Goal: Task Accomplishment & Management: Manage account settings

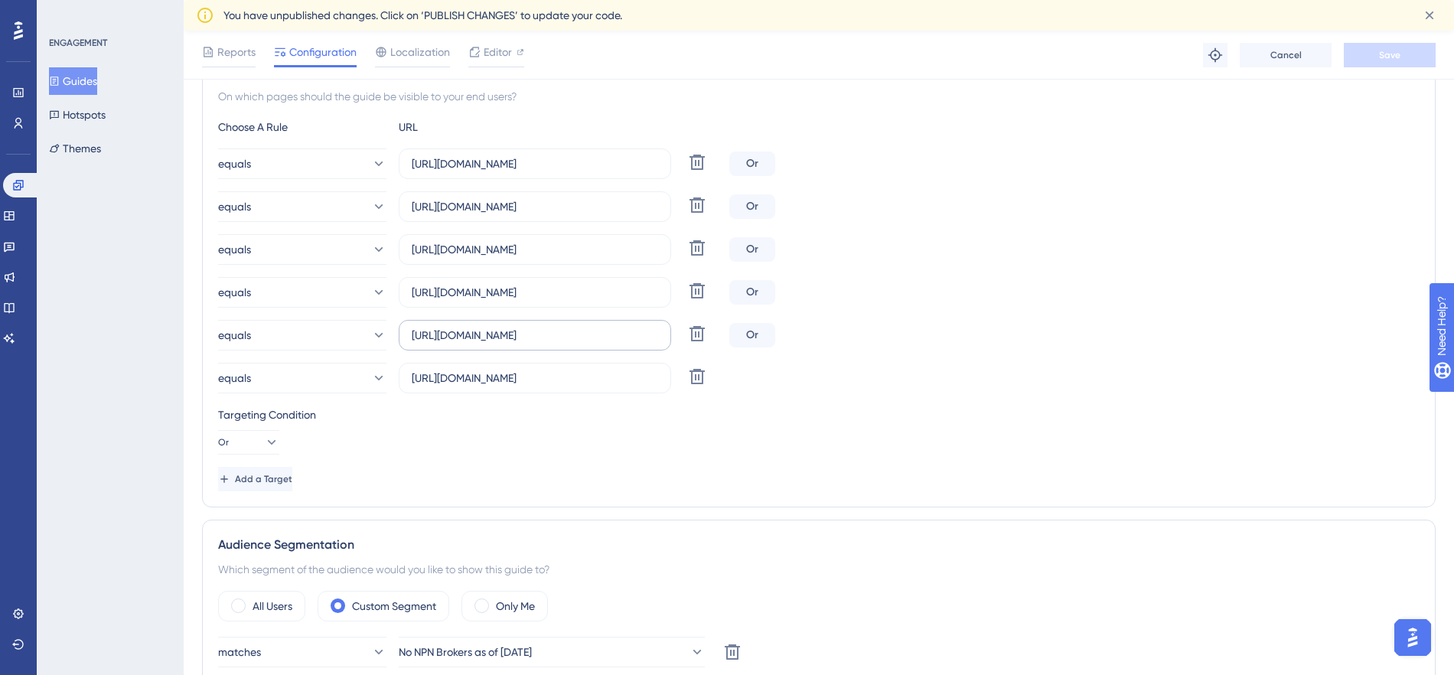
scroll to position [388, 0]
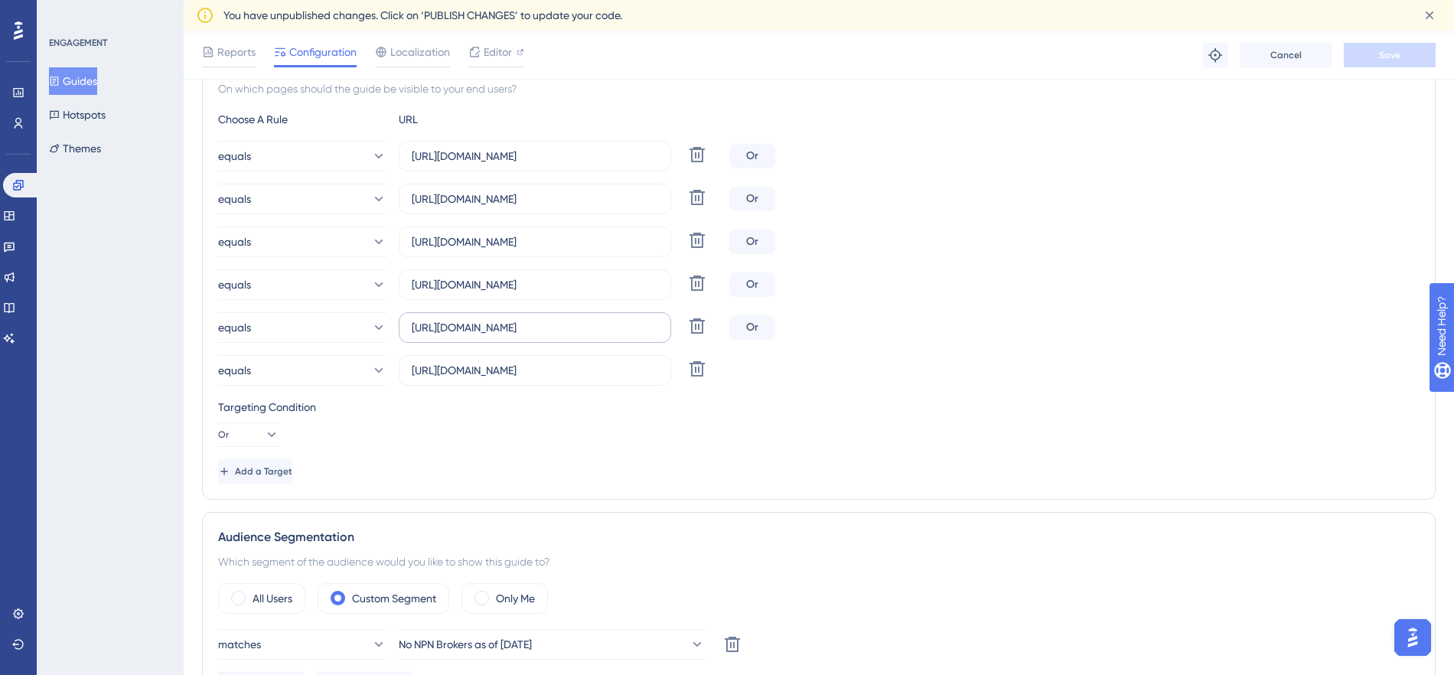
click at [575, 432] on div "Targeting Condition Or" at bounding box center [819, 422] width 1202 height 49
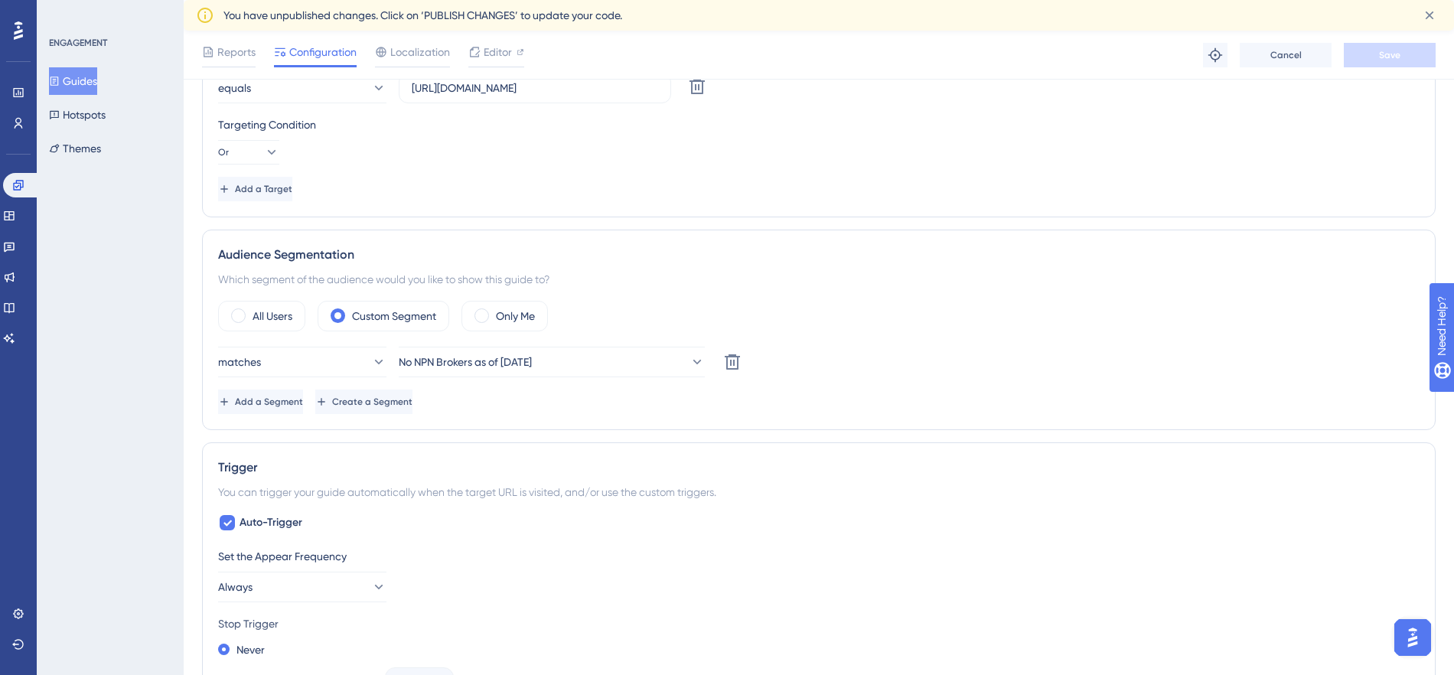
scroll to position [672, 0]
click at [305, 403] on span "Add a Segment" at bounding box center [270, 400] width 68 height 12
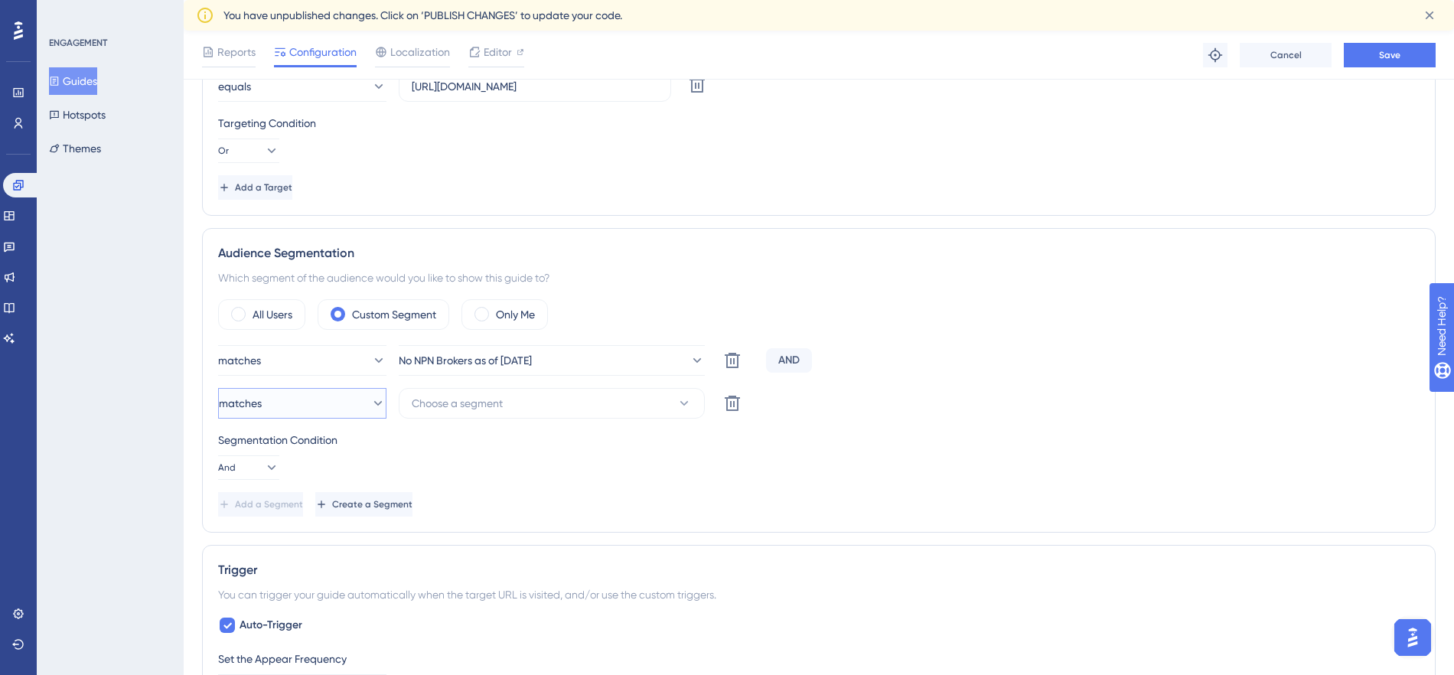
click at [370, 406] on icon at bounding box center [377, 403] width 15 height 15
click at [361, 406] on icon at bounding box center [365, 403] width 15 height 15
click at [734, 403] on icon at bounding box center [732, 403] width 15 height 15
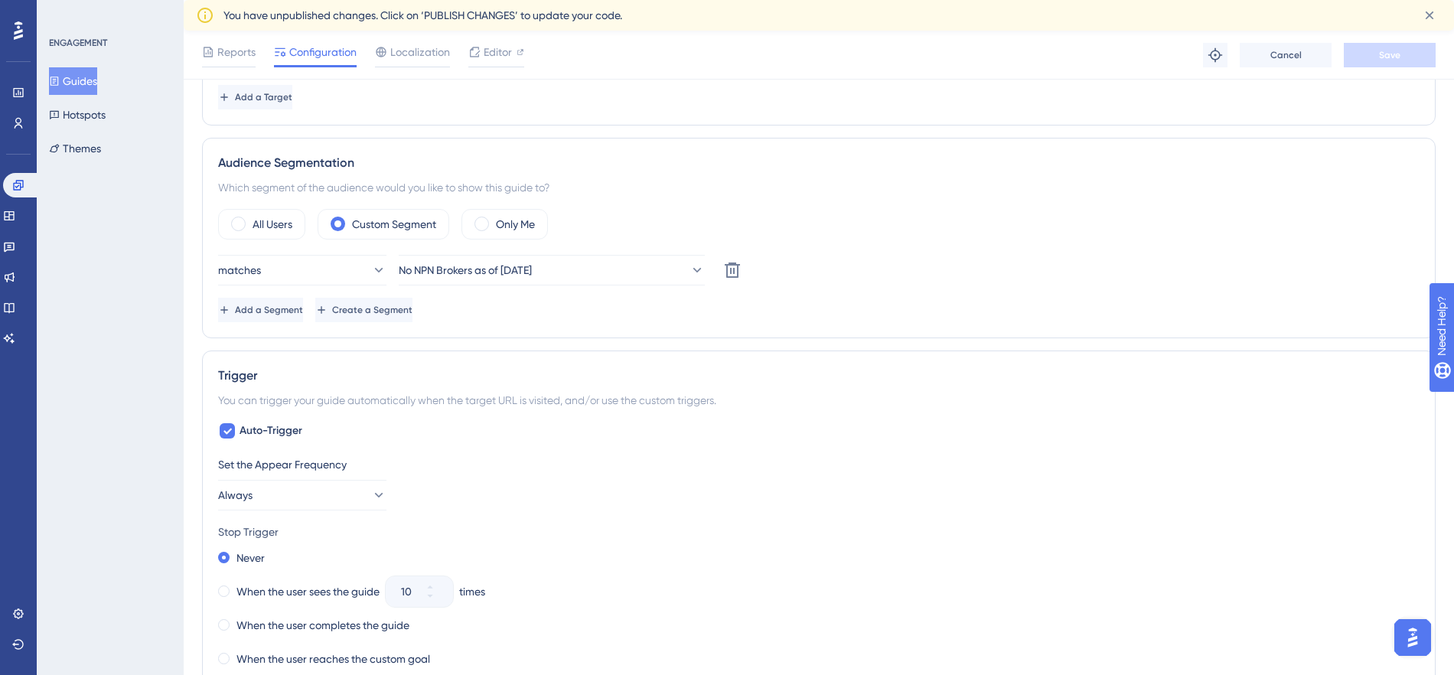
scroll to position [726, 0]
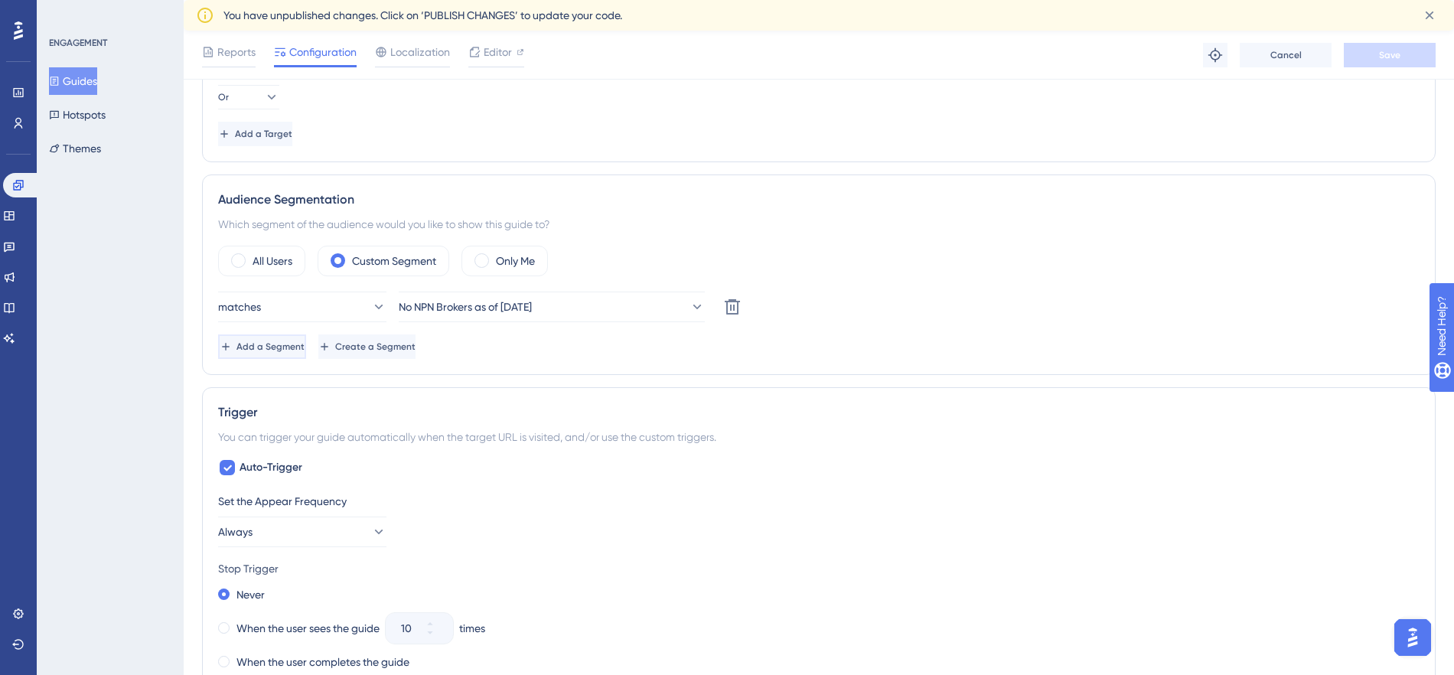
click at [298, 352] on button "Add a Segment" at bounding box center [262, 346] width 88 height 24
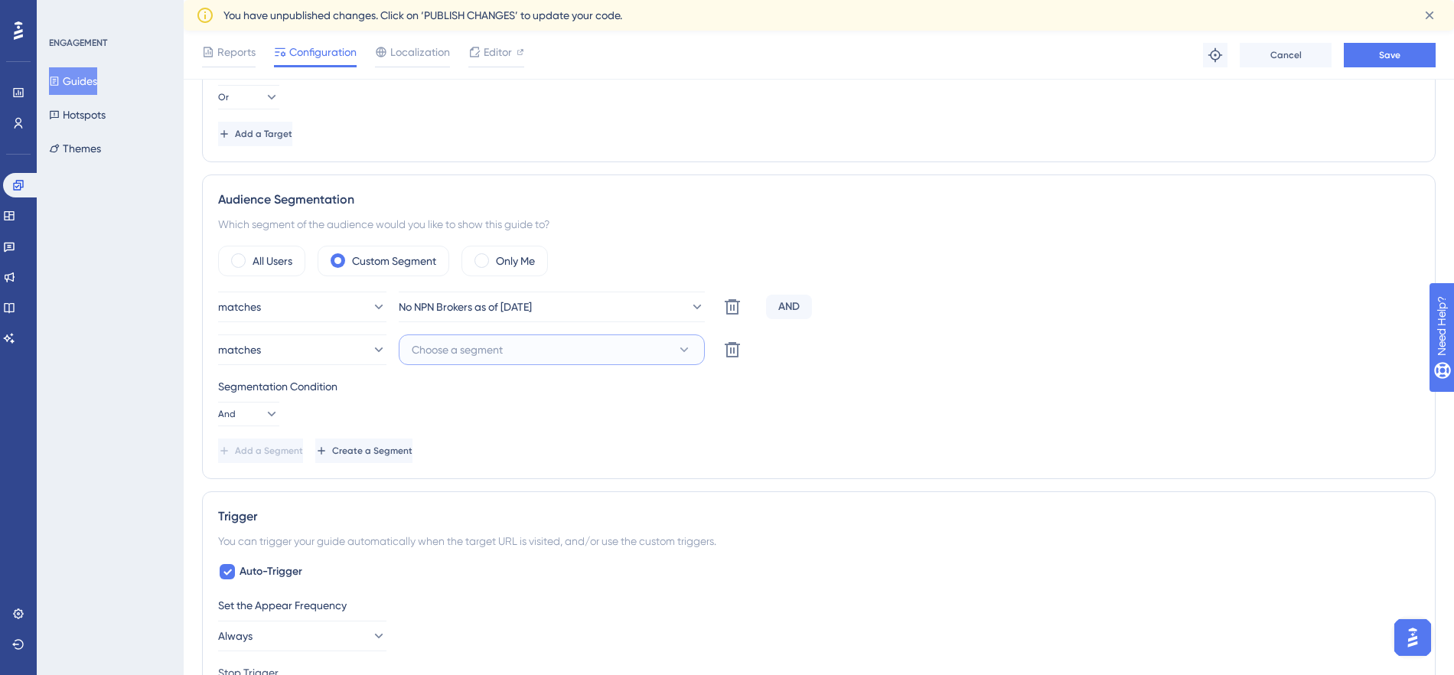
click at [510, 353] on button "Choose a segment" at bounding box center [552, 349] width 306 height 31
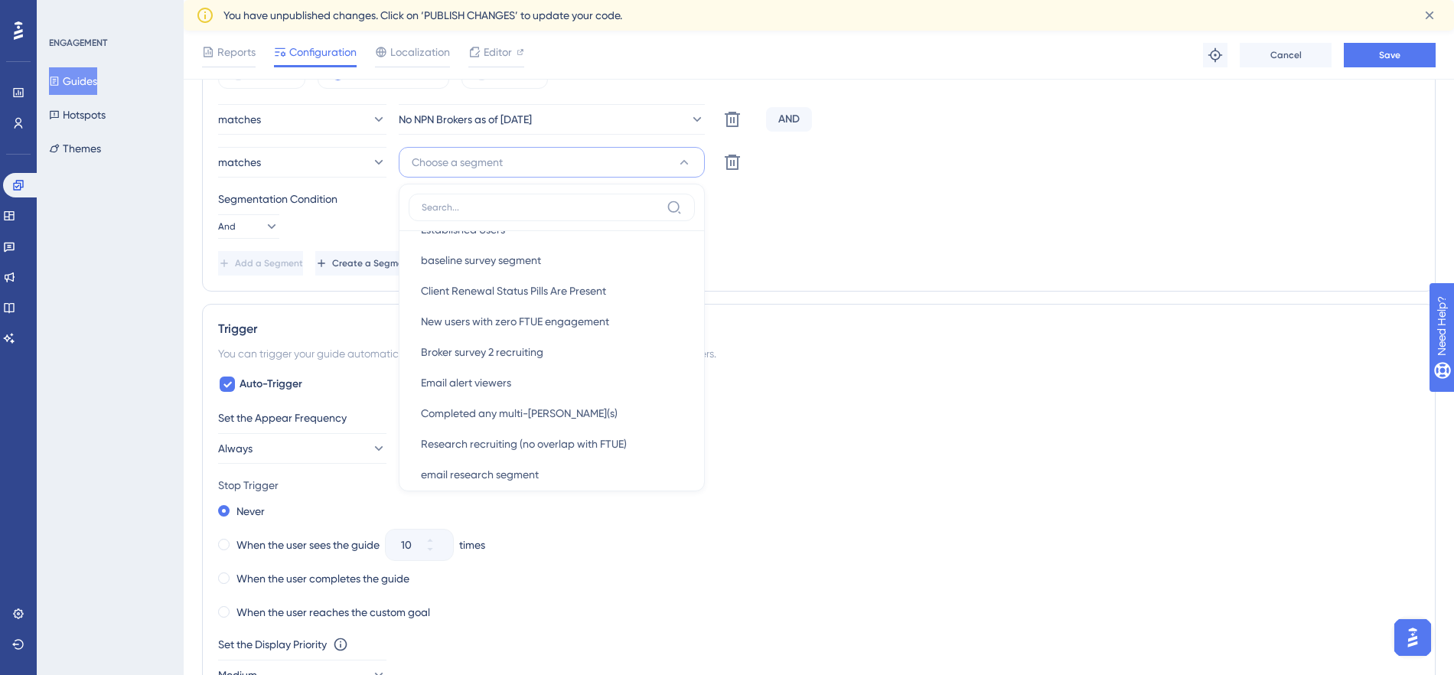
scroll to position [625, 0]
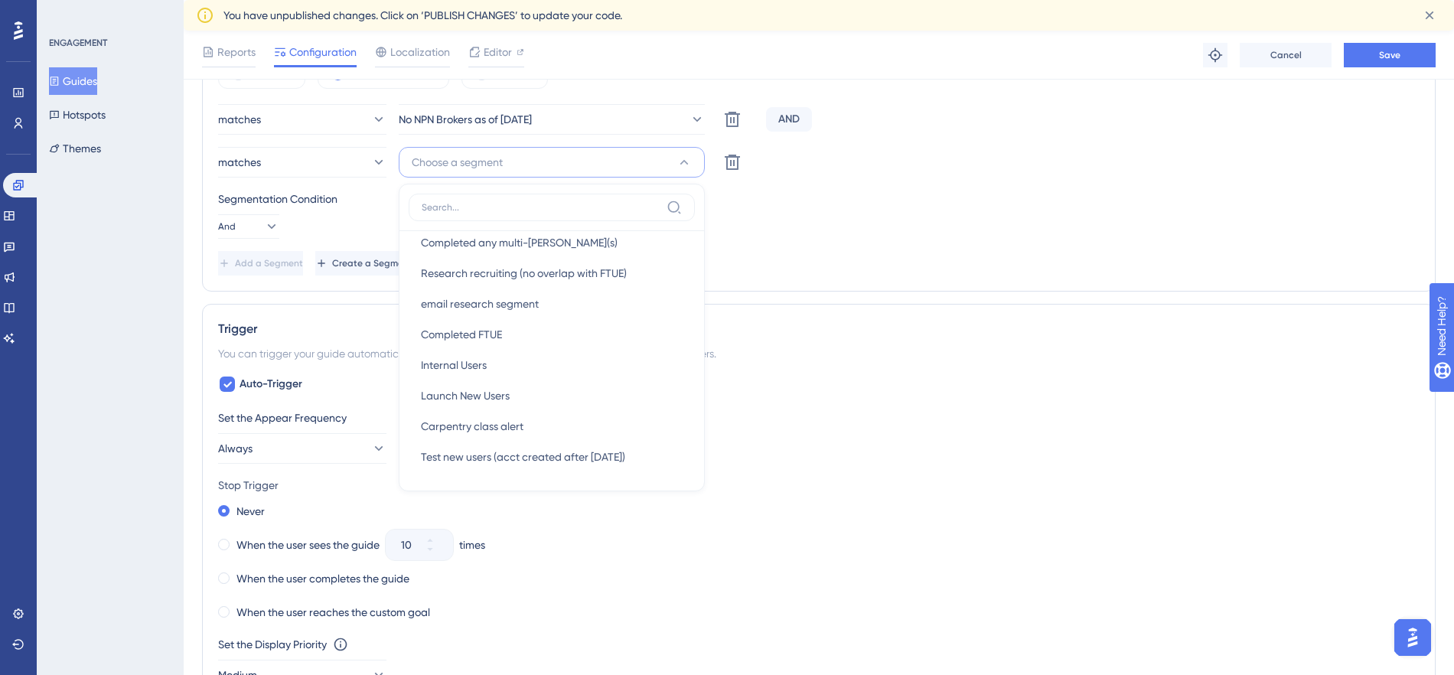
drag, startPoint x: 788, startPoint y: 263, endPoint x: 711, endPoint y: 268, distance: 76.7
click at [788, 263] on div "Add a Segment Create a Segment" at bounding box center [819, 263] width 1202 height 24
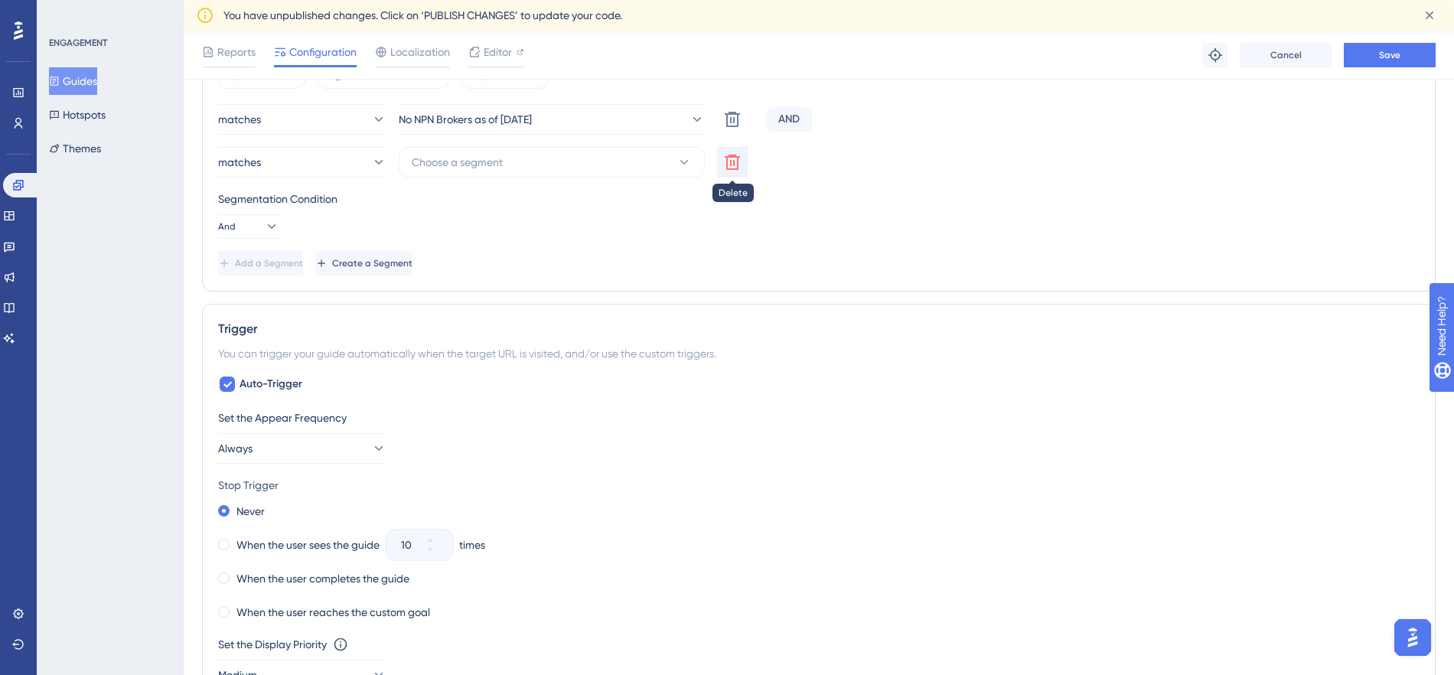
click at [735, 165] on icon at bounding box center [732, 162] width 18 height 18
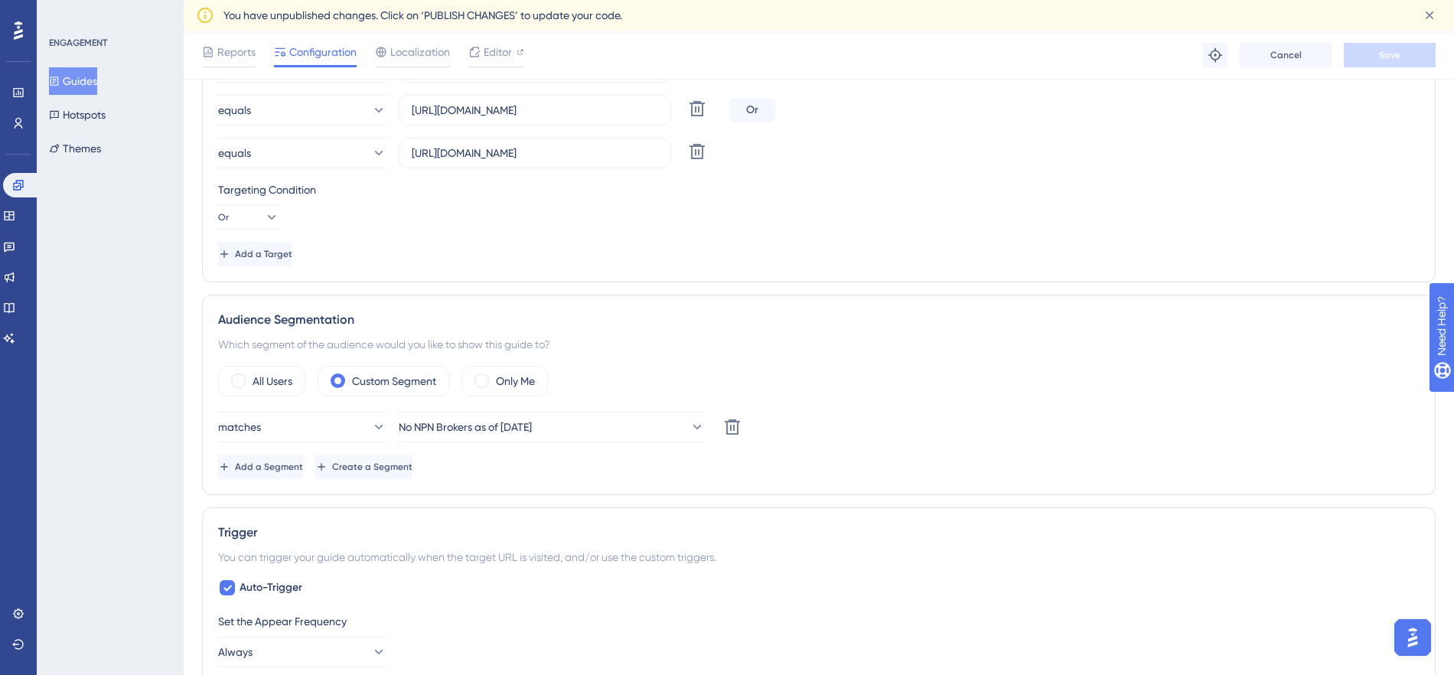
scroll to position [607, 0]
click at [602, 427] on button "No NPN Brokers as of [DATE]" at bounding box center [552, 425] width 306 height 31
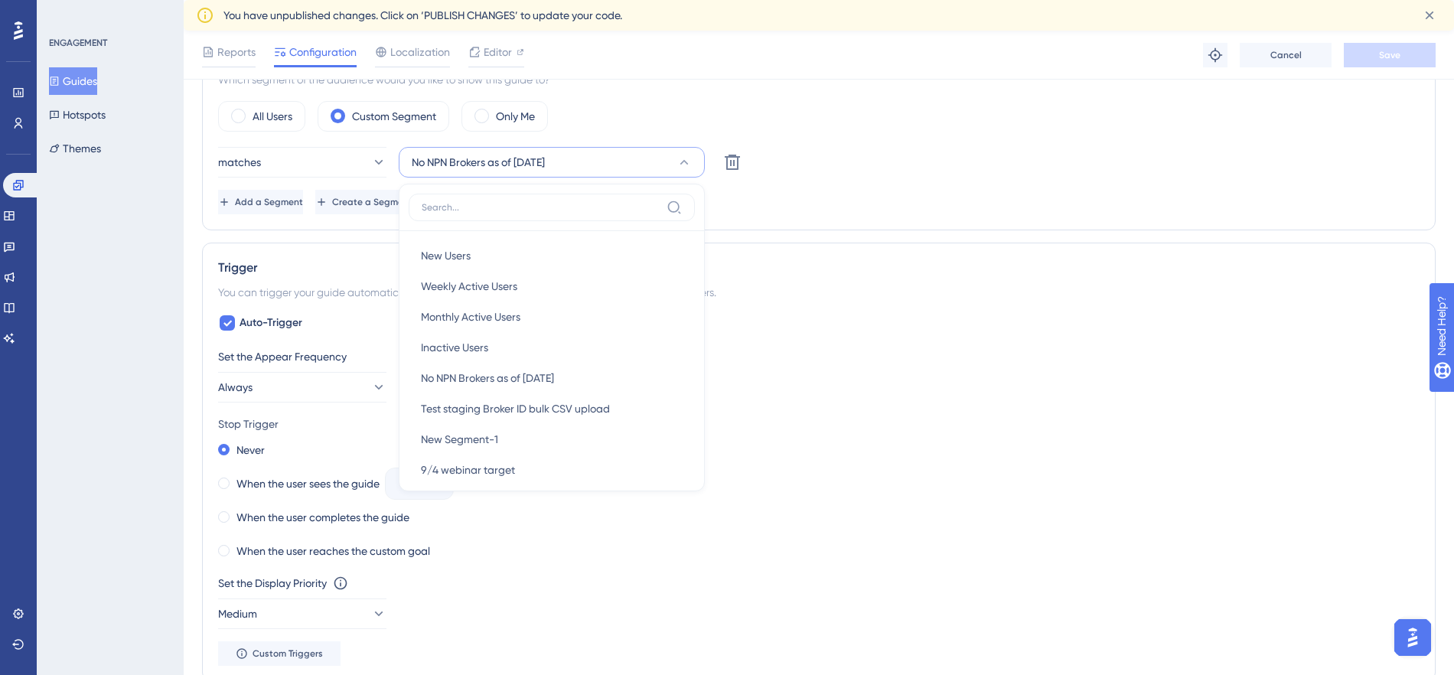
click at [1075, 380] on div "Set the Appear Frequency Always" at bounding box center [819, 374] width 1202 height 55
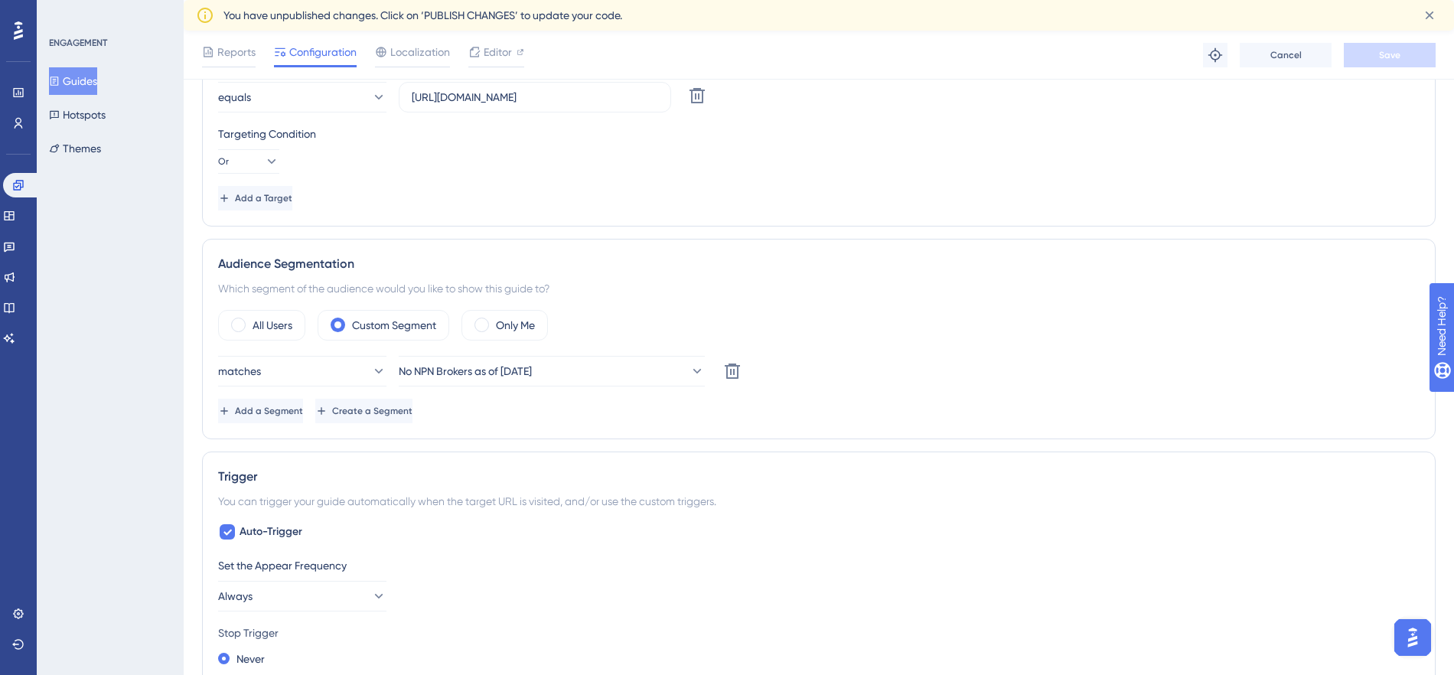
scroll to position [657, 0]
click at [20, 120] on icon at bounding box center [19, 123] width 8 height 11
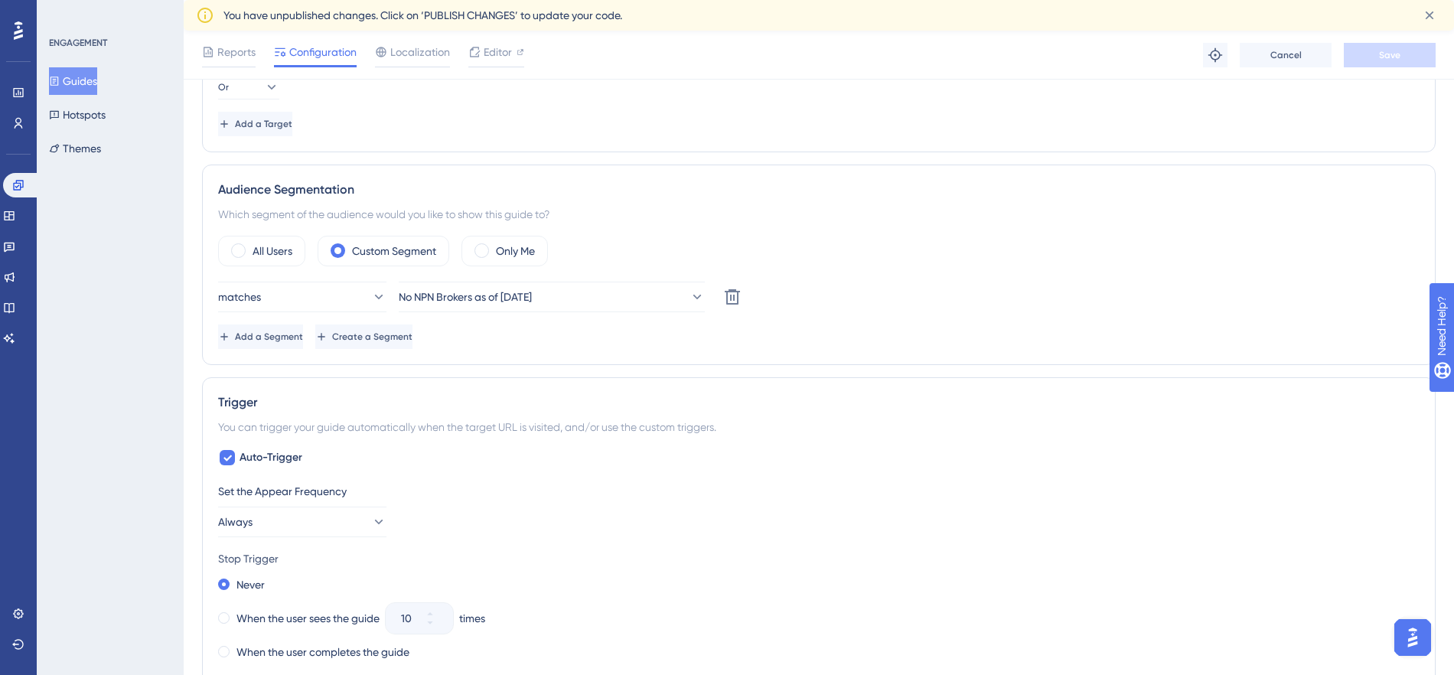
scroll to position [716, 0]
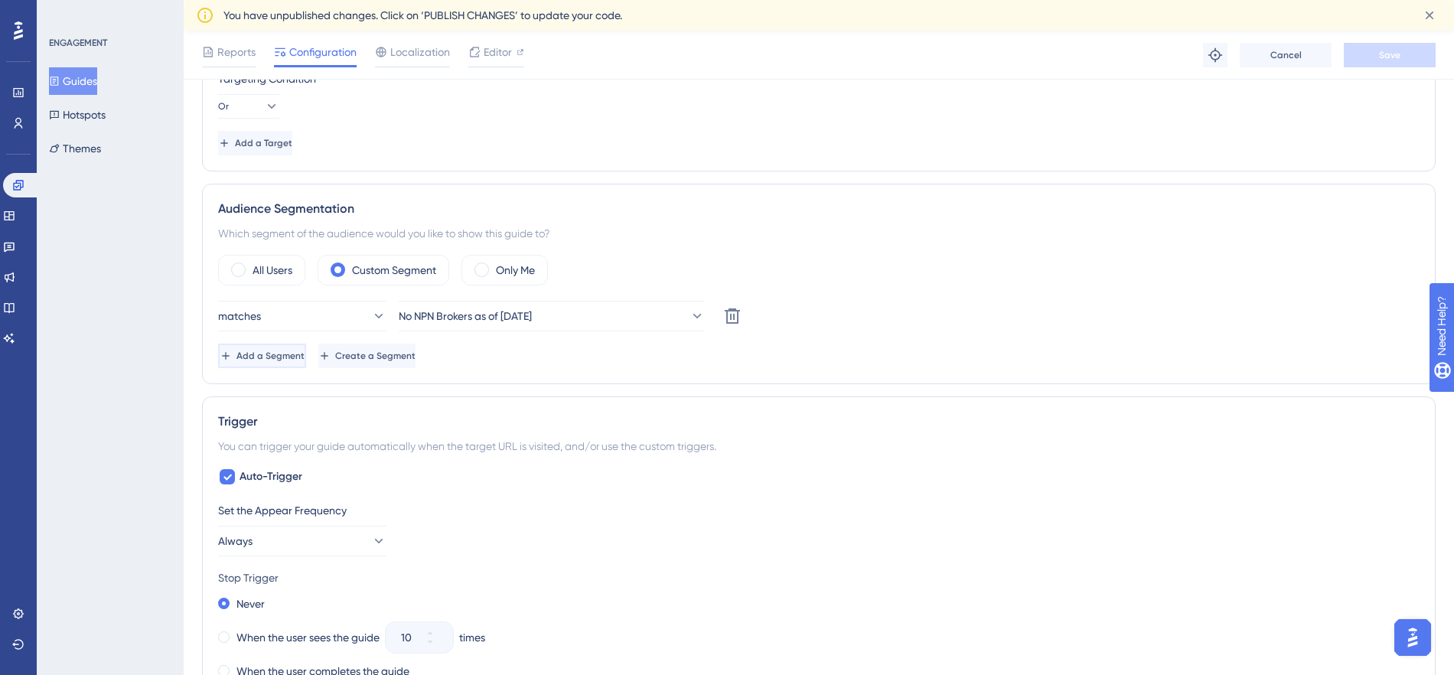
click at [285, 355] on span "Add a Segment" at bounding box center [270, 356] width 68 height 12
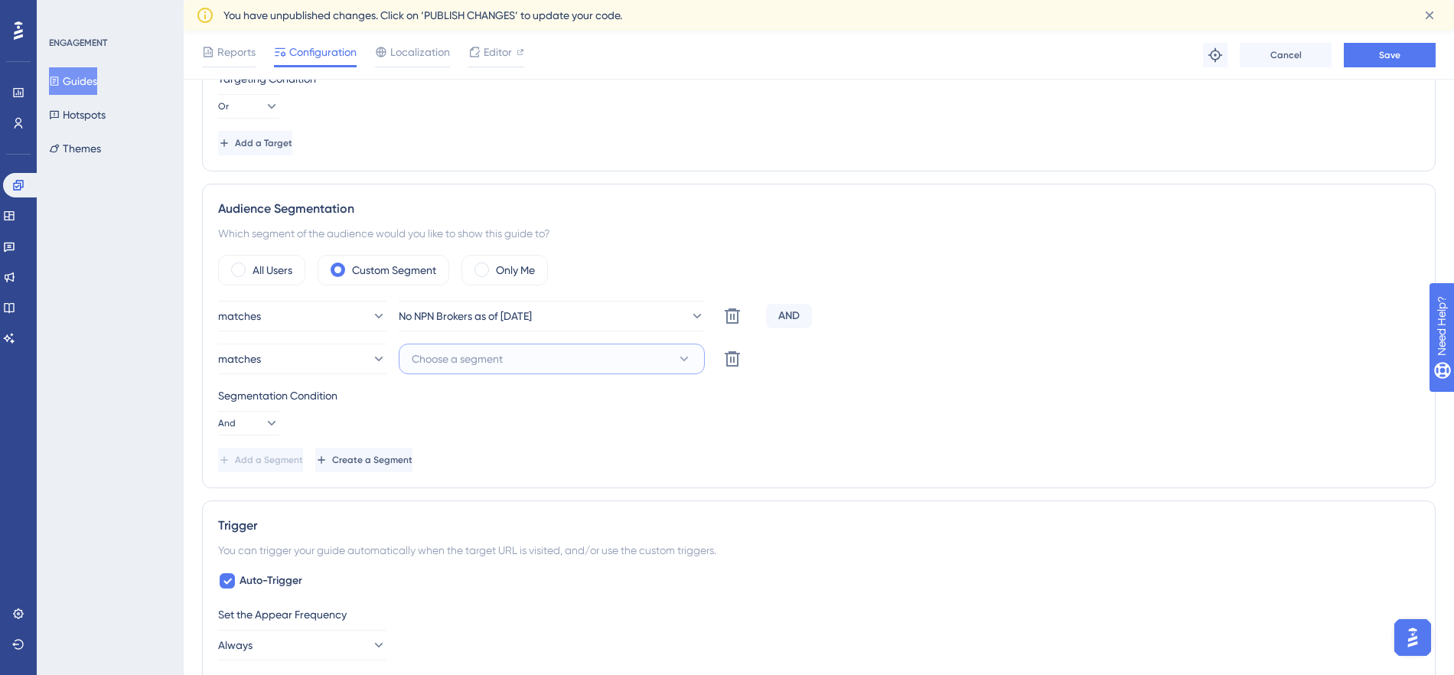
click at [478, 361] on span "Choose a segment" at bounding box center [457, 359] width 91 height 18
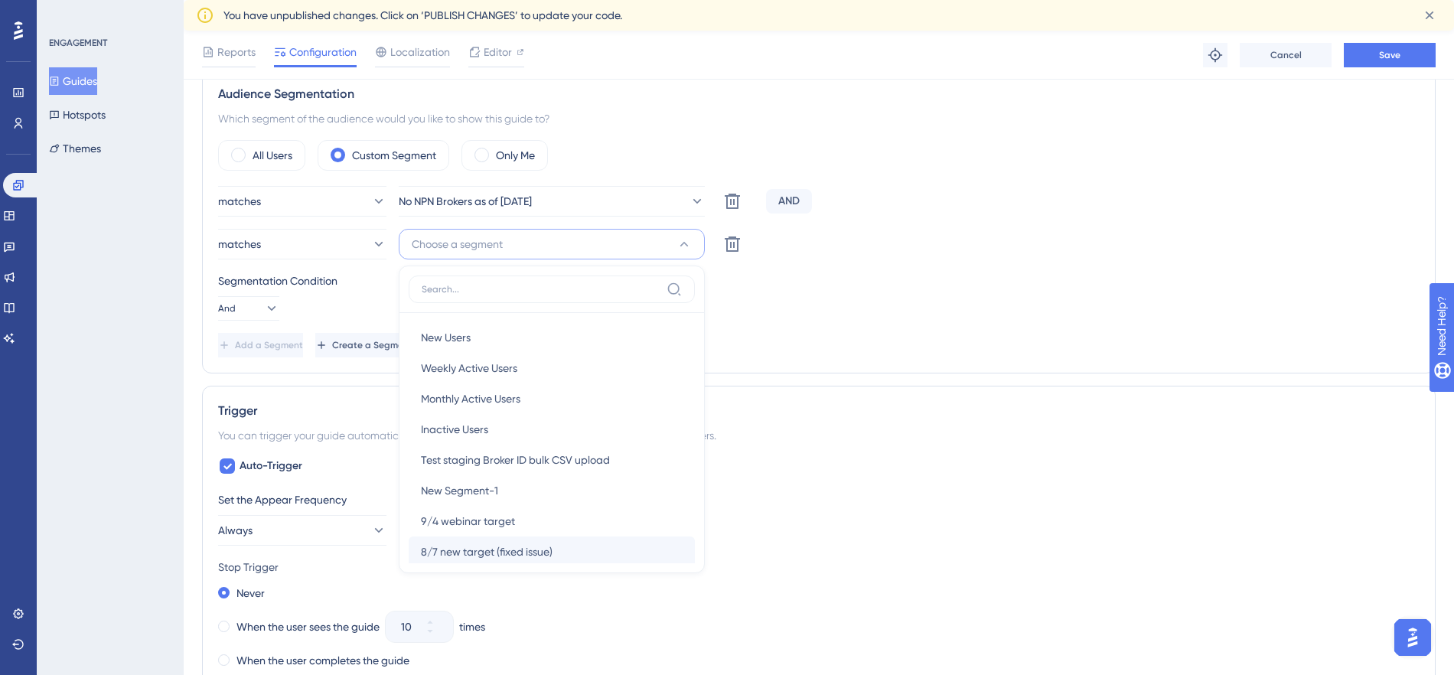
scroll to position [830, 0]
drag, startPoint x: 153, startPoint y: 289, endPoint x: 233, endPoint y: 305, distance: 82.0
click at [156, 290] on div "ENGAGEMENT Guides Hotspots Themes" at bounding box center [110, 337] width 147 height 675
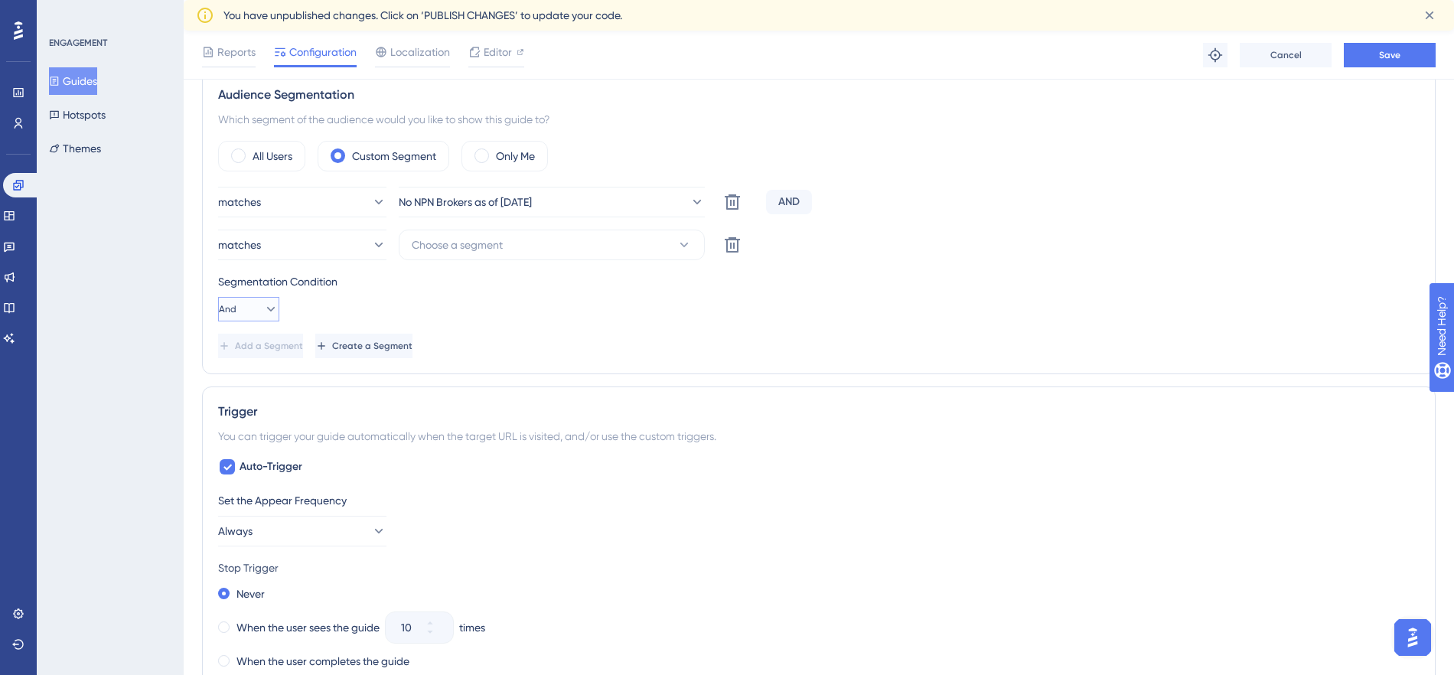
click at [263, 311] on icon at bounding box center [270, 309] width 15 height 15
click at [244, 386] on span "Or" at bounding box center [240, 383] width 12 height 18
click at [729, 240] on icon at bounding box center [732, 245] width 18 height 18
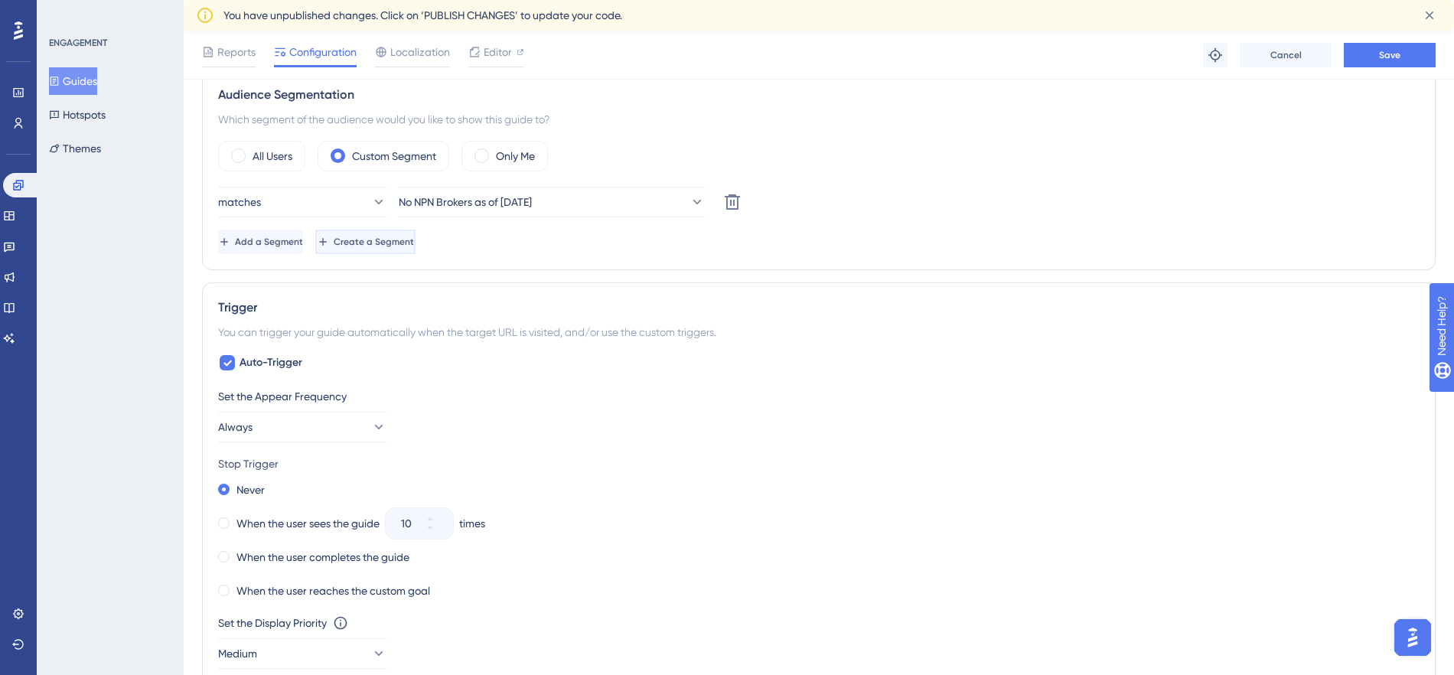
click at [414, 240] on span "Create a Segment" at bounding box center [374, 242] width 80 height 12
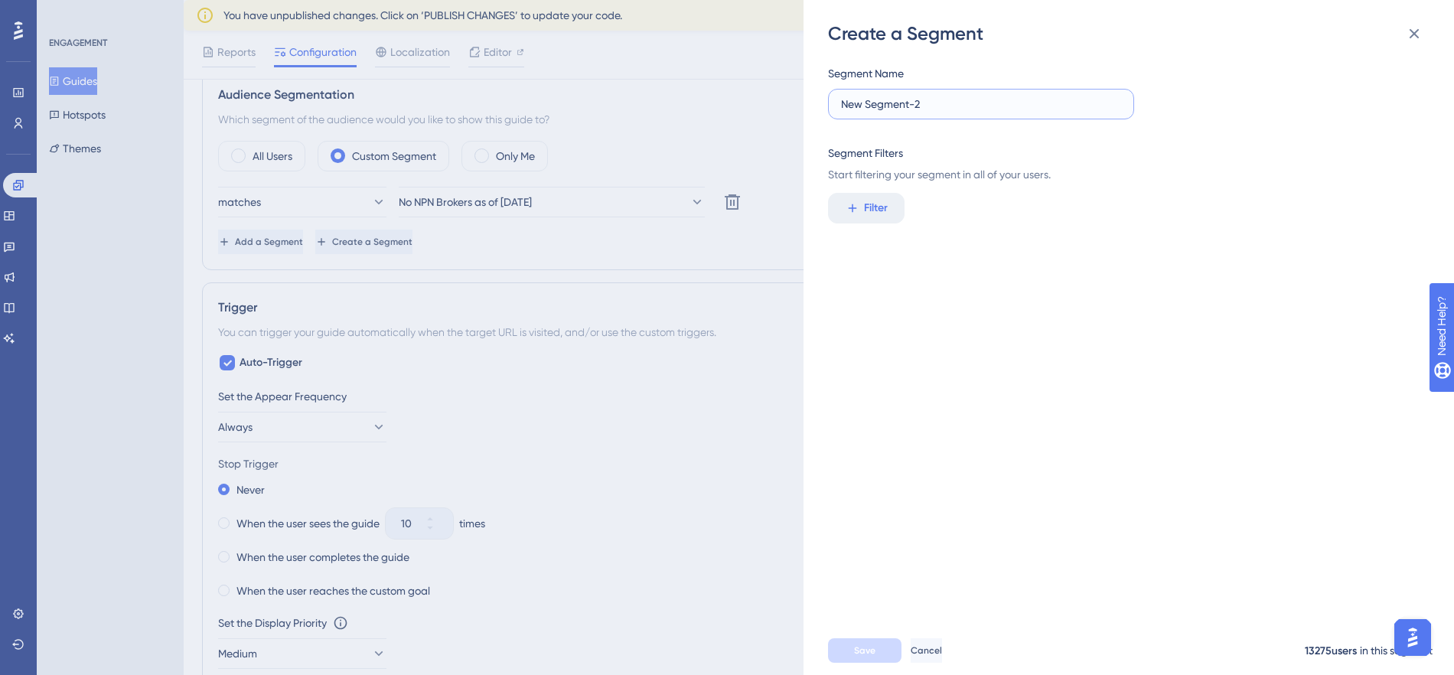
click at [895, 105] on input "New Segment-2" at bounding box center [981, 104] width 280 height 17
type input "QA Test Users"
click at [1141, 324] on div "Segment Name QA Test Users Segment Filters Start filtering your segment in all …" at bounding box center [1136, 336] width 617 height 580
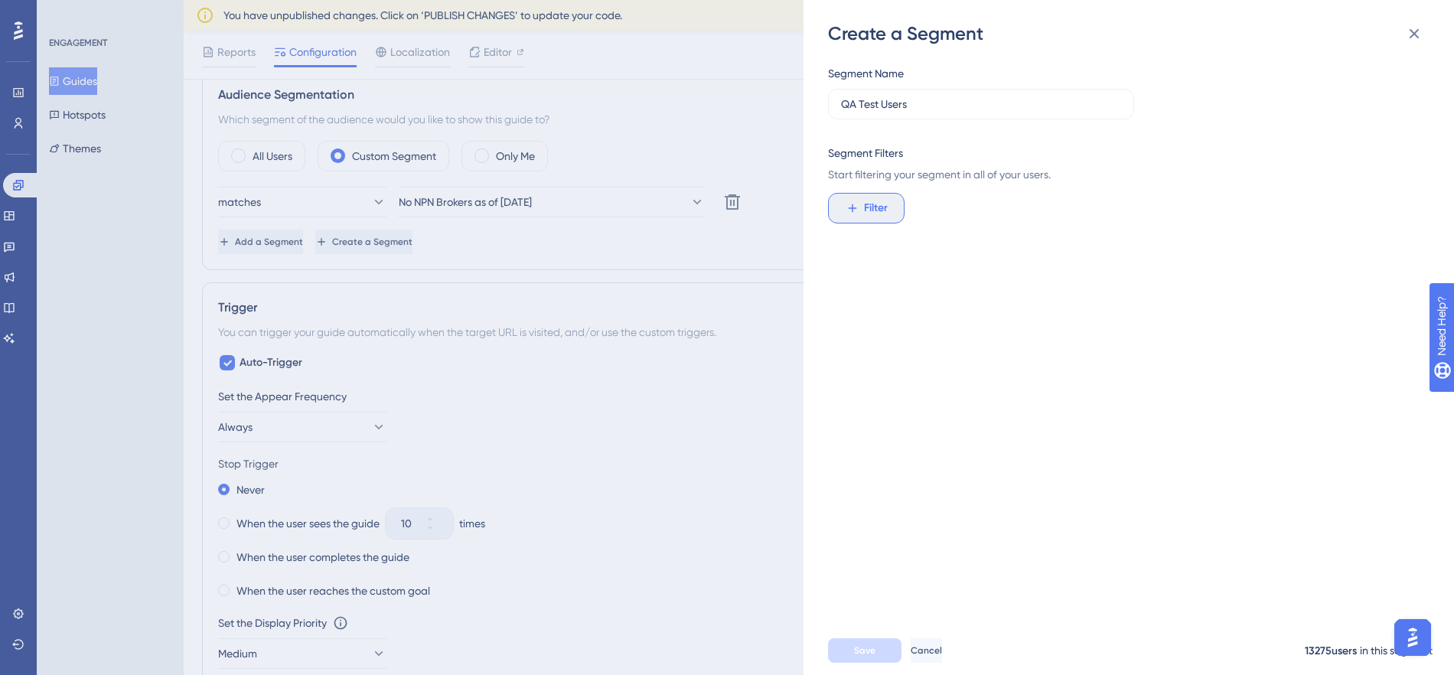
click at [879, 201] on span "Filter" at bounding box center [876, 208] width 24 height 18
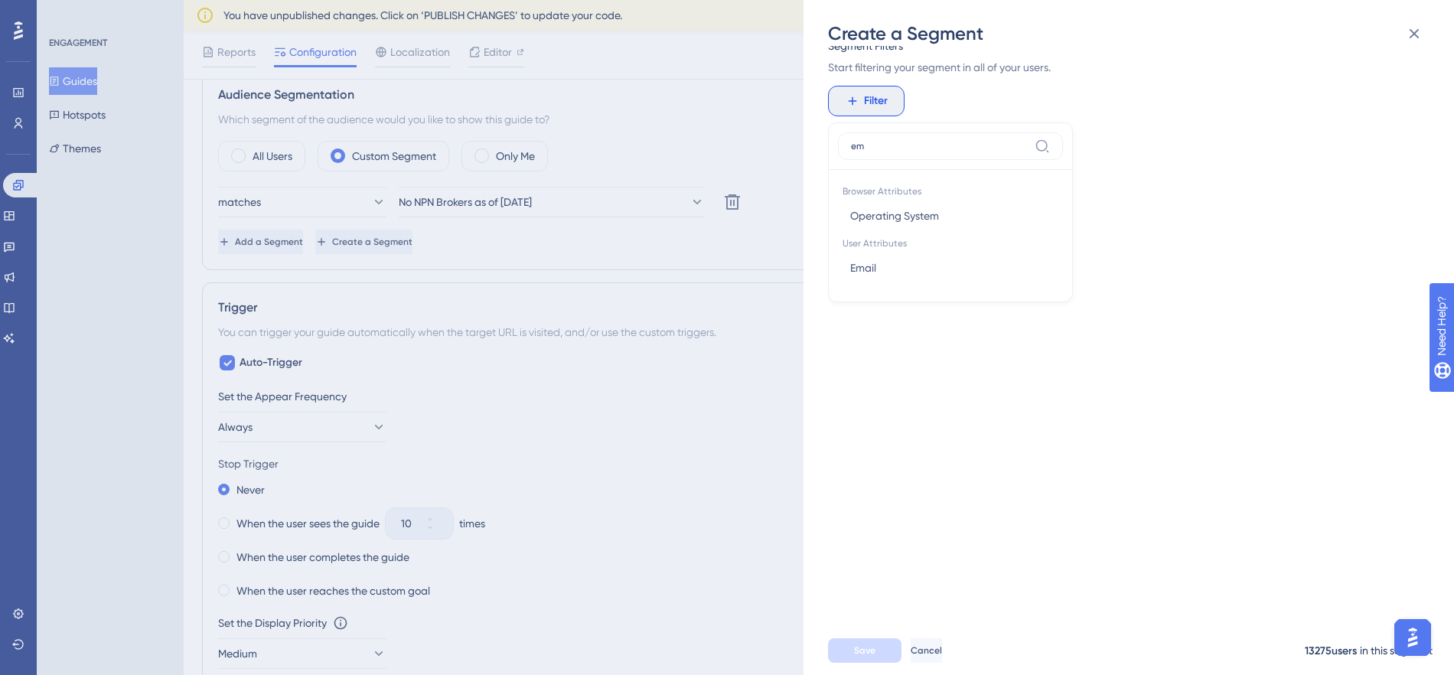
scroll to position [0, 0]
type input "email"
click at [866, 214] on span "Email" at bounding box center [863, 216] width 26 height 18
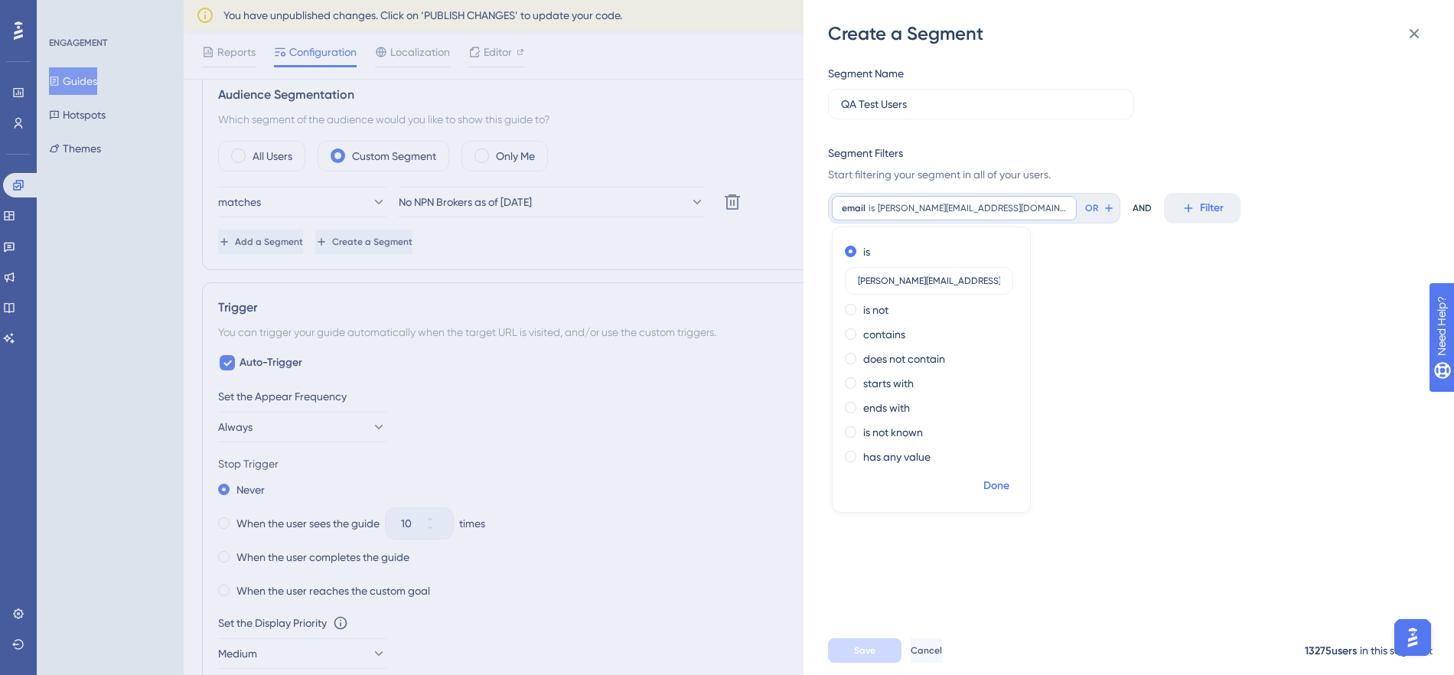
type input "hank.garrett9@thimble.com"
click at [992, 488] on span "Done" at bounding box center [996, 486] width 26 height 18
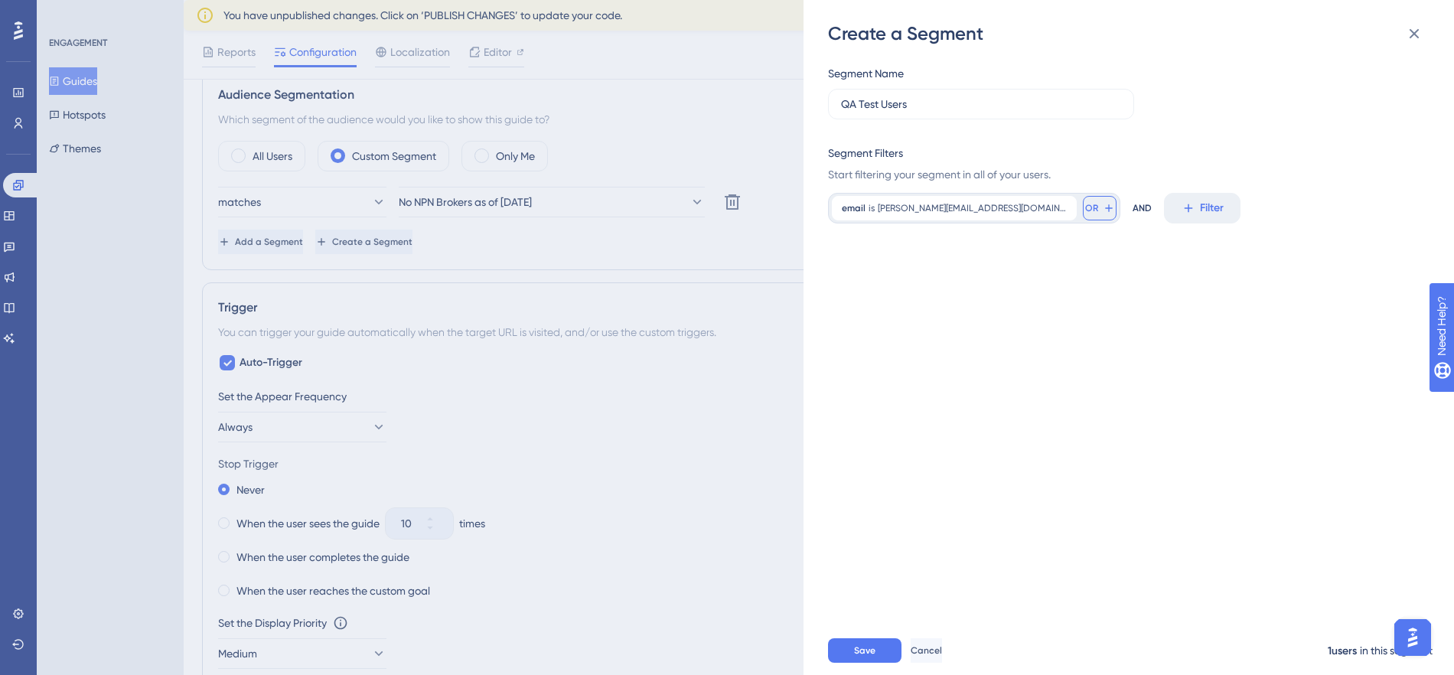
click at [1105, 209] on icon at bounding box center [1108, 207] width 7 height 7
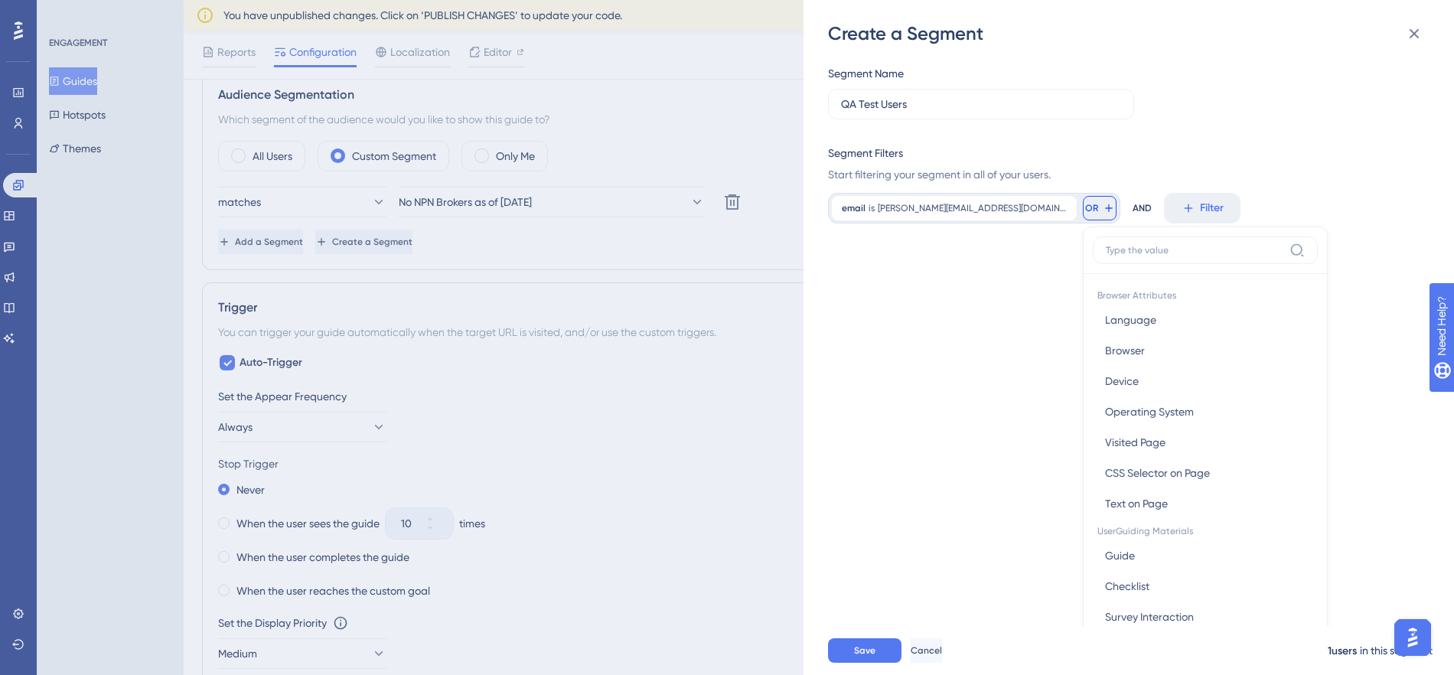
scroll to position [109, 0]
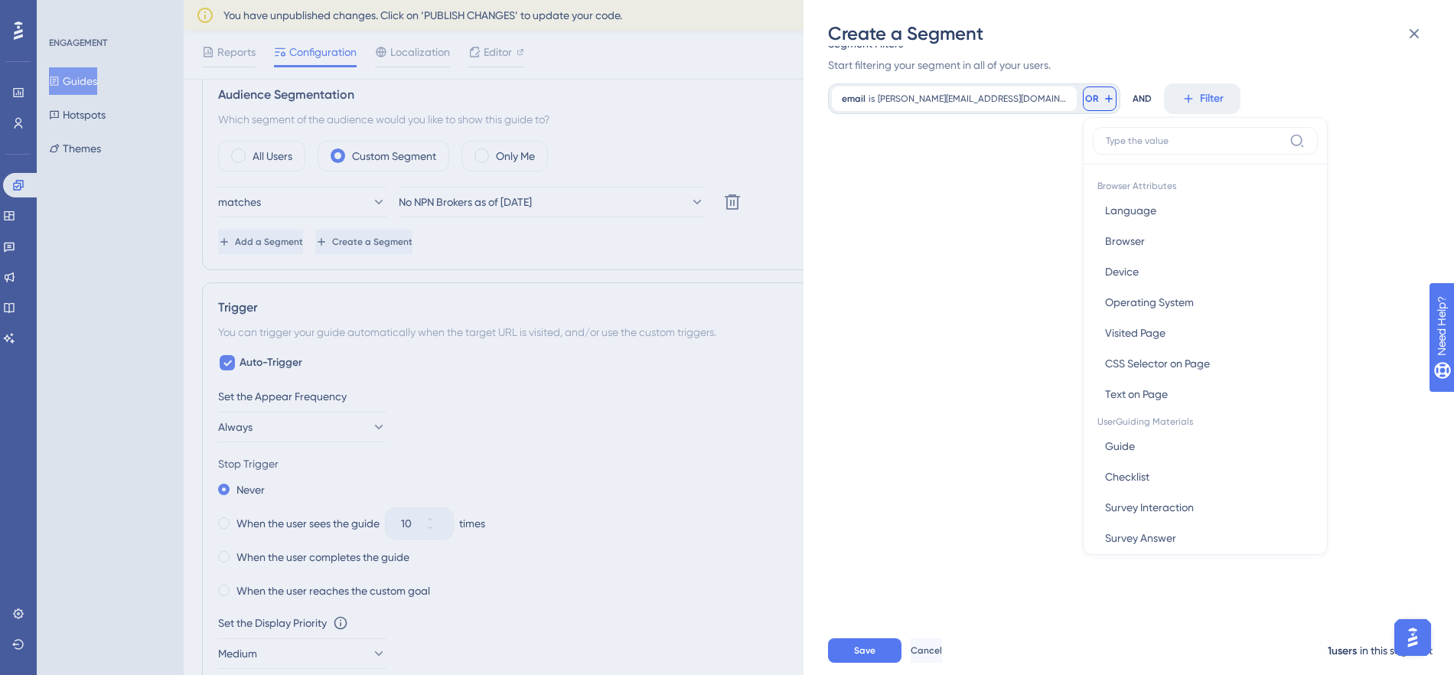
click at [900, 192] on div "Segment Name QA Test Users Segment Filters Start filtering your segment in all …" at bounding box center [1136, 336] width 617 height 580
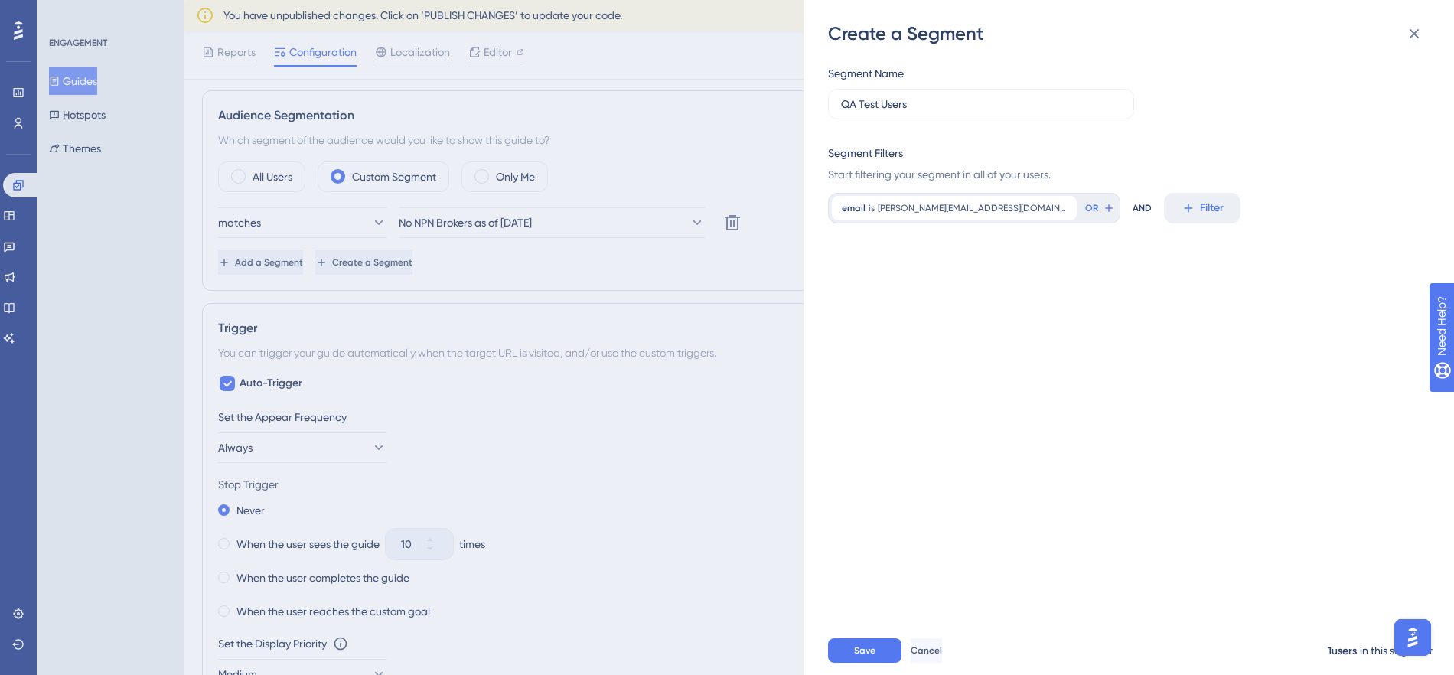
scroll to position [809, 0]
click at [1103, 210] on icon at bounding box center [1109, 208] width 12 height 12
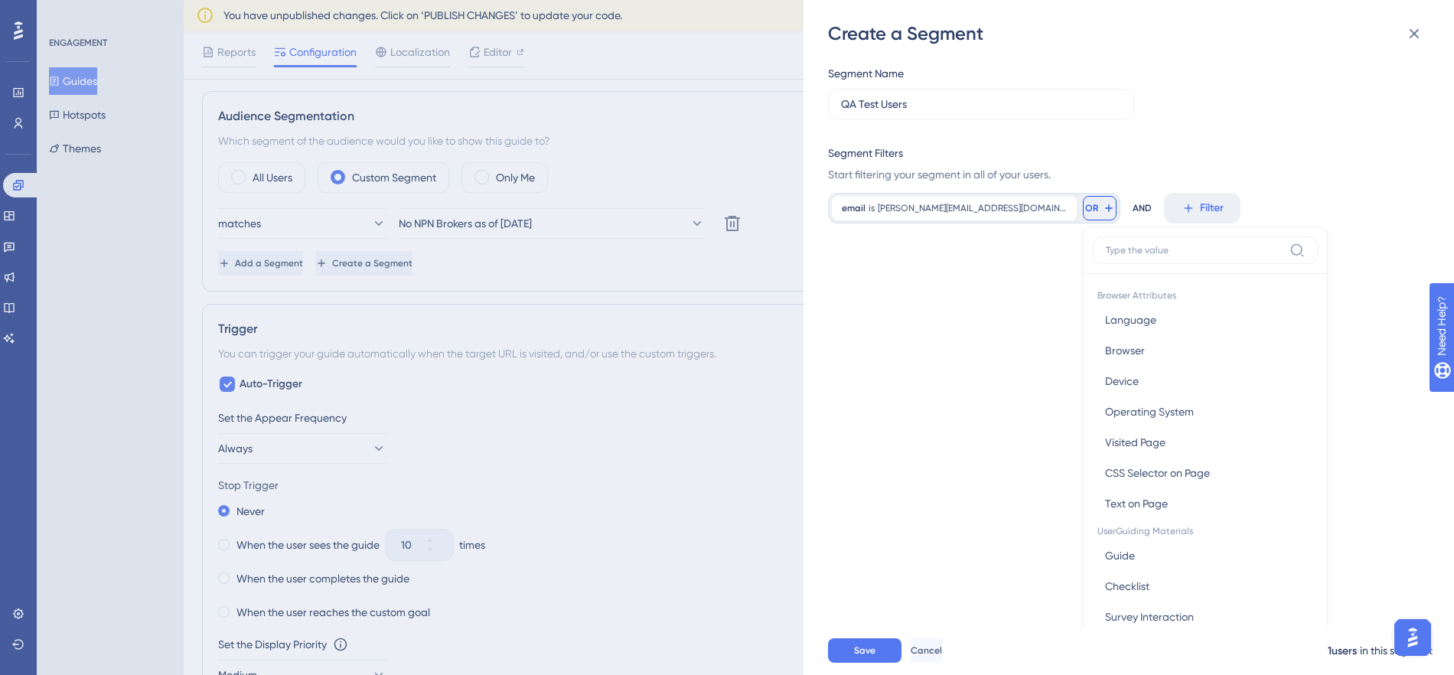
scroll to position [109, 0]
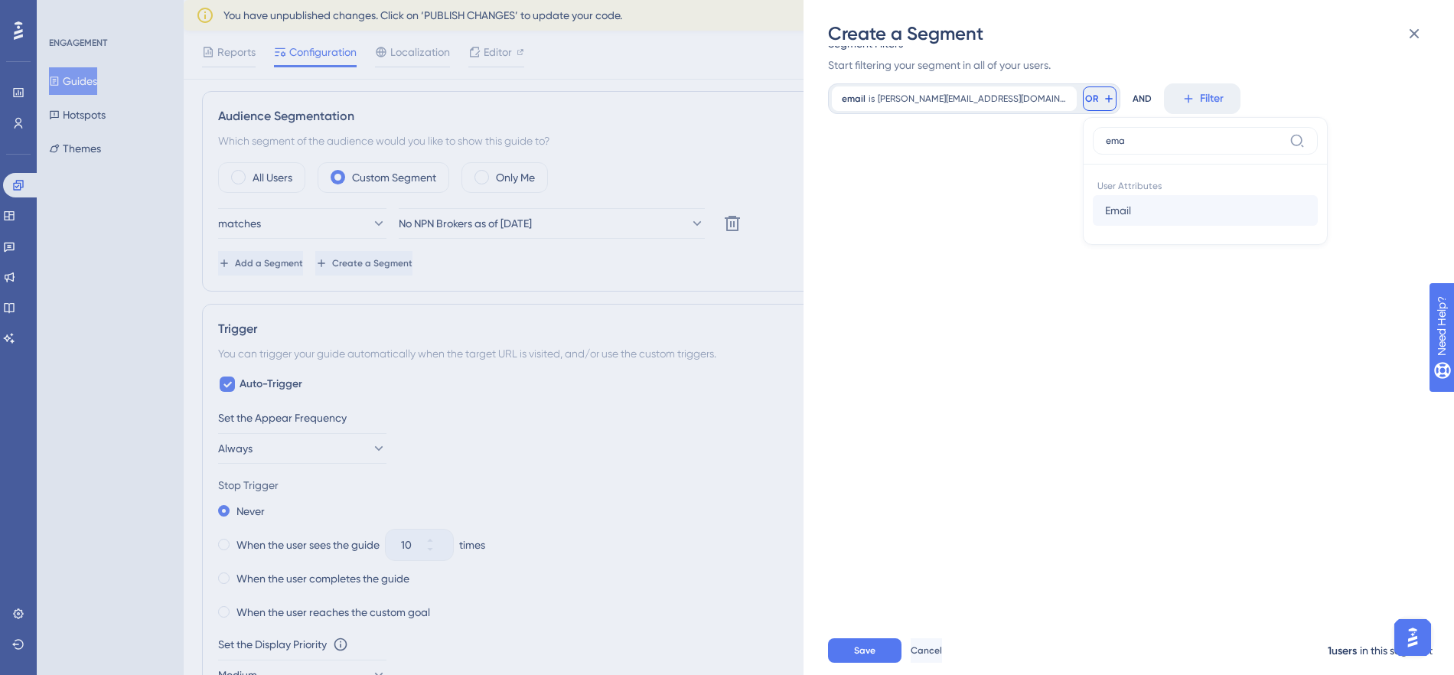
type input "ema"
click at [1093, 211] on button "Email Email" at bounding box center [1205, 210] width 225 height 31
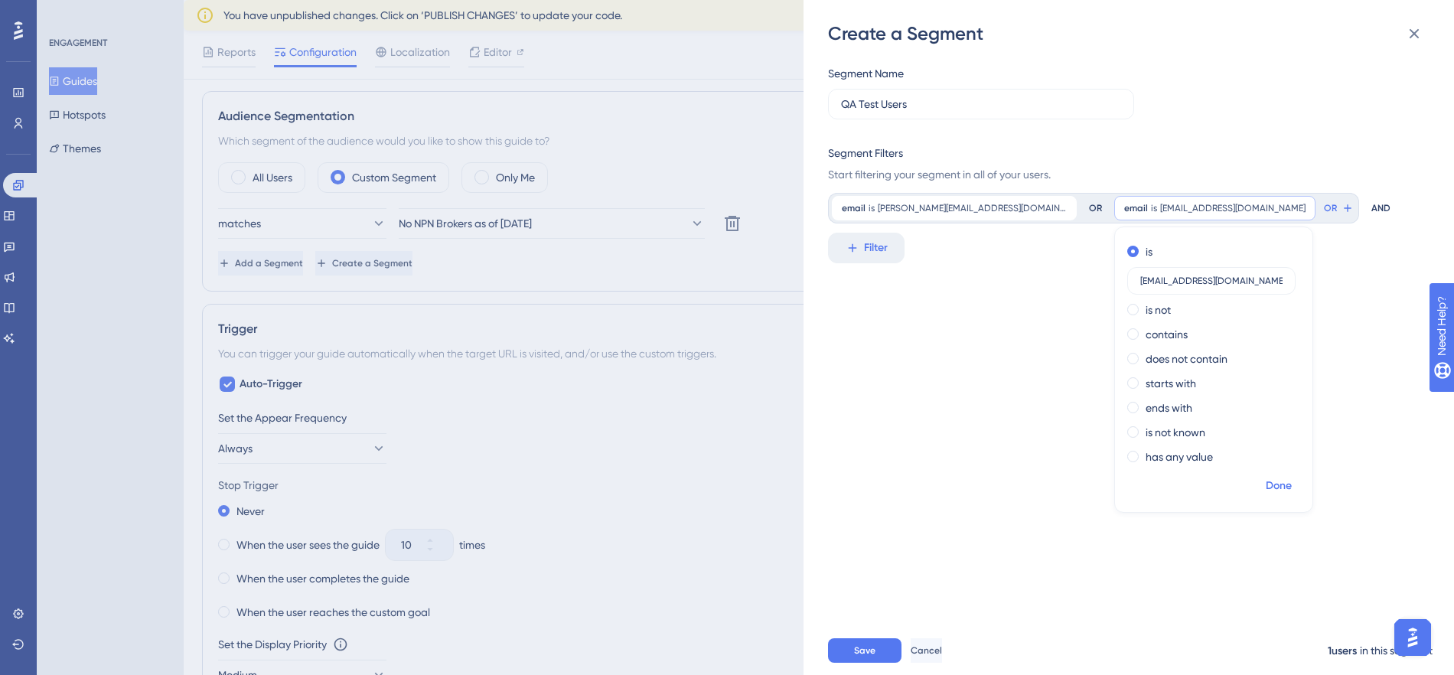
type input "dkniola@thimble.com"
click at [1266, 481] on span "Done" at bounding box center [1279, 486] width 26 height 18
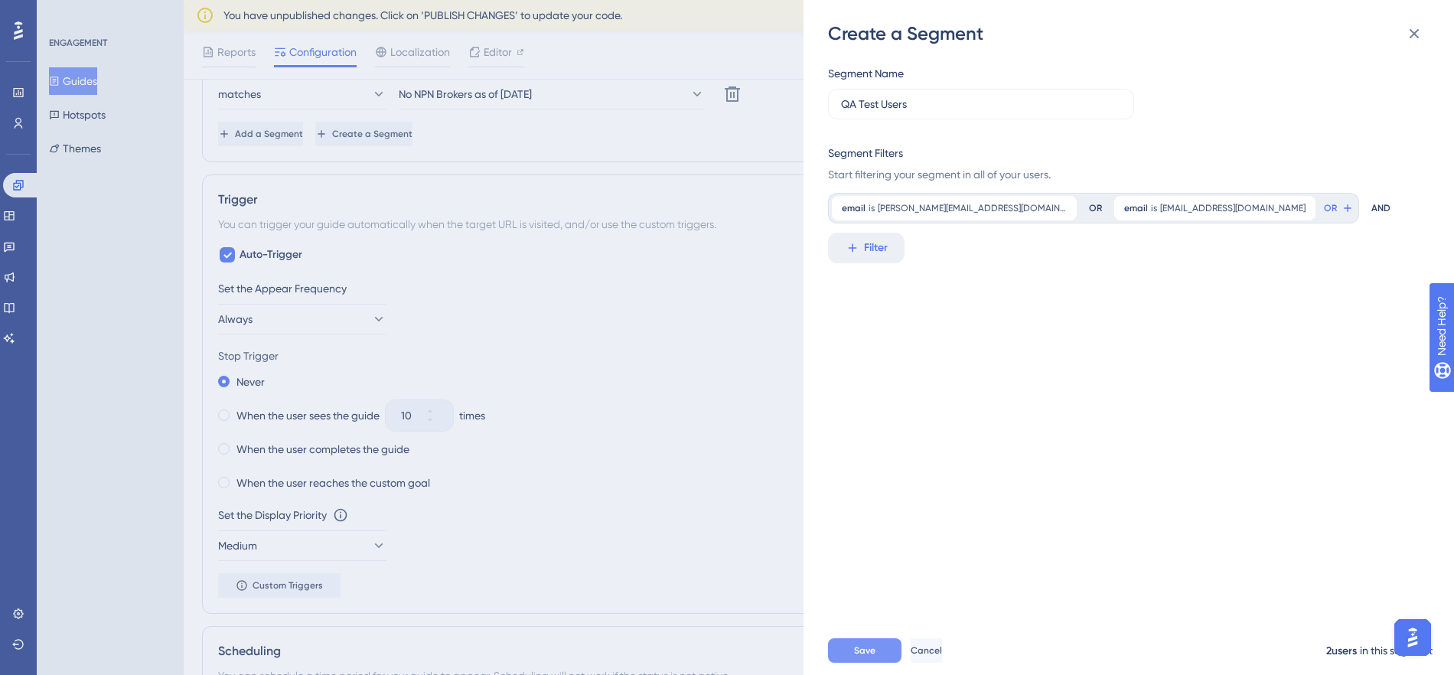
scroll to position [941, 0]
click at [843, 651] on button "Save" at bounding box center [864, 650] width 73 height 24
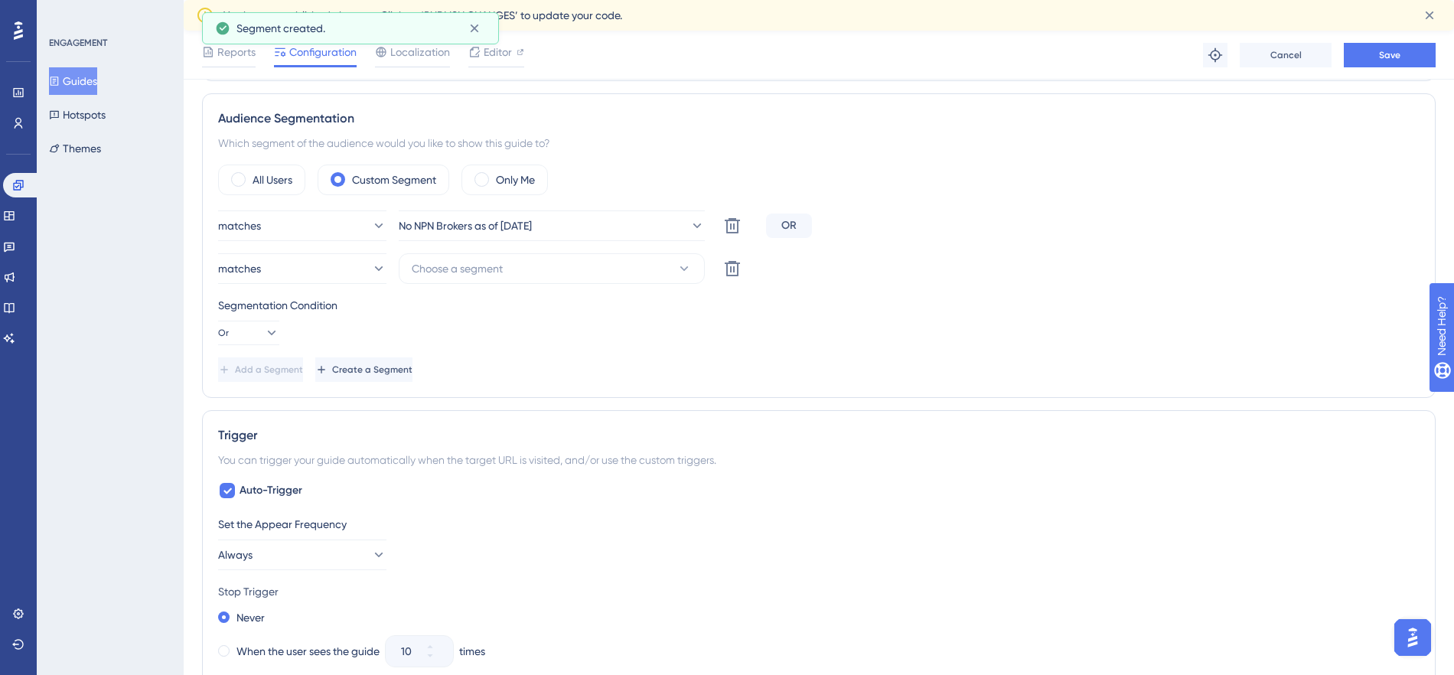
scroll to position [740, 0]
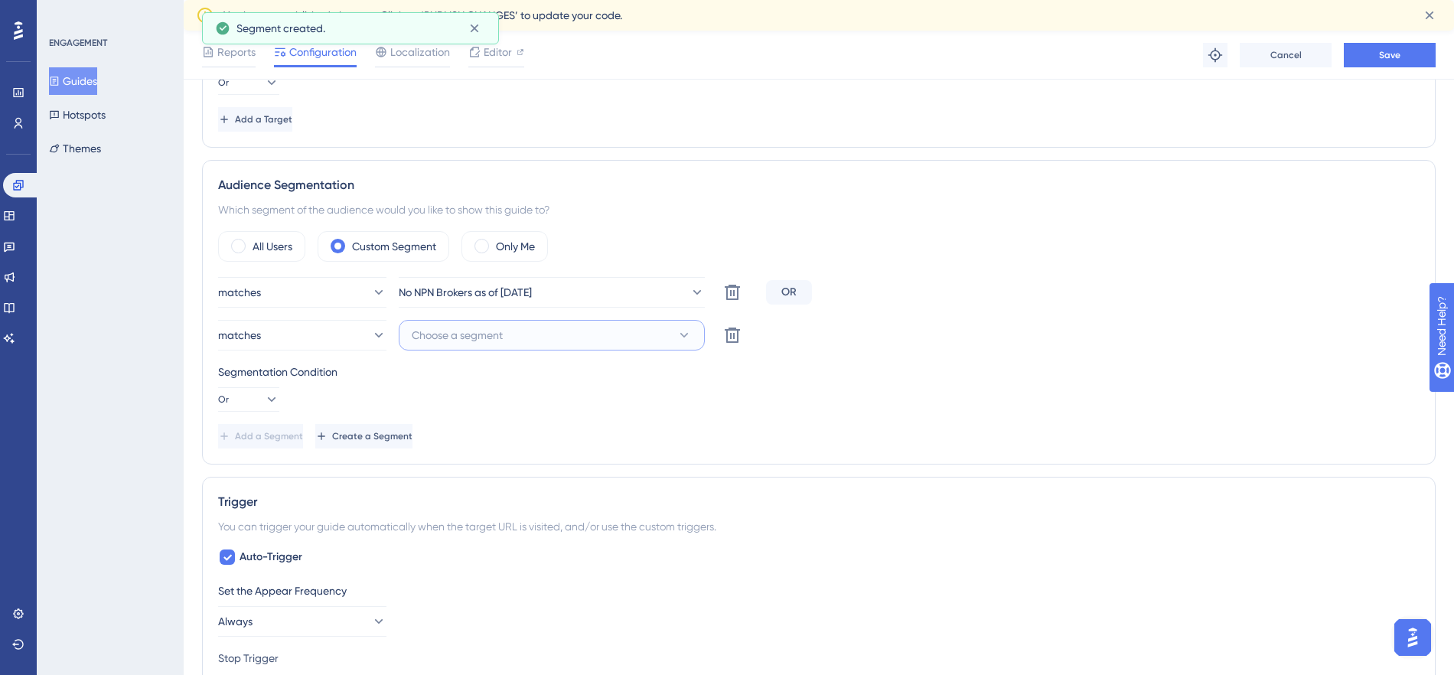
click at [520, 339] on button "Choose a segment" at bounding box center [552, 335] width 306 height 31
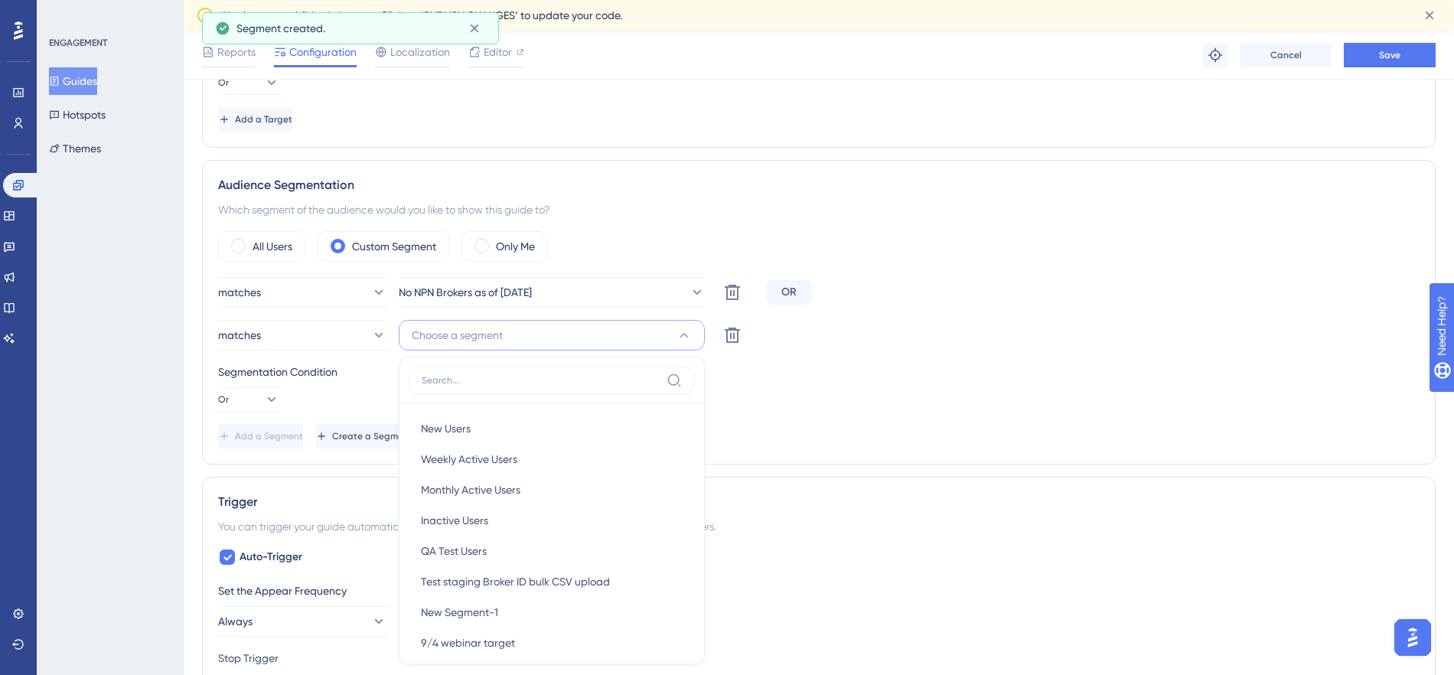
scroll to position [910, 0]
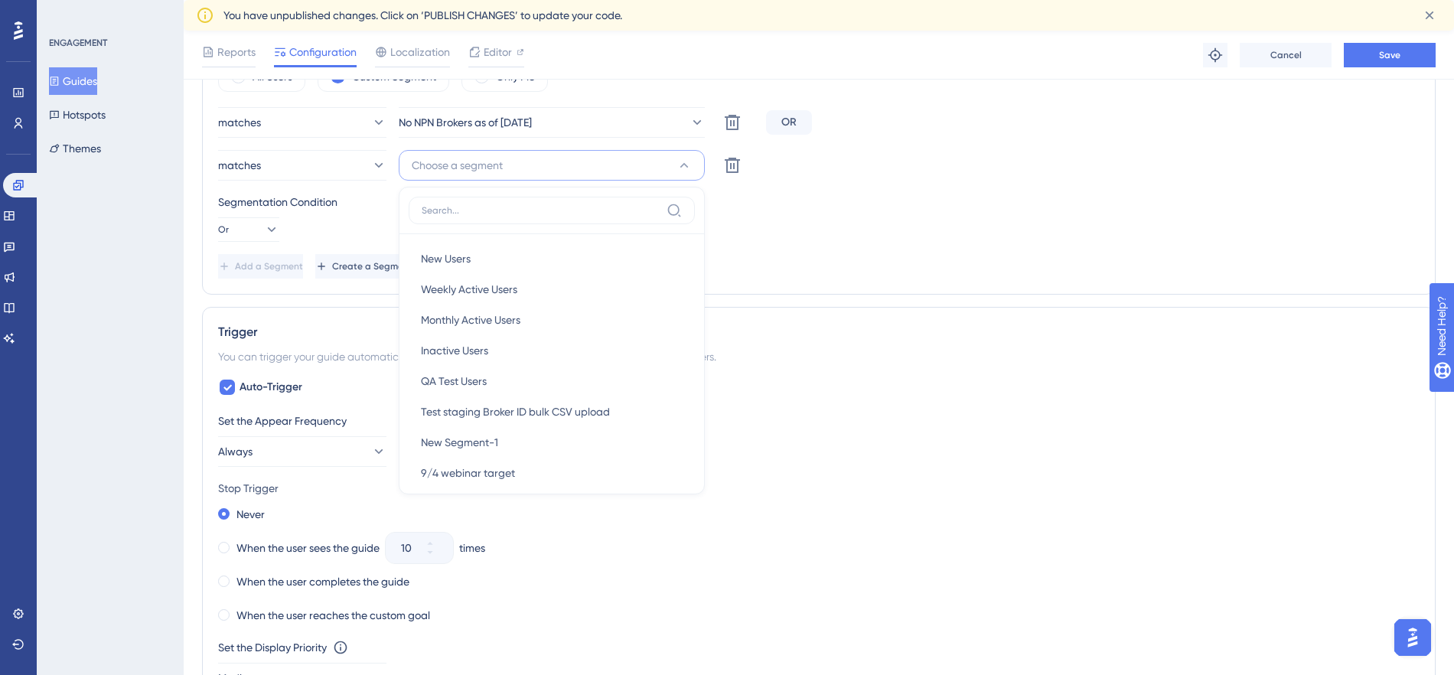
drag, startPoint x: 840, startPoint y: 253, endPoint x: 158, endPoint y: 204, distance: 683.6
click at [833, 253] on div "matches No NPN Brokers as of 2025-09-08 Delete OR matches Choose a segment New …" at bounding box center [819, 192] width 1202 height 171
click at [497, 166] on span "Choose a segment" at bounding box center [457, 165] width 91 height 18
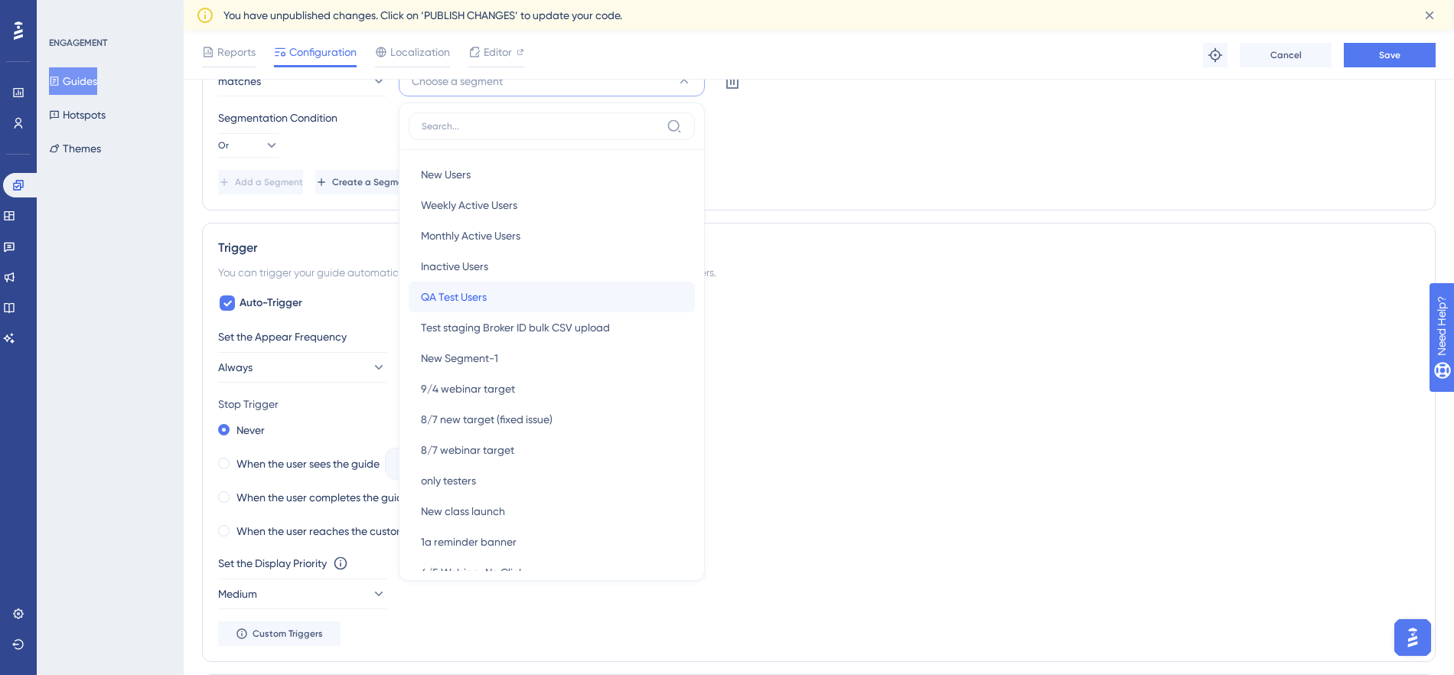
click at [488, 294] on div "QA Test Users QA Test Users" at bounding box center [552, 297] width 262 height 31
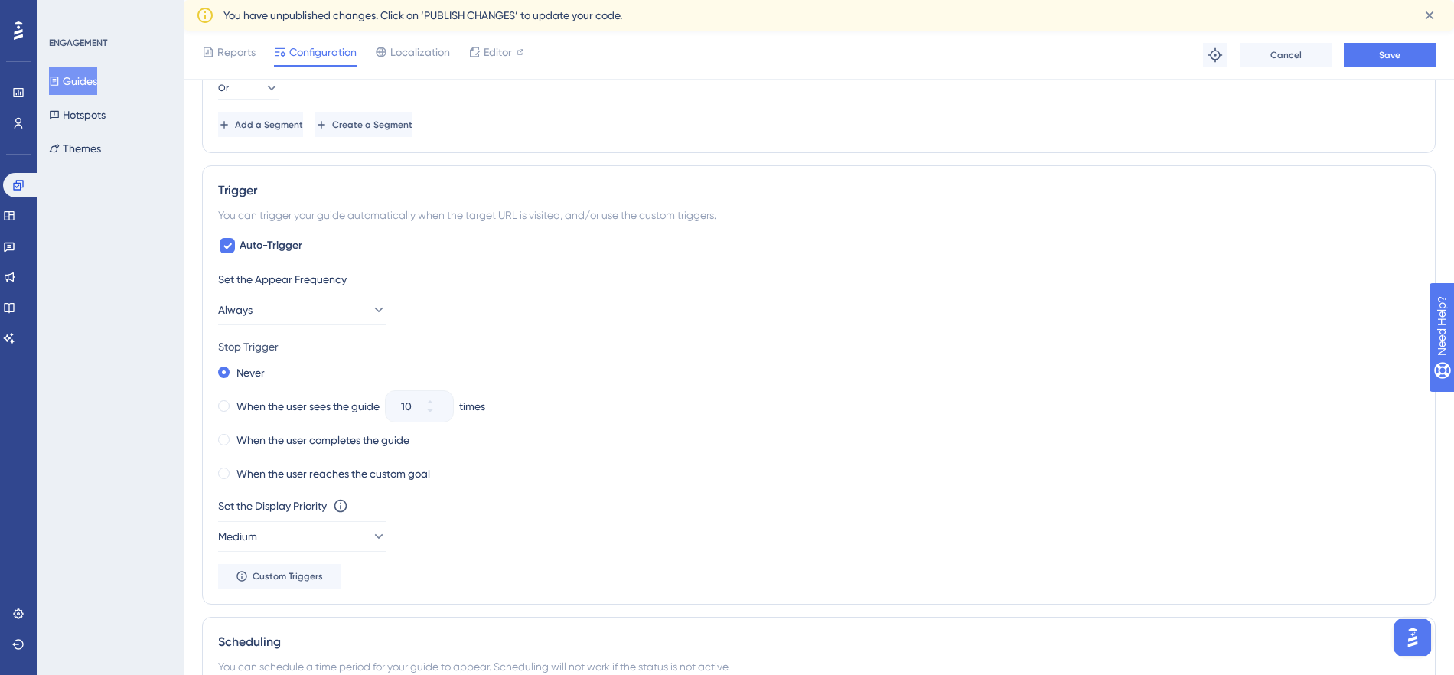
scroll to position [1056, 0]
click at [1382, 54] on span "Save" at bounding box center [1389, 55] width 21 height 12
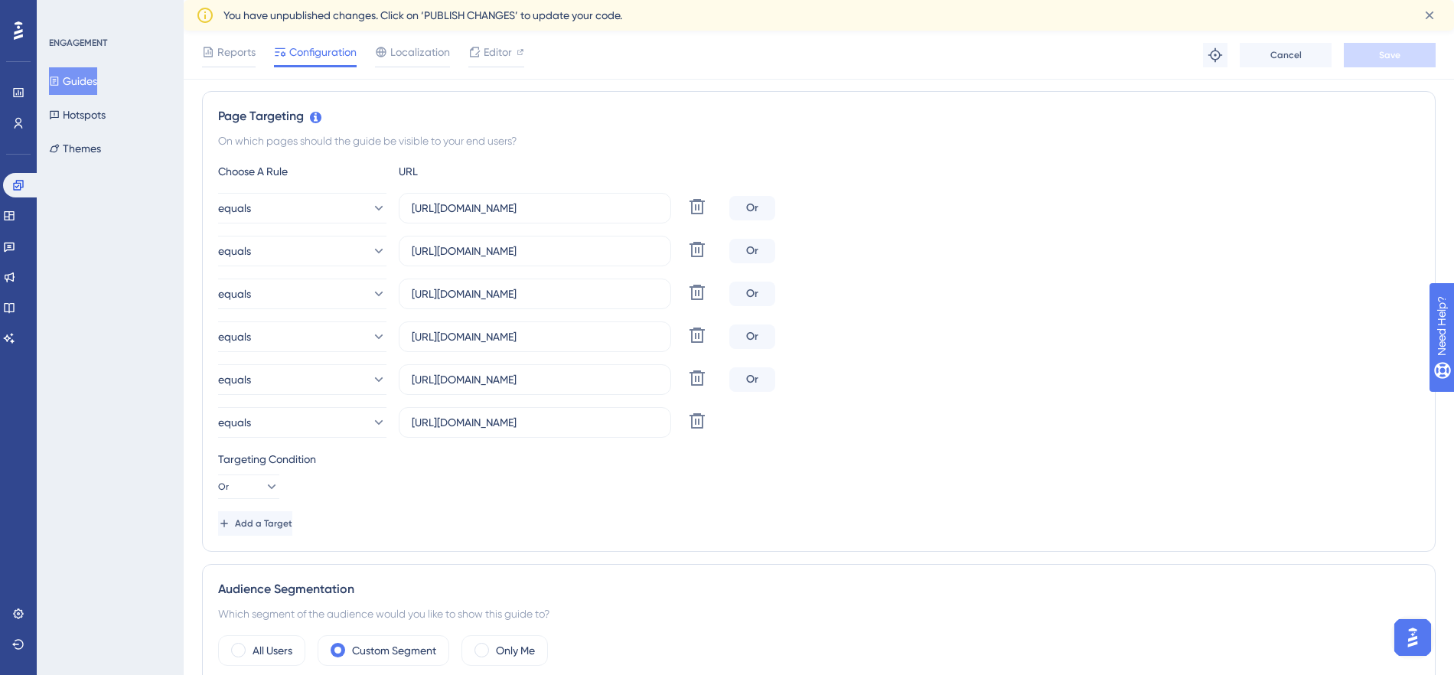
scroll to position [330, 0]
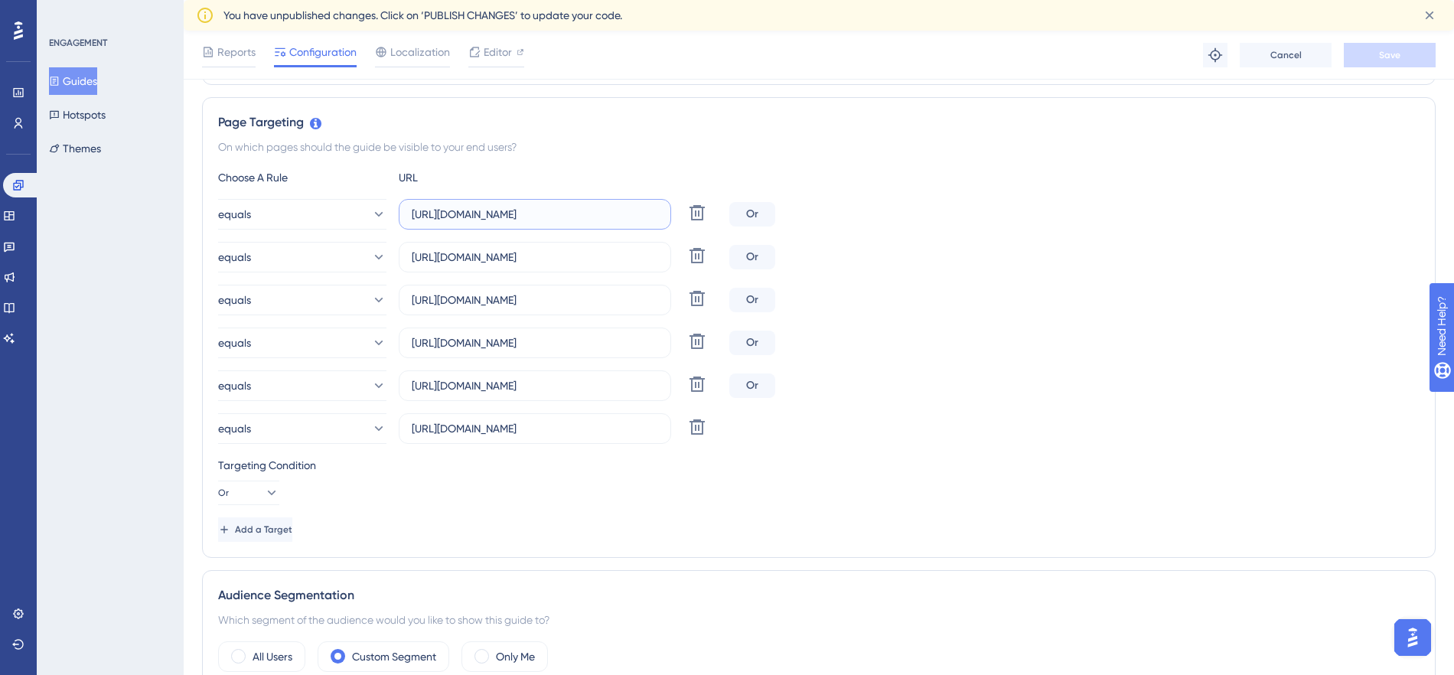
click at [536, 217] on input "[URL][DOMAIN_NAME]" at bounding box center [535, 214] width 246 height 17
click at [266, 530] on span "Add a Target" at bounding box center [263, 529] width 57 height 12
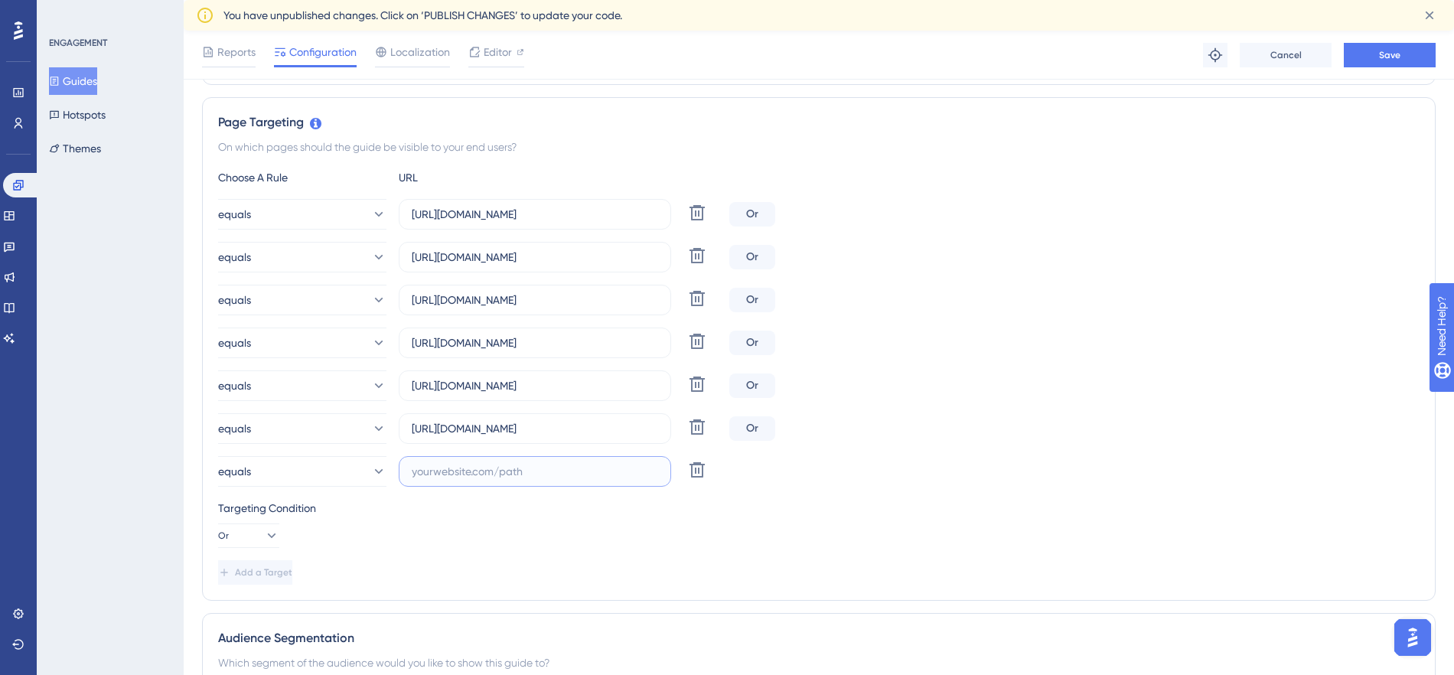
click at [533, 471] on input "text" at bounding box center [535, 471] width 246 height 17
paste input "[URL][DOMAIN_NAME]"
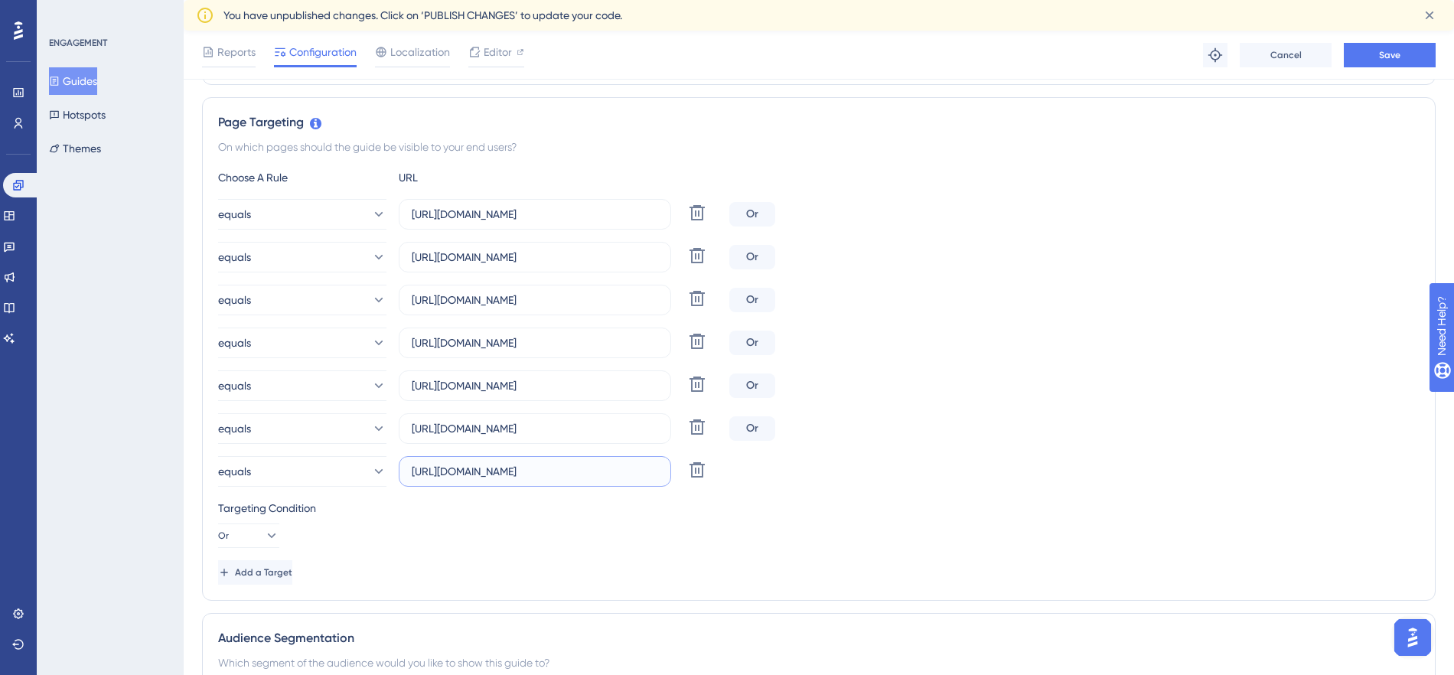
drag, startPoint x: 492, startPoint y: 471, endPoint x: 516, endPoint y: 509, distance: 45.0
click at [469, 473] on input "[URL][DOMAIN_NAME]" at bounding box center [535, 471] width 246 height 17
click at [513, 470] on input "[URL][DOMAIN_NAME]" at bounding box center [535, 471] width 246 height 17
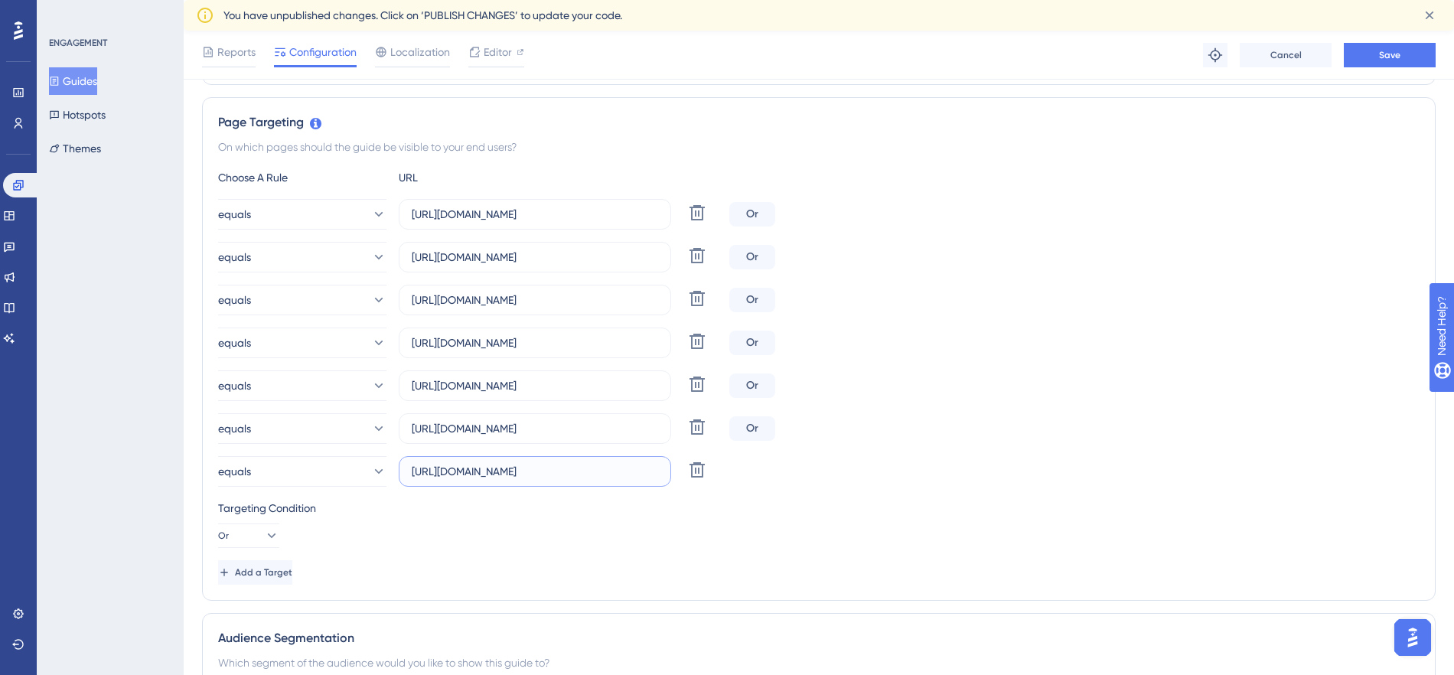
click at [513, 470] on input "[URL][DOMAIN_NAME]" at bounding box center [535, 471] width 246 height 17
type input "[URL][DOMAIN_NAME]"
click at [488, 478] on input "[URL][DOMAIN_NAME]" at bounding box center [535, 471] width 246 height 17
click at [262, 575] on span "Add a Target" at bounding box center [263, 572] width 57 height 12
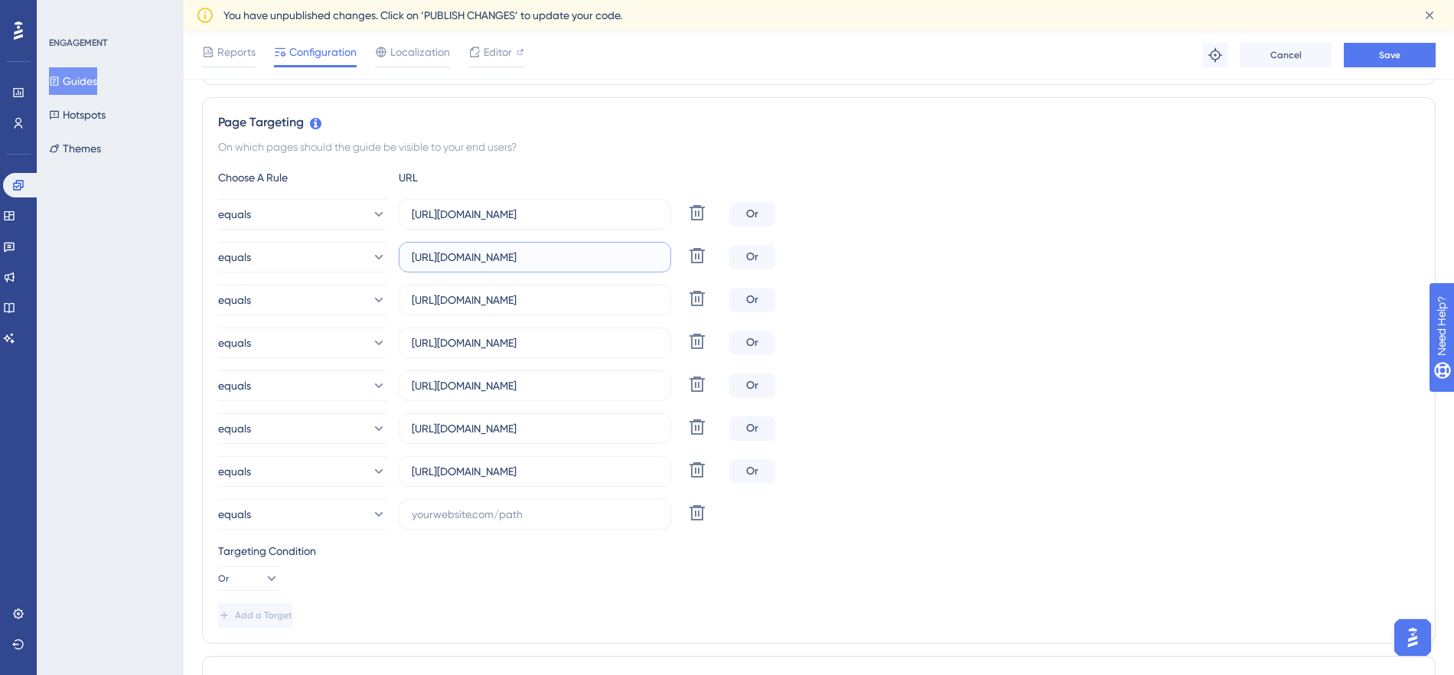
click at [507, 260] on input "[URL][DOMAIN_NAME]" at bounding box center [535, 257] width 246 height 17
click at [501, 517] on input "text" at bounding box center [535, 514] width 246 height 17
paste input "[URL][DOMAIN_NAME]"
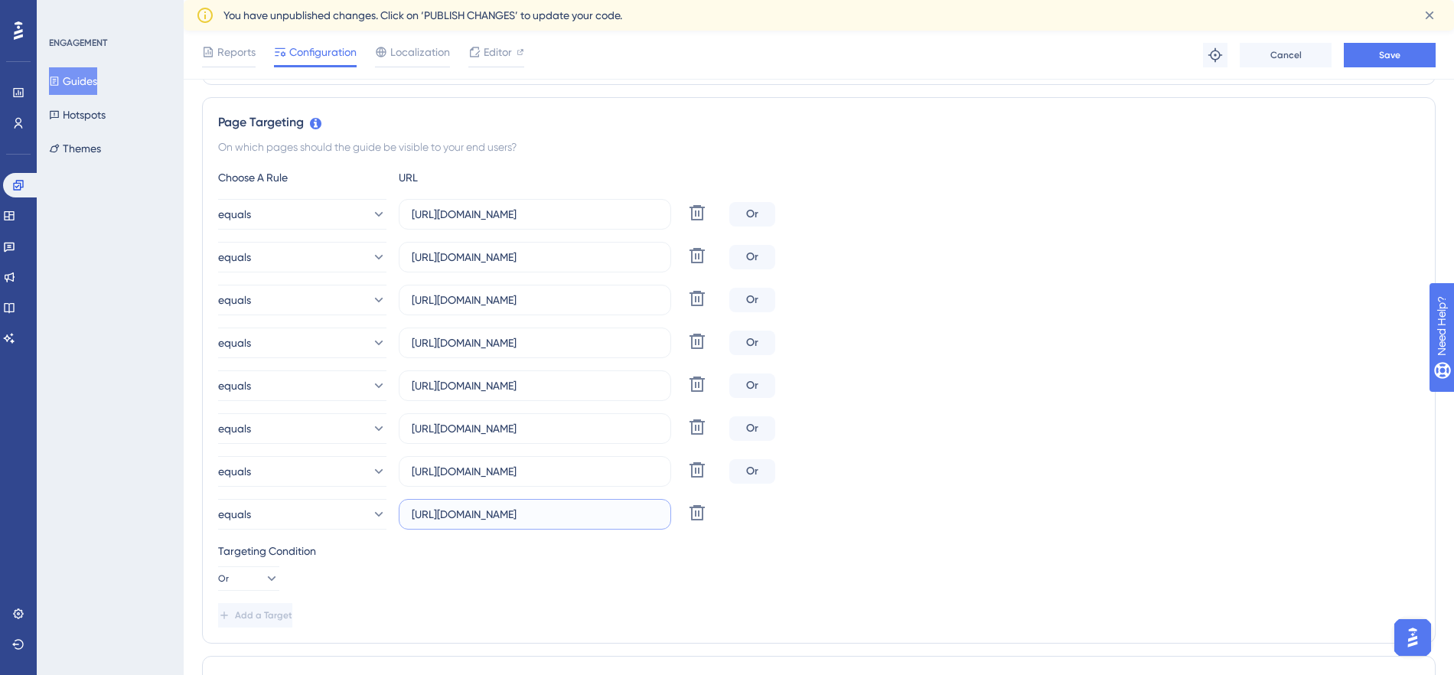
scroll to position [0, 8]
drag, startPoint x: 473, startPoint y: 514, endPoint x: 496, endPoint y: 513, distance: 23.0
click at [496, 513] on input "[URL][DOMAIN_NAME]" at bounding box center [535, 514] width 246 height 17
type input "[URL][DOMAIN_NAME]"
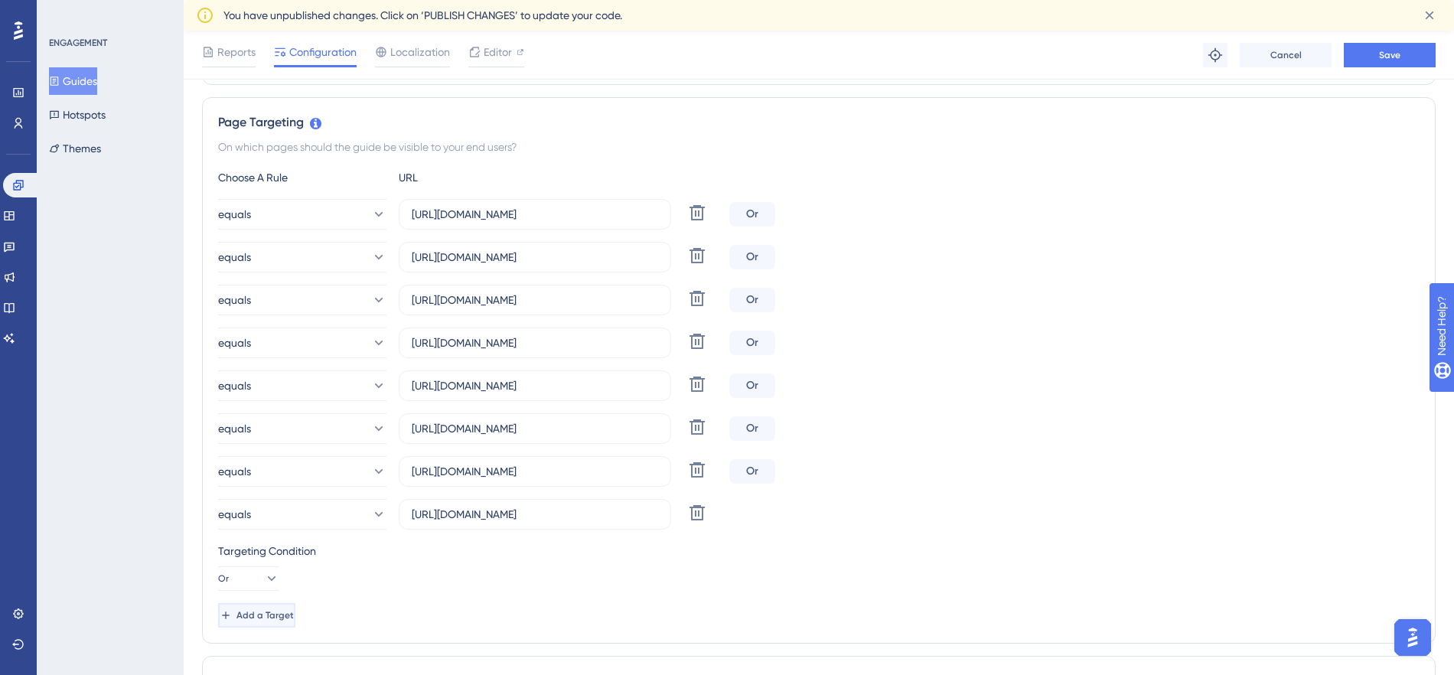
click at [269, 617] on span "Add a Target" at bounding box center [264, 615] width 57 height 12
click at [588, 306] on input "[URL][DOMAIN_NAME]" at bounding box center [535, 300] width 246 height 17
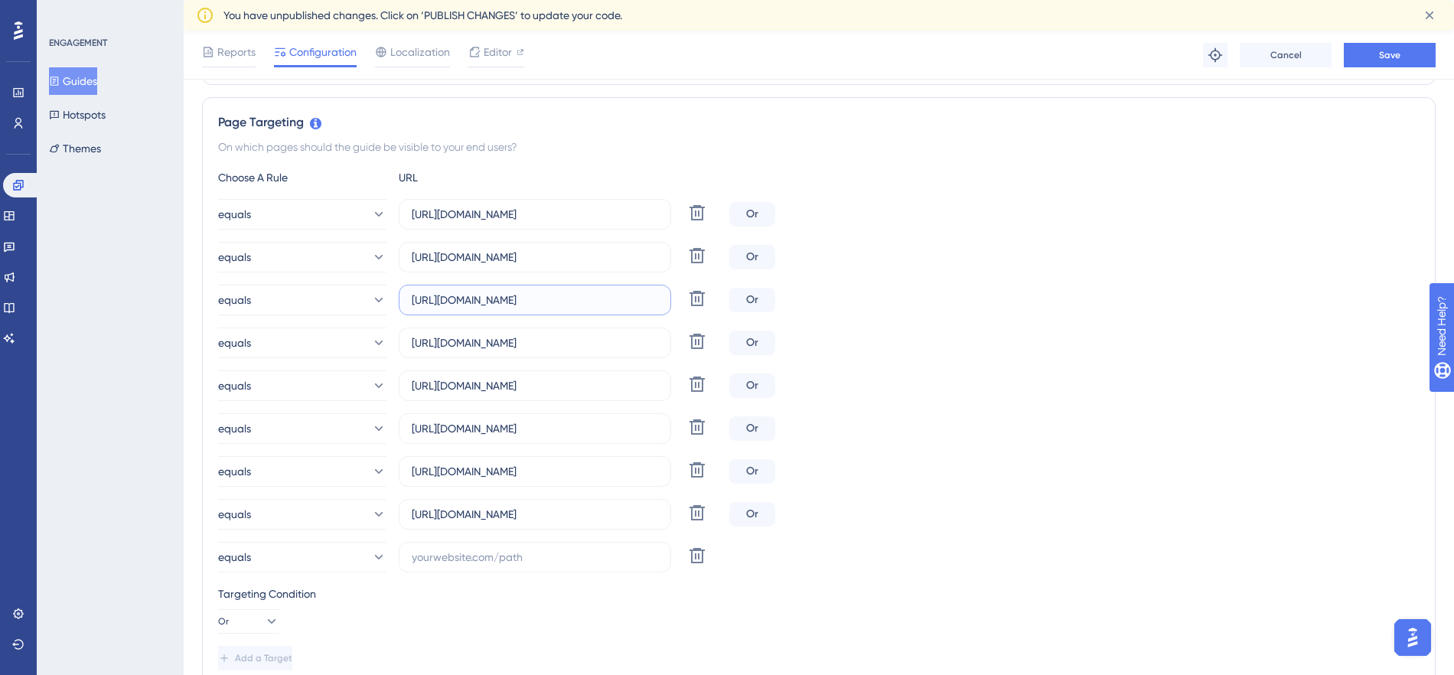
click at [588, 306] on input "[URL][DOMAIN_NAME]" at bounding box center [535, 300] width 246 height 17
click at [522, 566] on label at bounding box center [535, 557] width 272 height 31
click at [522, 566] on input "text" at bounding box center [535, 557] width 246 height 17
paste input "[URL][DOMAIN_NAME]"
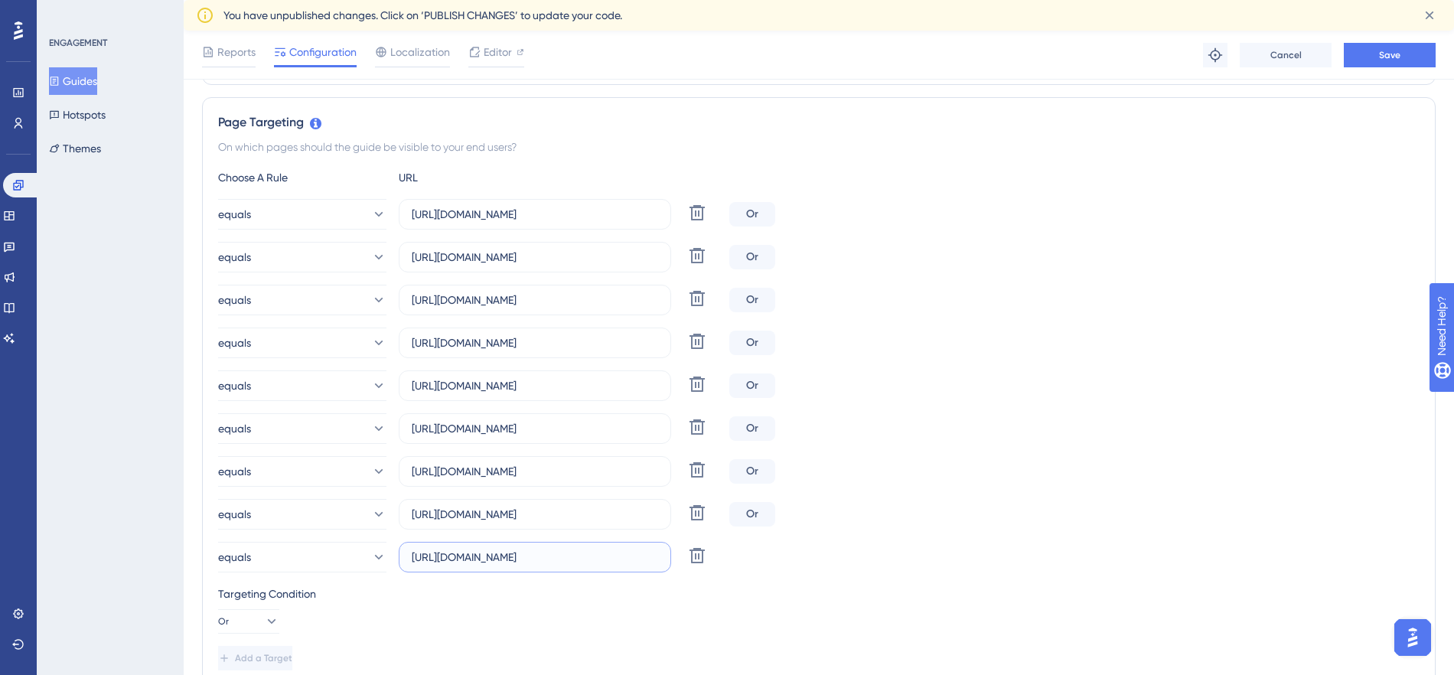
scroll to position [0, 18]
drag, startPoint x: 466, startPoint y: 562, endPoint x: 487, endPoint y: 559, distance: 20.9
click at [487, 559] on input "[URL][DOMAIN_NAME]" at bounding box center [535, 557] width 246 height 17
type input "[URL][DOMAIN_NAME]"
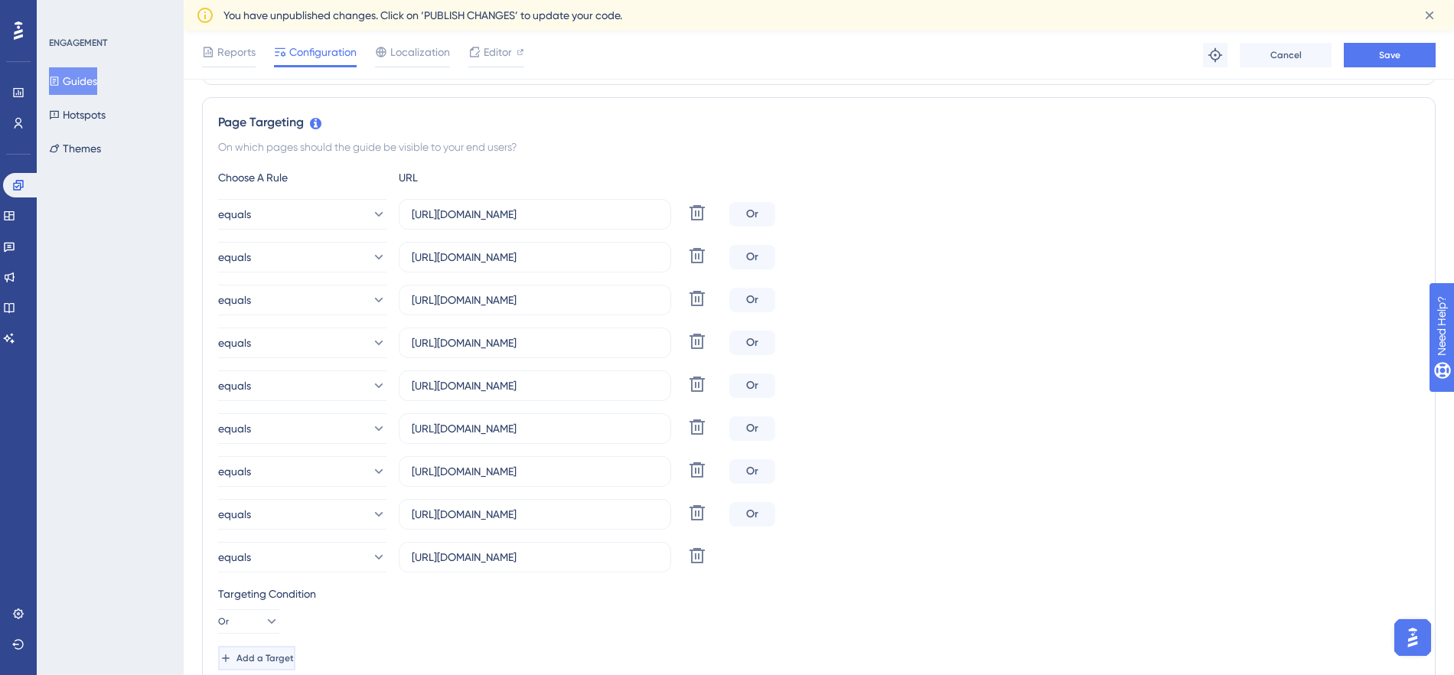
click at [294, 660] on span "Add a Target" at bounding box center [264, 658] width 57 height 12
click at [528, 351] on label "[URL][DOMAIN_NAME]" at bounding box center [535, 343] width 272 height 31
click at [528, 351] on input "[URL][DOMAIN_NAME]" at bounding box center [535, 342] width 246 height 17
click at [528, 351] on label "[URL][DOMAIN_NAME]" at bounding box center [535, 343] width 272 height 31
click at [528, 351] on input "[URL][DOMAIN_NAME]" at bounding box center [535, 342] width 246 height 17
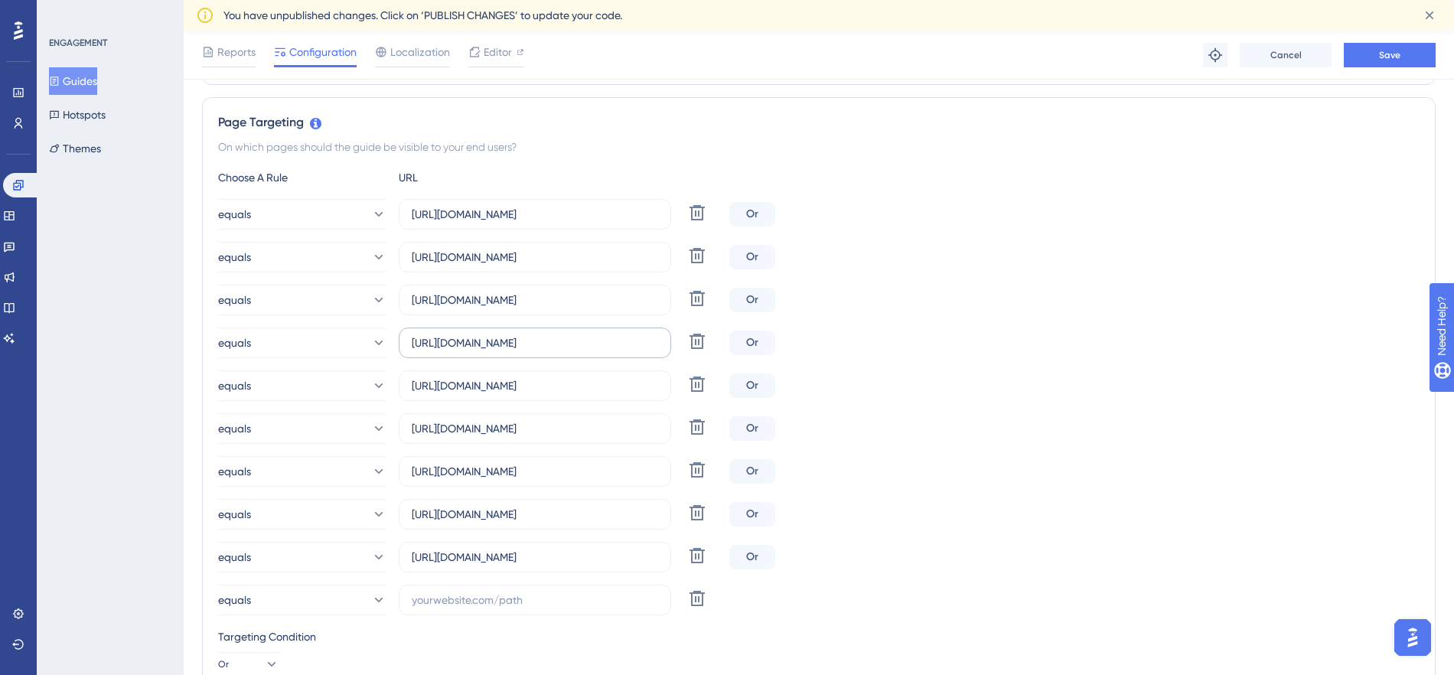
click at [528, 351] on label "[URL][DOMAIN_NAME]" at bounding box center [535, 343] width 272 height 31
click at [528, 351] on input "[URL][DOMAIN_NAME]" at bounding box center [535, 342] width 246 height 17
click at [500, 605] on input "text" at bounding box center [535, 600] width 246 height 17
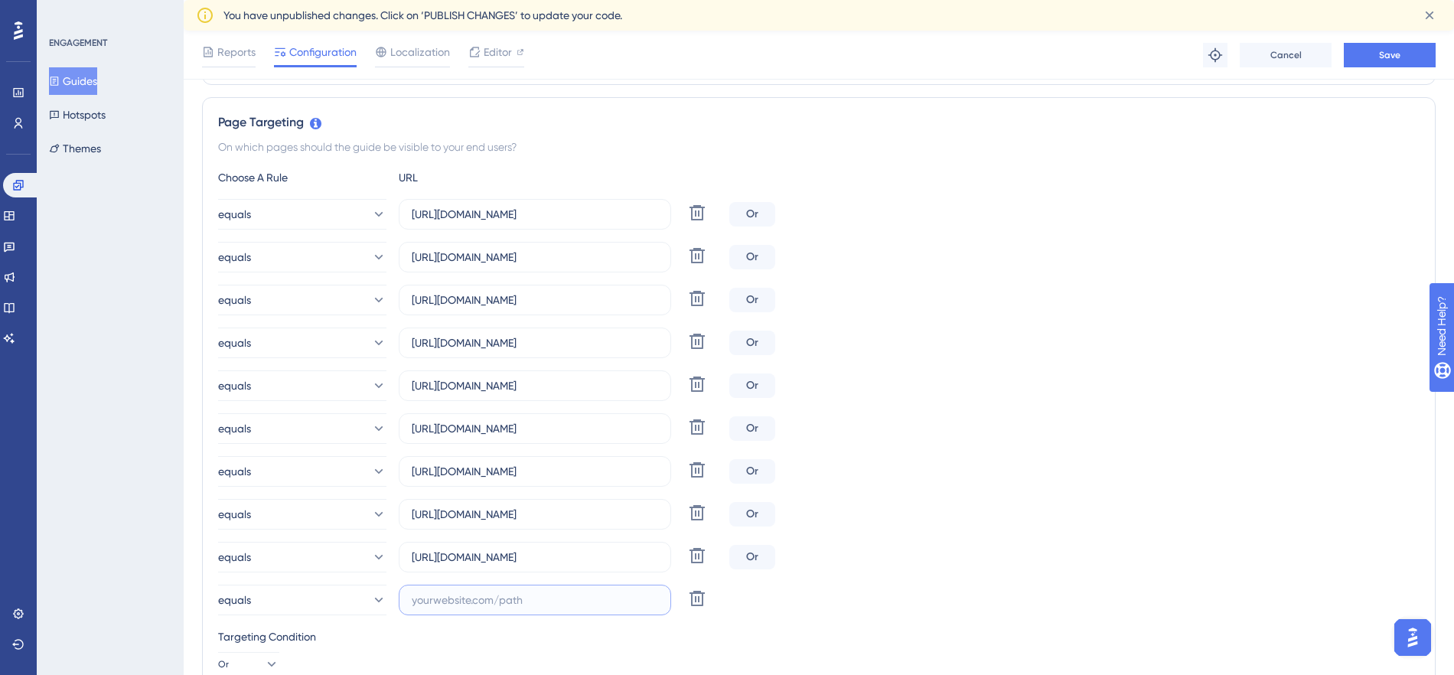
paste input "[URL][DOMAIN_NAME]"
drag, startPoint x: 464, startPoint y: 604, endPoint x: 484, endPoint y: 601, distance: 20.9
click at [484, 601] on input "[URL][DOMAIN_NAME]" at bounding box center [535, 600] width 246 height 17
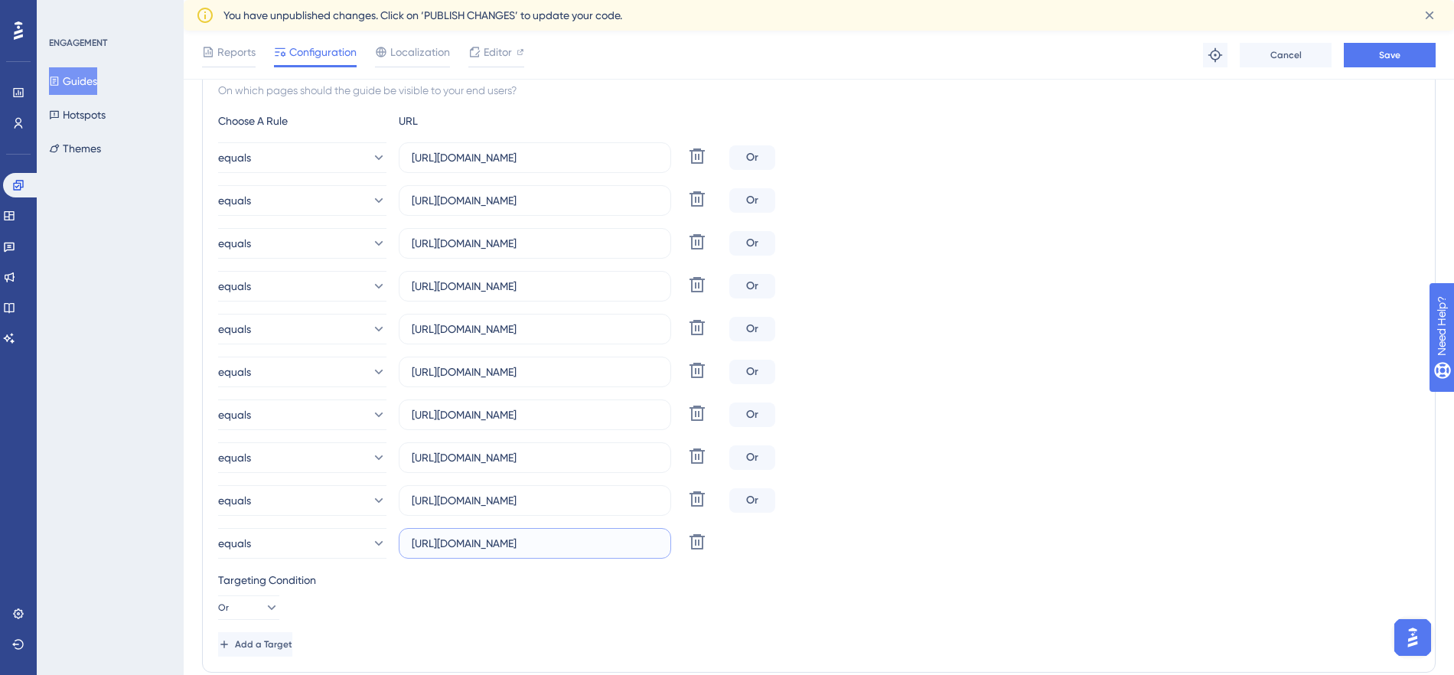
scroll to position [390, 0]
type input "[URL][DOMAIN_NAME]"
click at [282, 641] on span "Add a Target" at bounding box center [264, 640] width 57 height 12
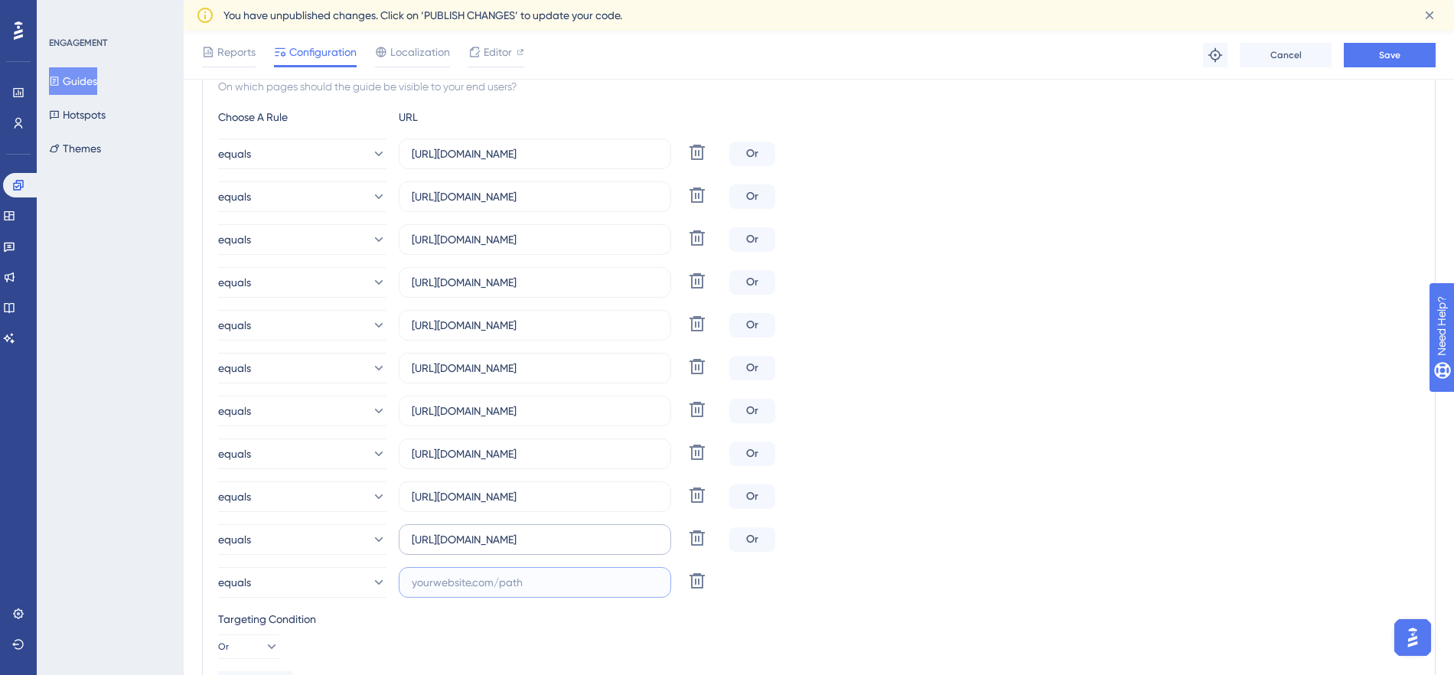
drag, startPoint x: 458, startPoint y: 587, endPoint x: 497, endPoint y: 528, distance: 71.1
click at [458, 587] on input "text" at bounding box center [535, 582] width 246 height 17
click at [552, 329] on input "[URL][DOMAIN_NAME]" at bounding box center [535, 325] width 246 height 17
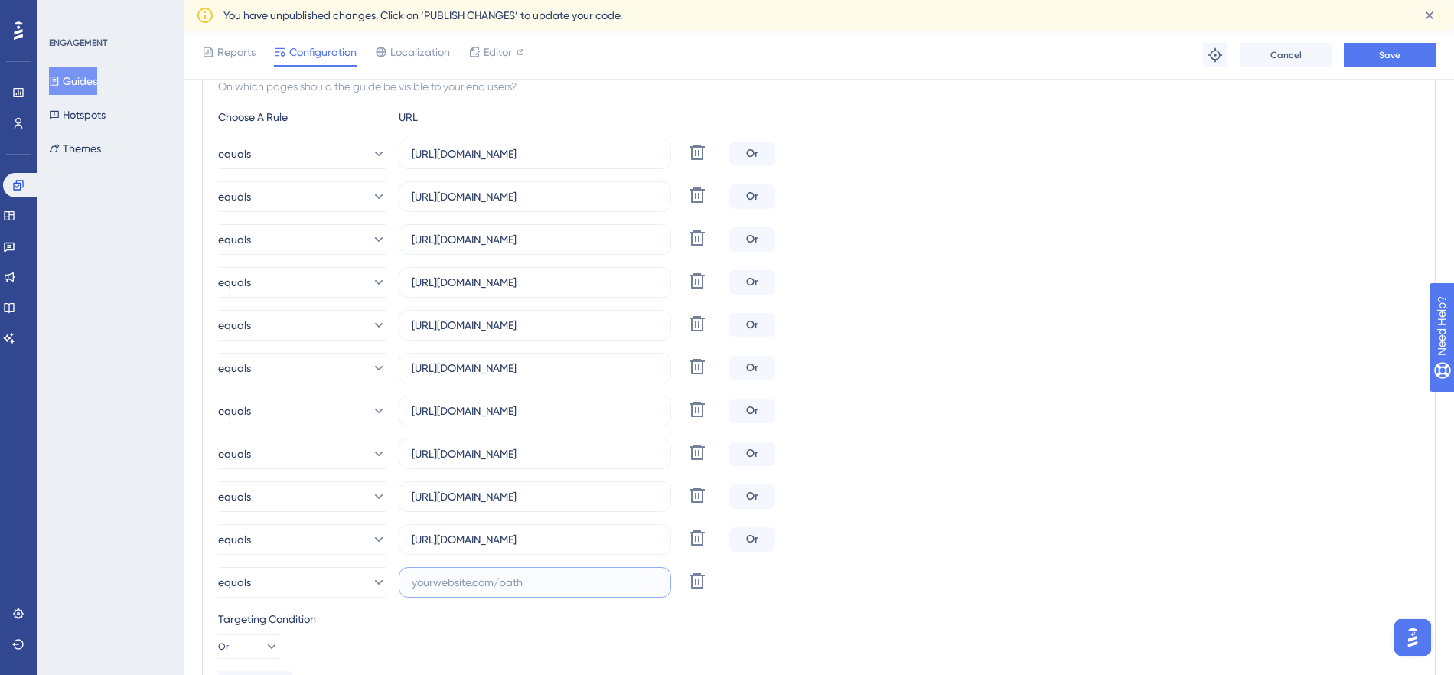
click at [520, 577] on input "text" at bounding box center [535, 582] width 246 height 17
paste input "[URL][DOMAIN_NAME]"
drag, startPoint x: 484, startPoint y: 583, endPoint x: 462, endPoint y: 586, distance: 21.6
click at [462, 586] on input "[URL][DOMAIN_NAME]" at bounding box center [535, 582] width 246 height 17
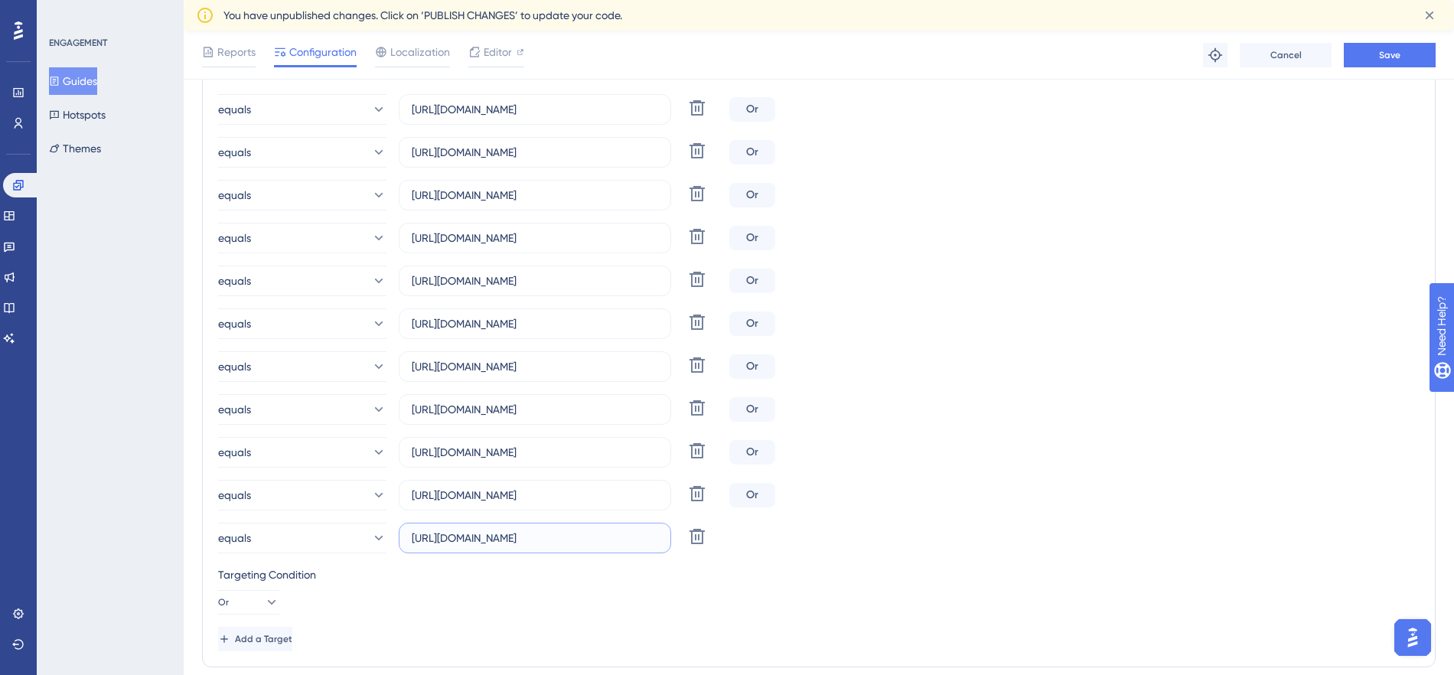
scroll to position [455, 0]
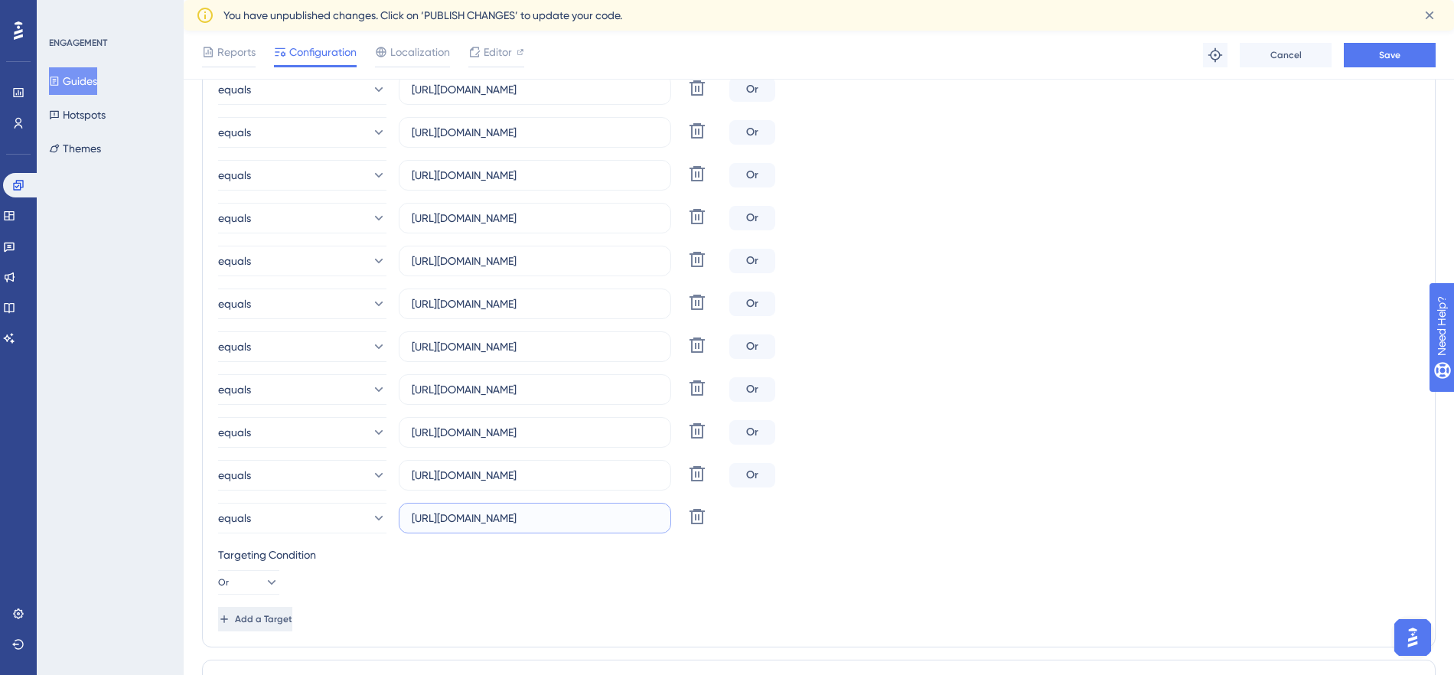
type input "[URL][DOMAIN_NAME]"
click at [281, 618] on span "Add a Target" at bounding box center [264, 619] width 57 height 12
click at [496, 569] on label at bounding box center [535, 561] width 272 height 31
click at [496, 569] on input "text" at bounding box center [535, 561] width 246 height 17
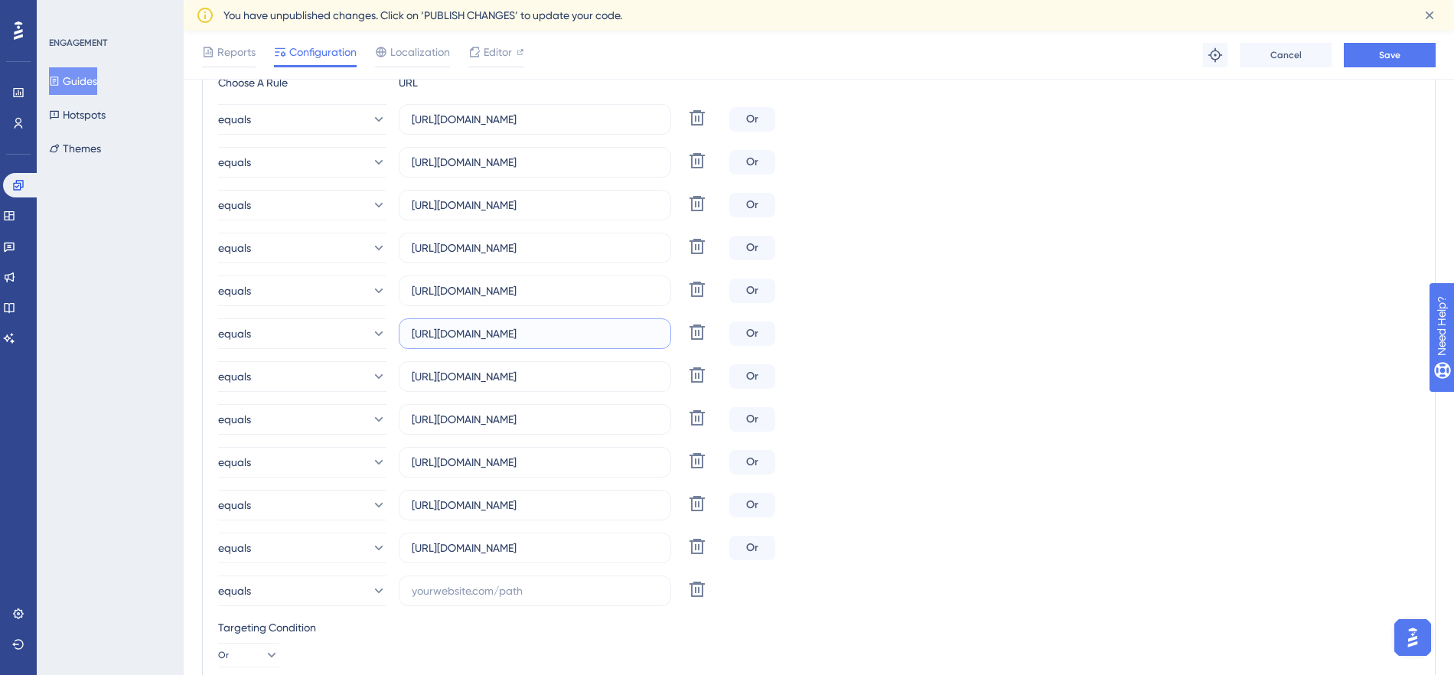
click at [530, 335] on input "[URL][DOMAIN_NAME]" at bounding box center [535, 333] width 246 height 17
click at [517, 587] on input "text" at bounding box center [535, 590] width 246 height 17
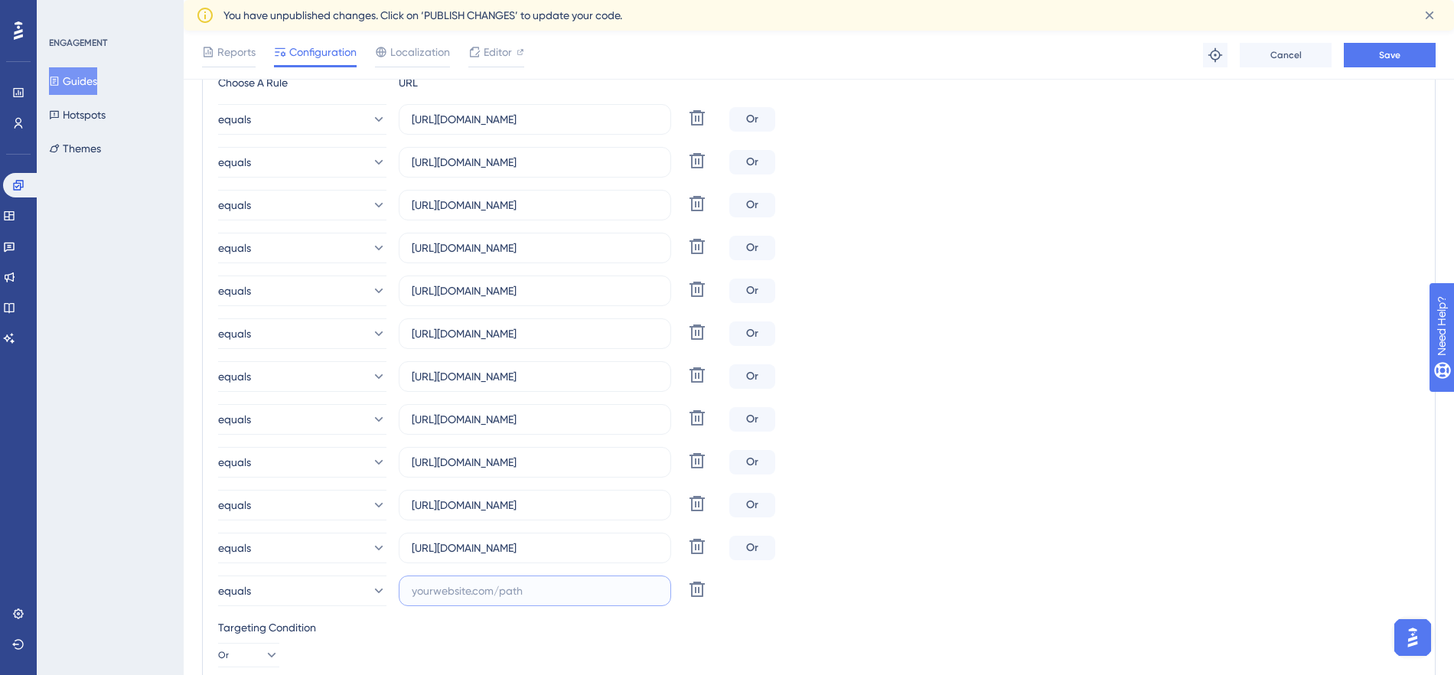
paste input "[URL][DOMAIN_NAME]"
click at [494, 594] on input "[URL][DOMAIN_NAME]" at bounding box center [535, 590] width 246 height 17
drag, startPoint x: 490, startPoint y: 593, endPoint x: 540, endPoint y: 598, distance: 50.0
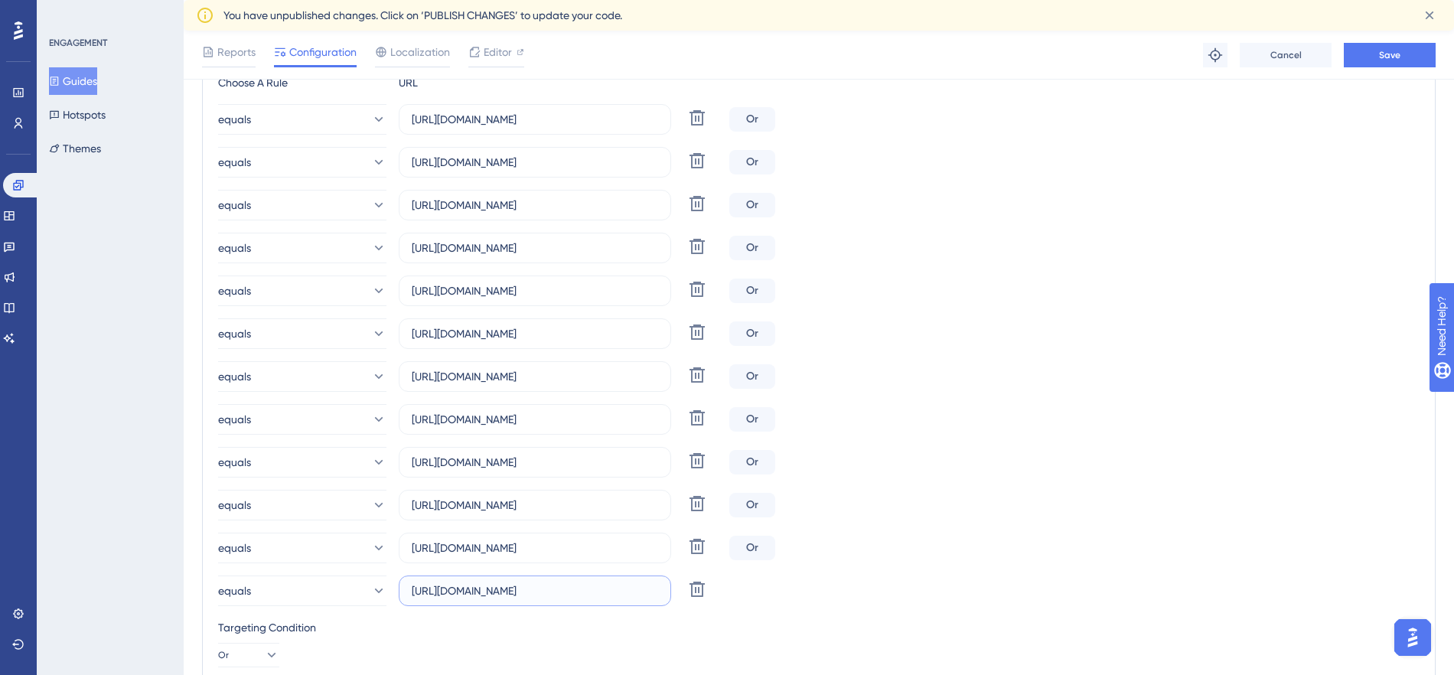
click at [468, 594] on input "[URL][DOMAIN_NAME]" at bounding box center [535, 590] width 246 height 17
type input "[URL][DOMAIN_NAME]"
click at [510, 618] on div "Targeting Condition" at bounding box center [819, 627] width 1202 height 18
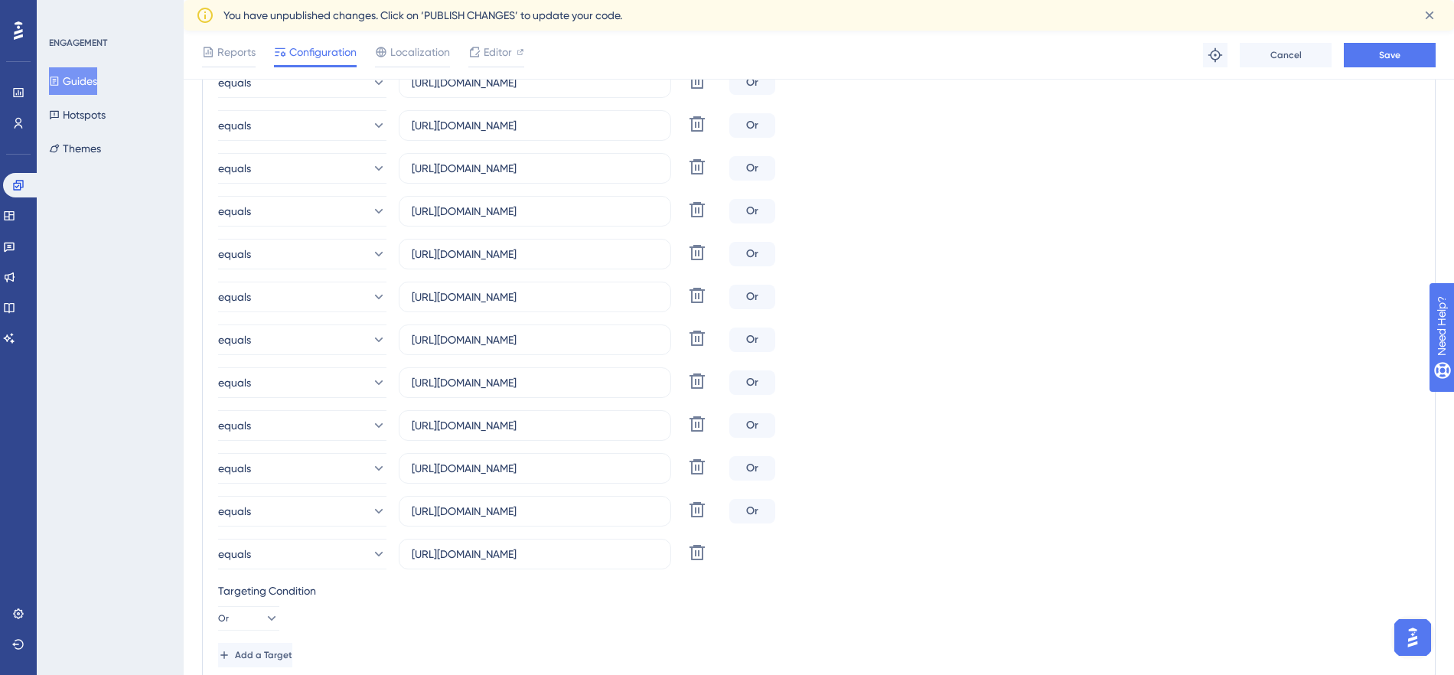
scroll to position [462, 0]
click at [484, 591] on div "Targeting Condition" at bounding box center [819, 590] width 1202 height 18
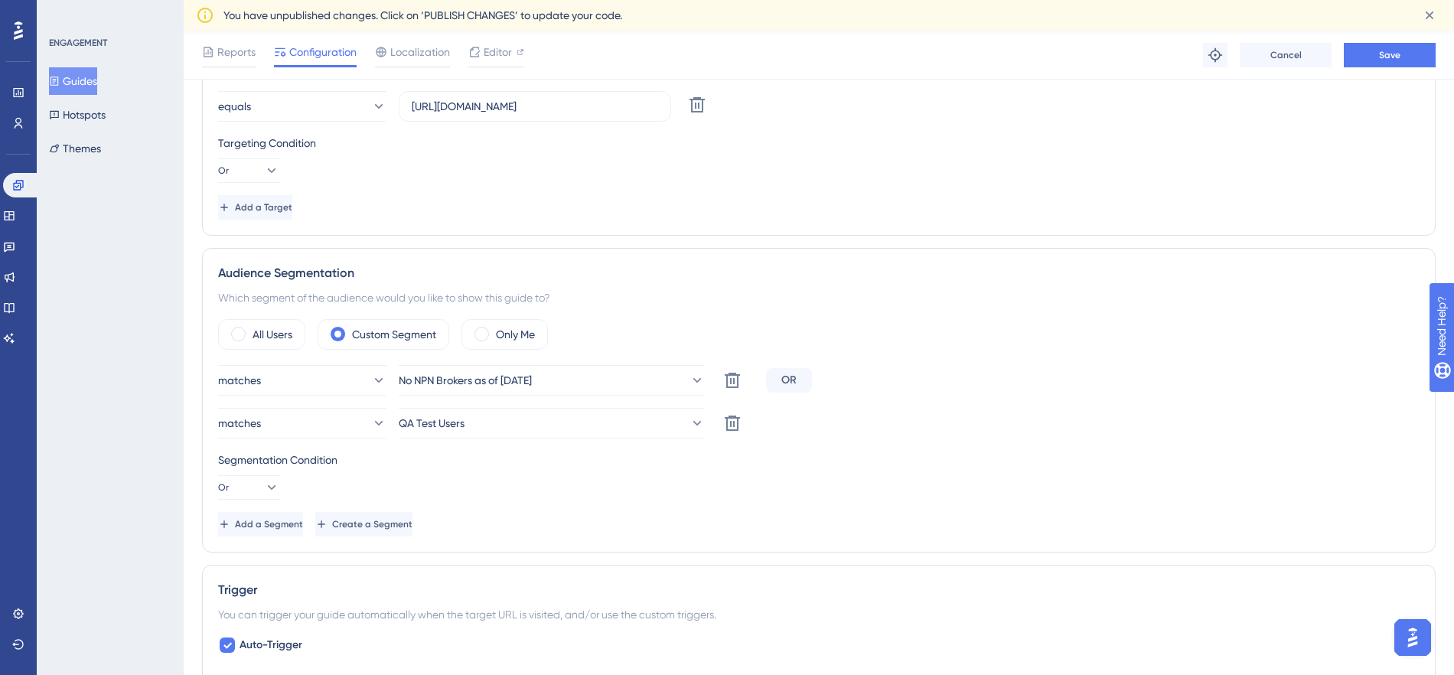
scroll to position [911, 0]
click at [1369, 45] on button "Save" at bounding box center [1390, 55] width 92 height 24
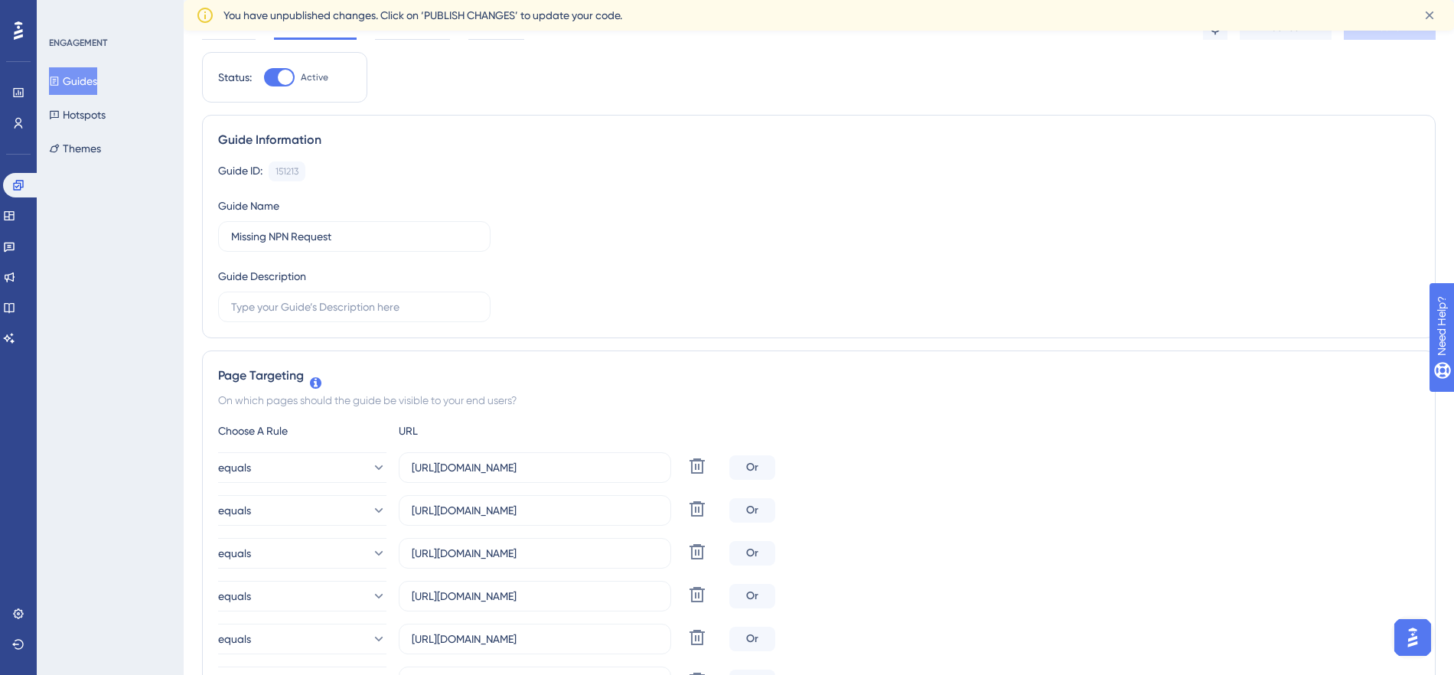
scroll to position [0, 0]
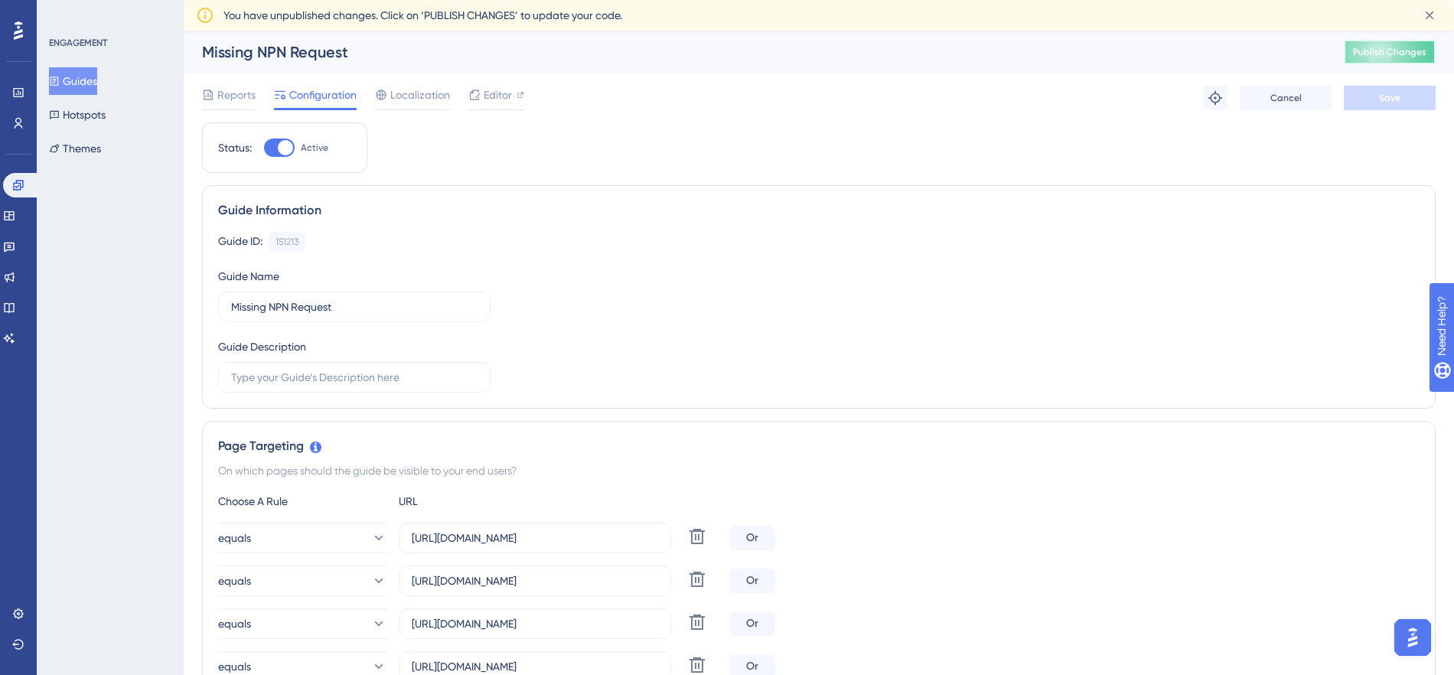
click at [1371, 49] on span "Publish Changes" at bounding box center [1389, 52] width 73 height 12
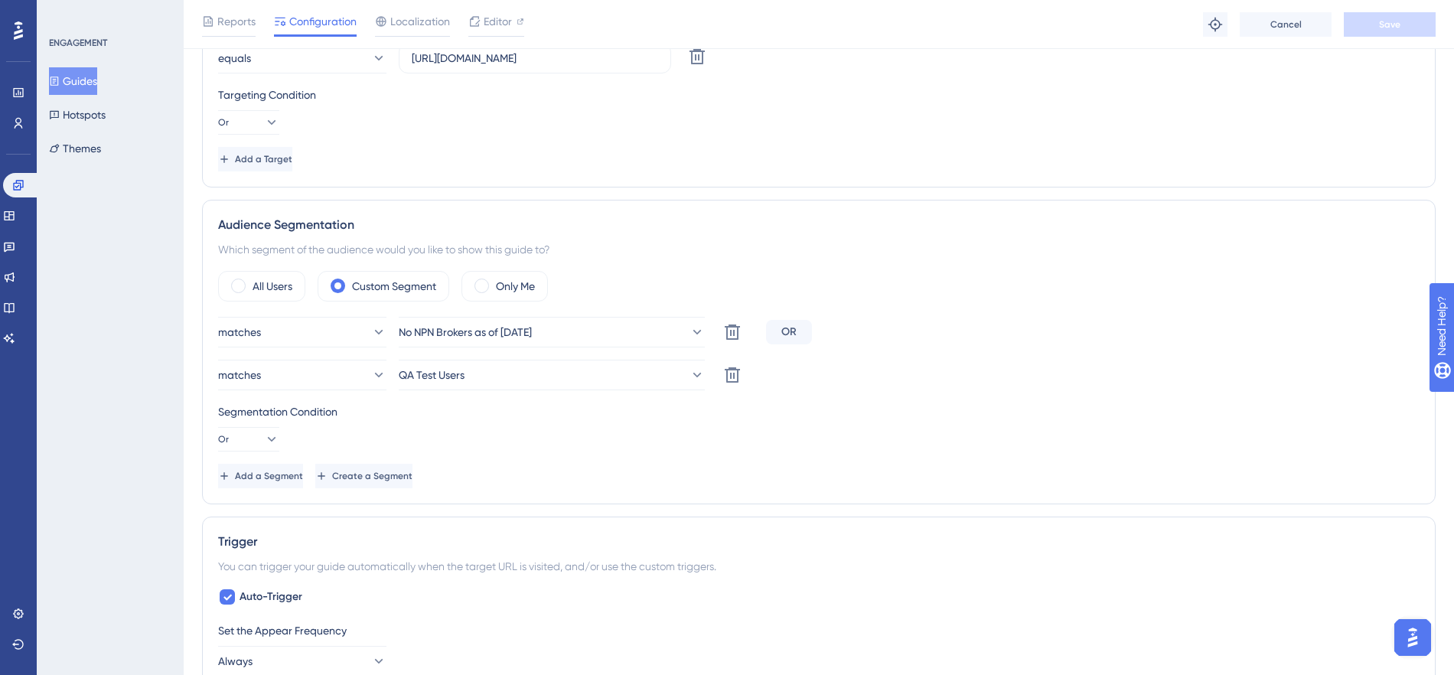
scroll to position [975, 0]
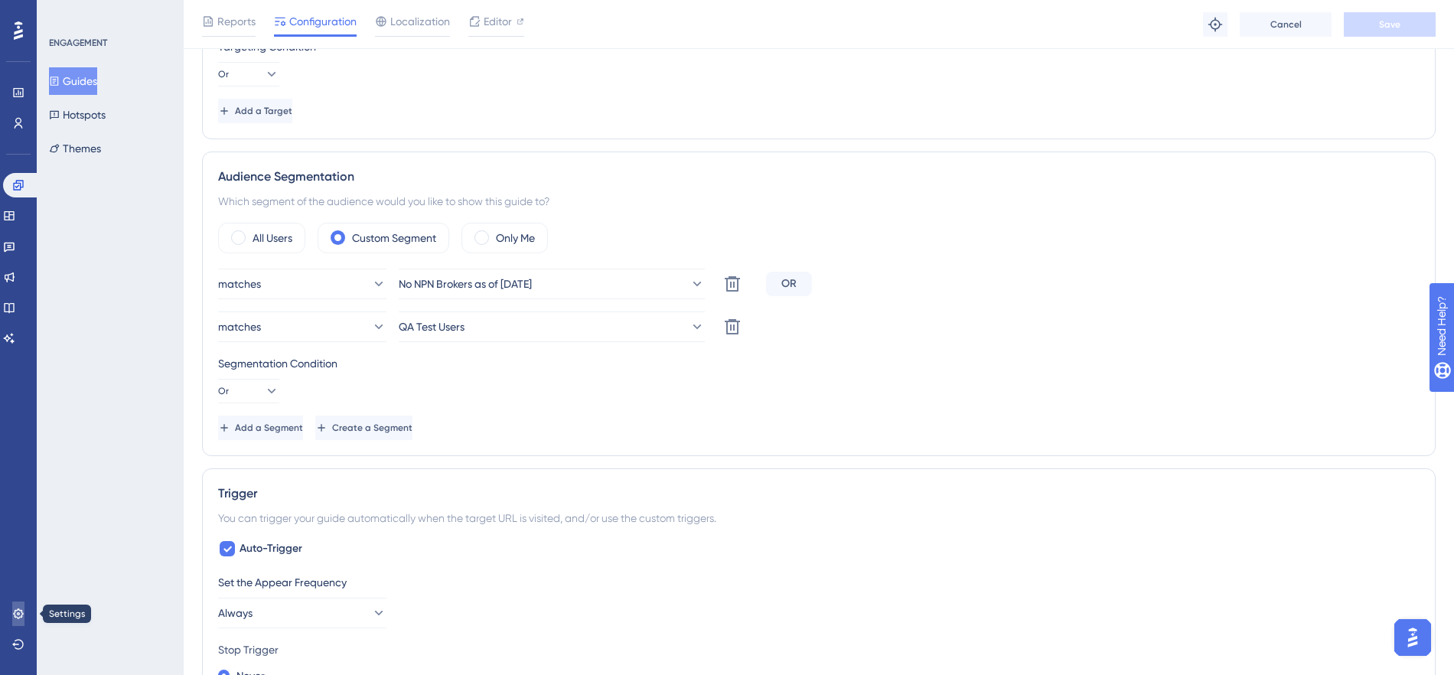
click at [21, 609] on icon at bounding box center [18, 614] width 12 height 12
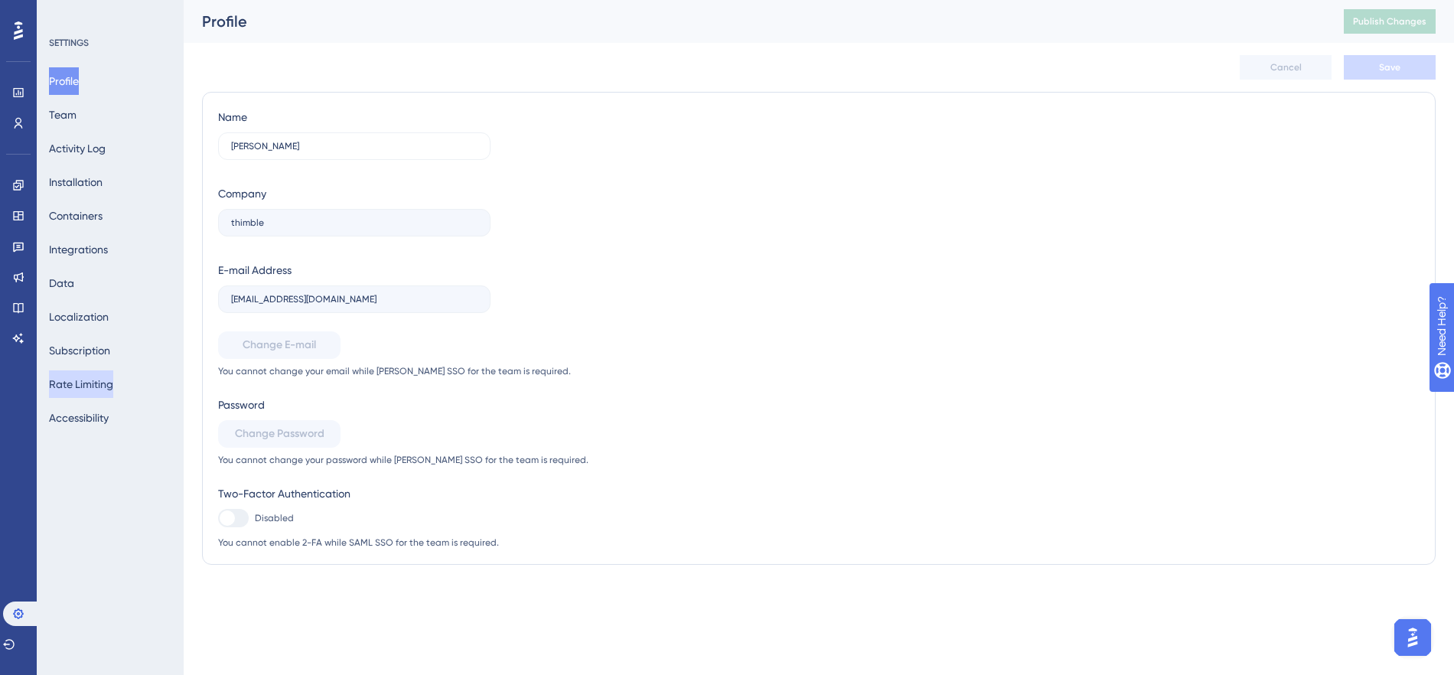
click at [99, 393] on button "Rate Limiting" at bounding box center [81, 384] width 64 height 28
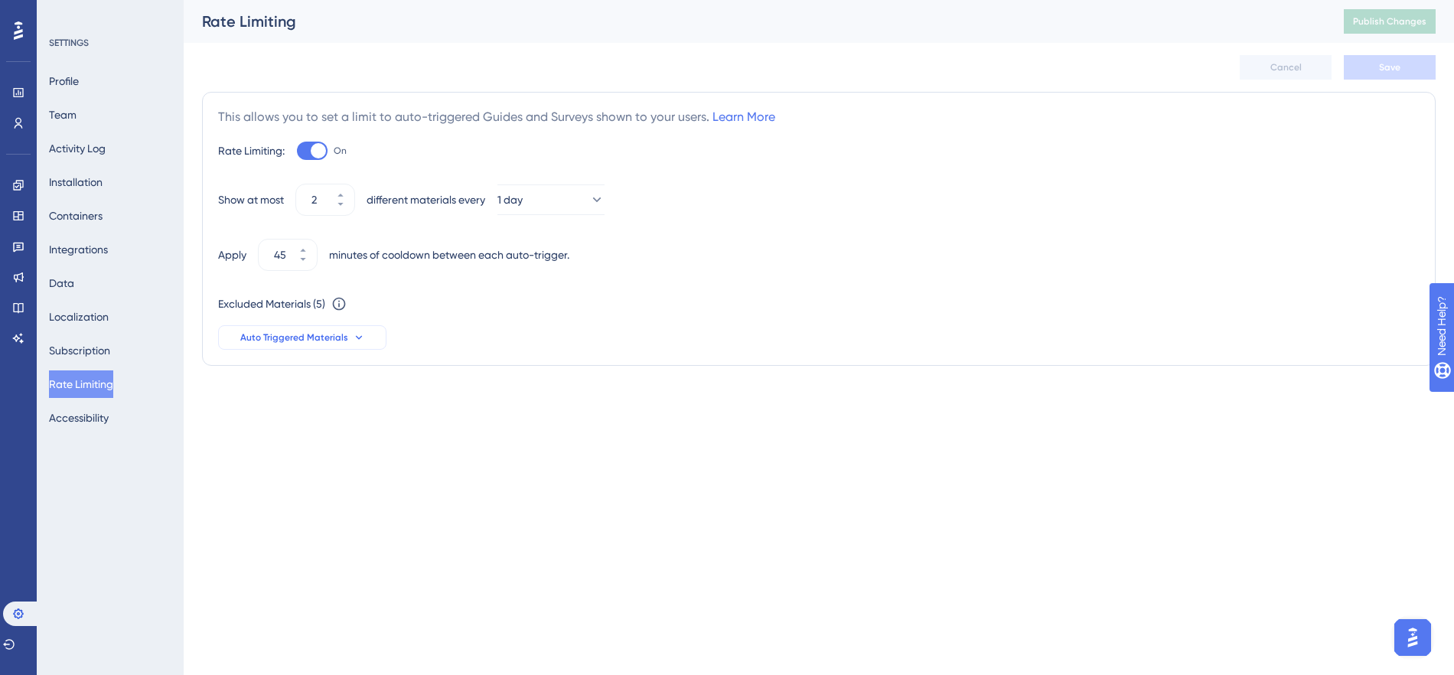
click at [279, 335] on span "Auto Triggered Materials" at bounding box center [294, 337] width 108 height 12
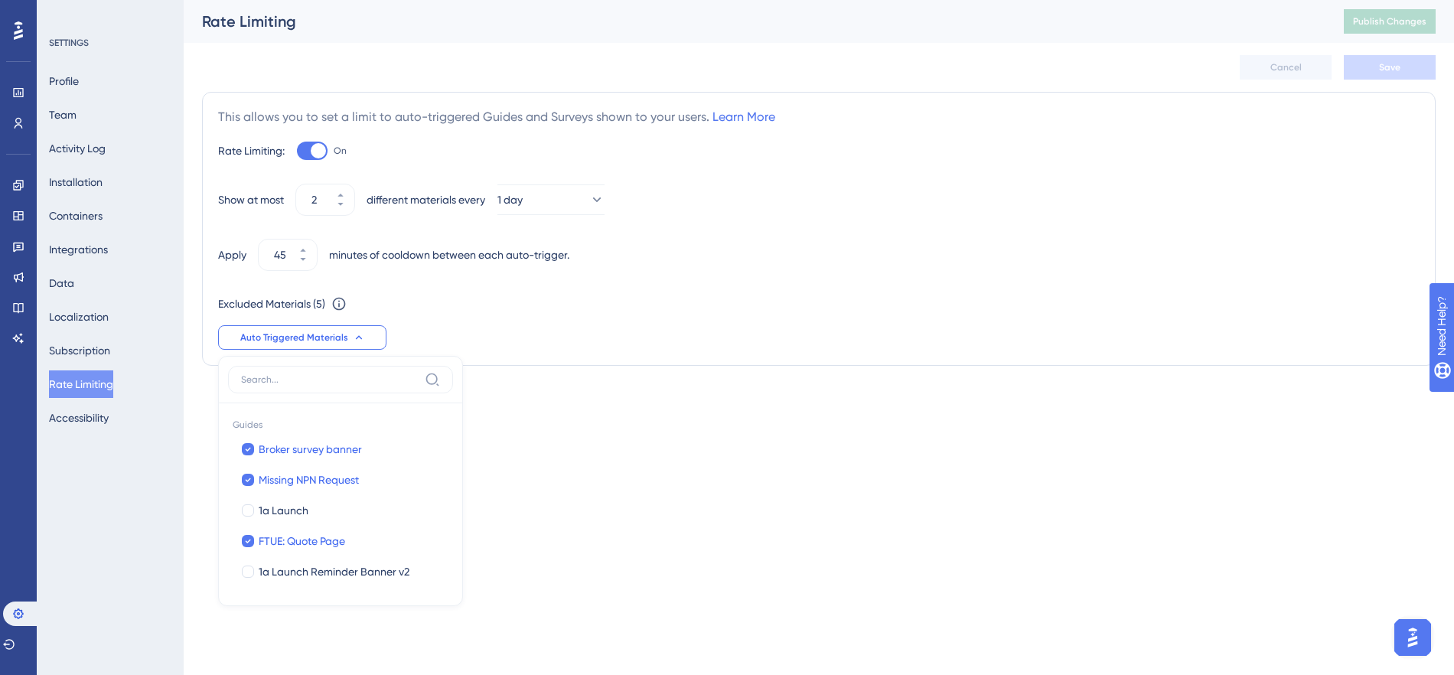
click at [567, 0] on html "Performance Users Engagement Widgets Feedback Product Updates Knowledge Base AI…" at bounding box center [727, 0] width 1454 height 0
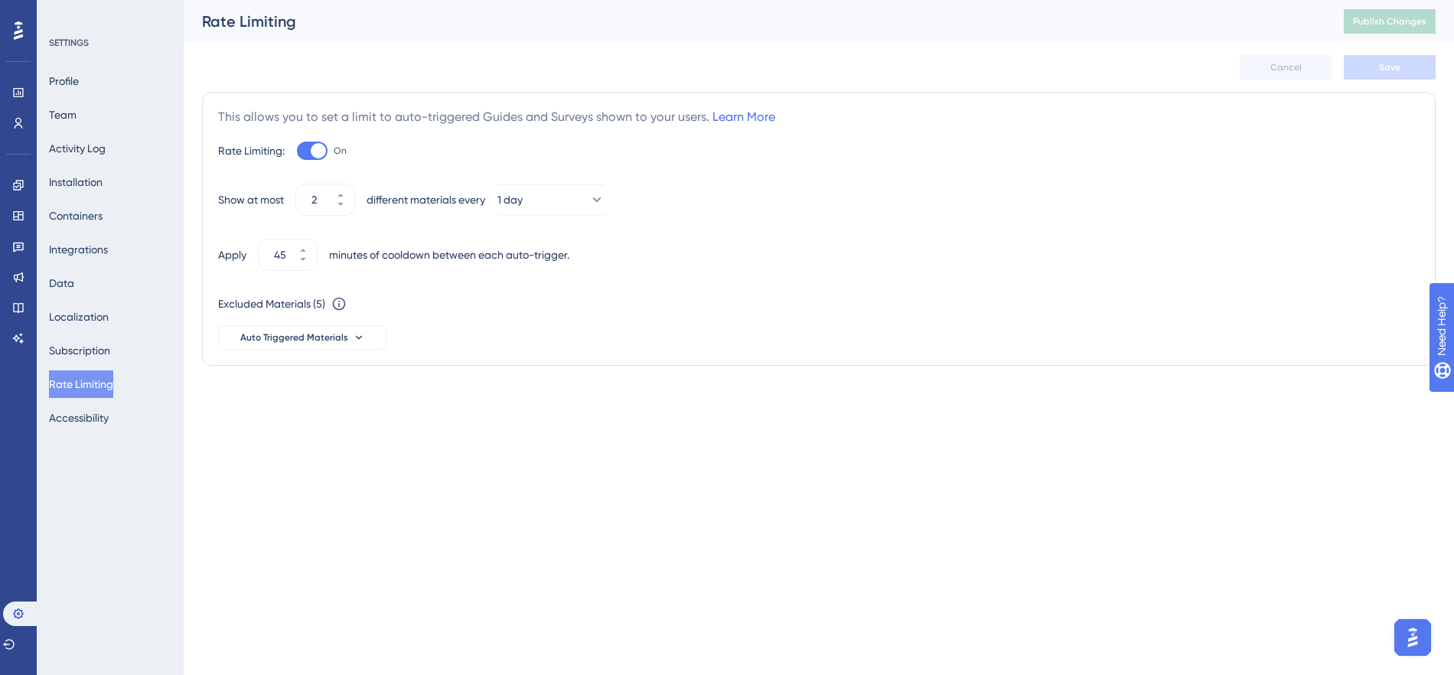
click at [1107, 248] on div "Apply 45 minutes of cooldown between each auto-trigger." at bounding box center [819, 255] width 1202 height 31
click at [1057, 59] on div "Cancel Save" at bounding box center [819, 67] width 1234 height 49
click at [735, 58] on div "Cancel Save" at bounding box center [819, 67] width 1234 height 49
drag, startPoint x: 383, startPoint y: 501, endPoint x: 249, endPoint y: 390, distance: 173.8
click at [380, 0] on html "Performance Users Engagement Widgets Feedback Product Updates Knowledge Base AI…" at bounding box center [727, 0] width 1454 height 0
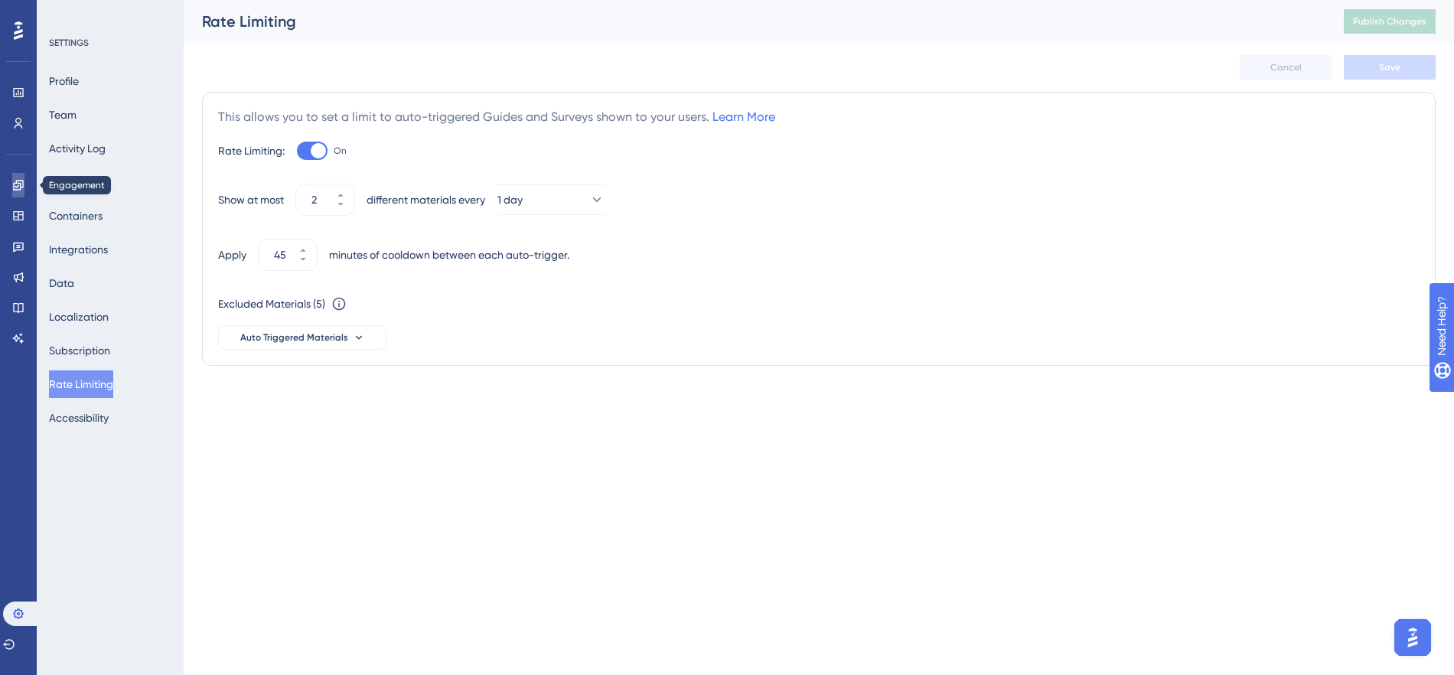
click at [18, 187] on icon at bounding box center [18, 185] width 12 height 12
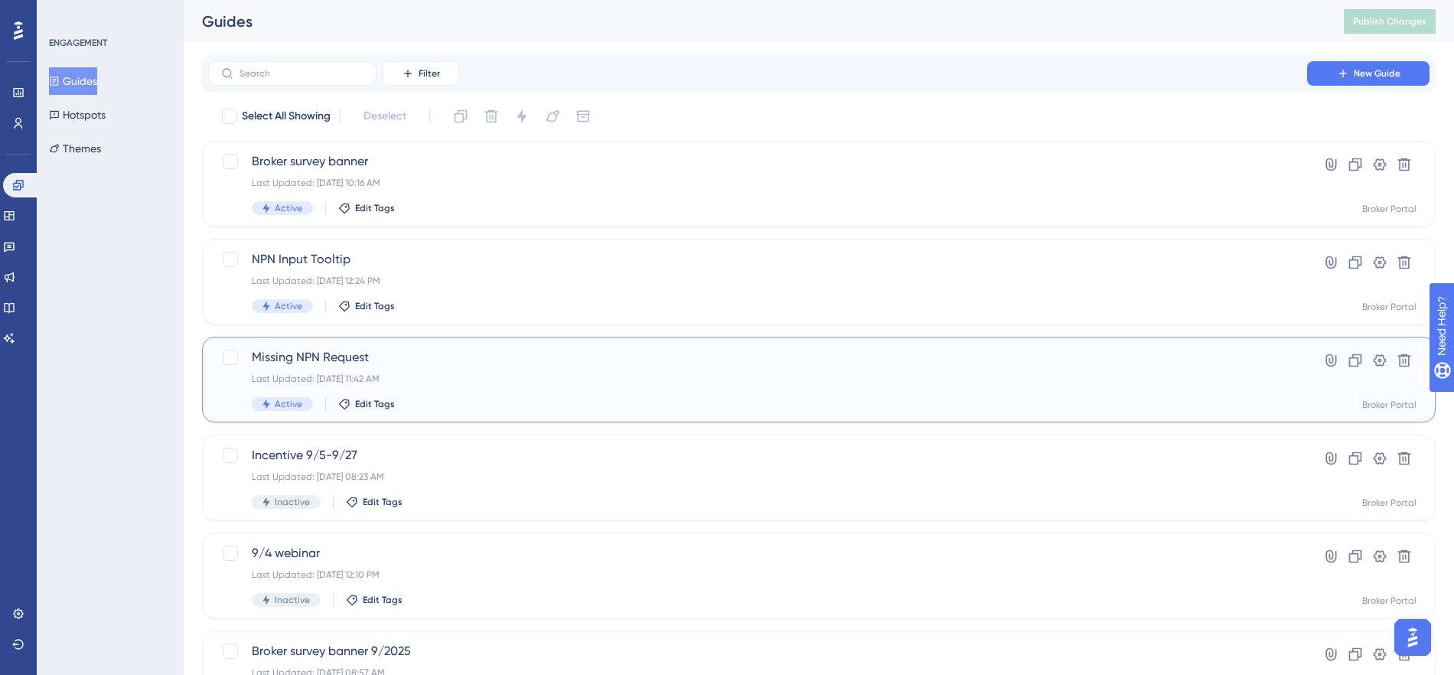
click at [318, 362] on span "Missing NPN Request" at bounding box center [758, 357] width 1012 height 18
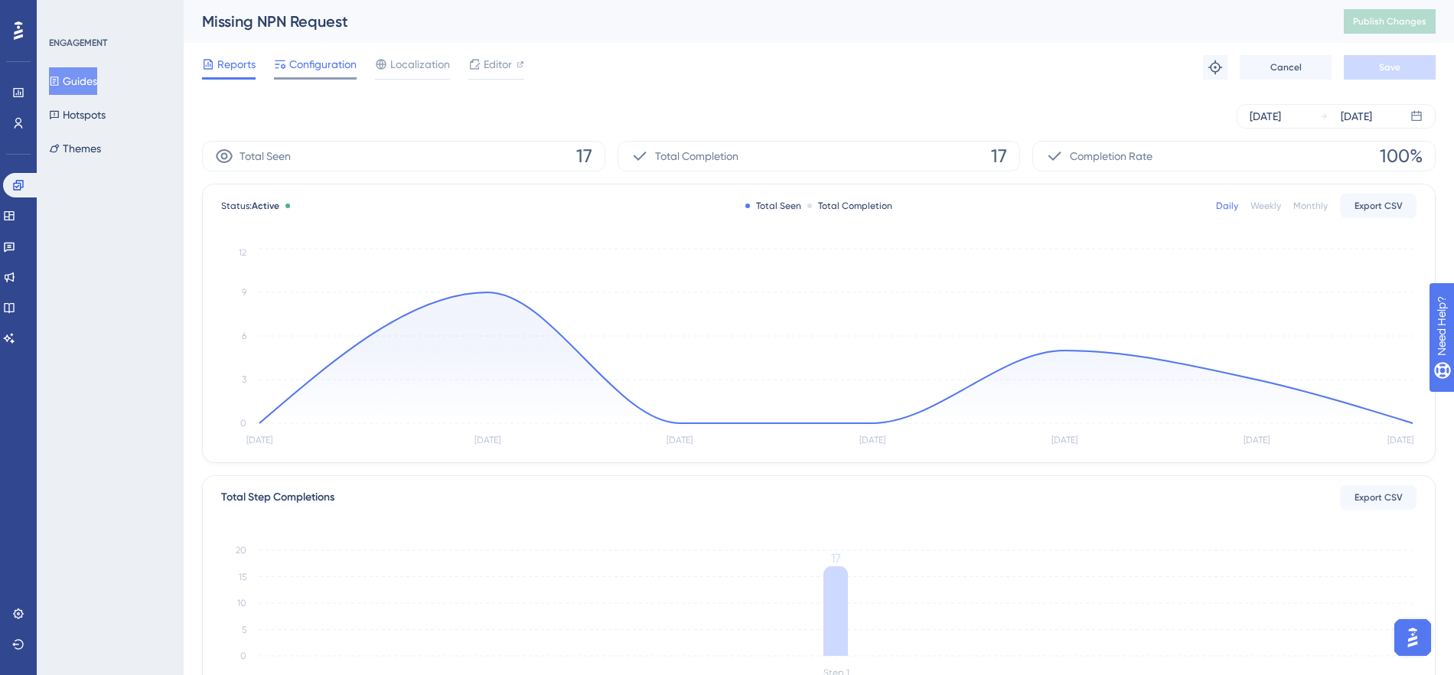
click at [321, 57] on span "Configuration" at bounding box center [322, 64] width 67 height 18
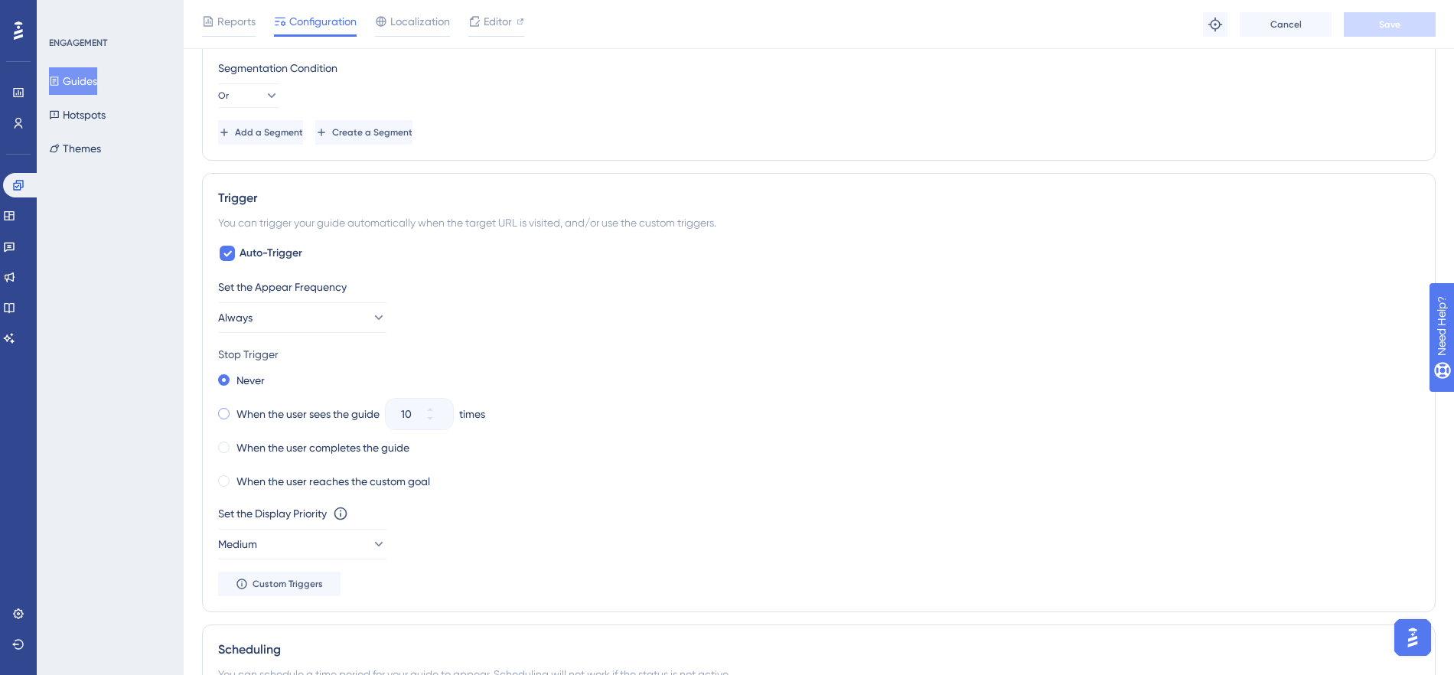
scroll to position [1272, 0]
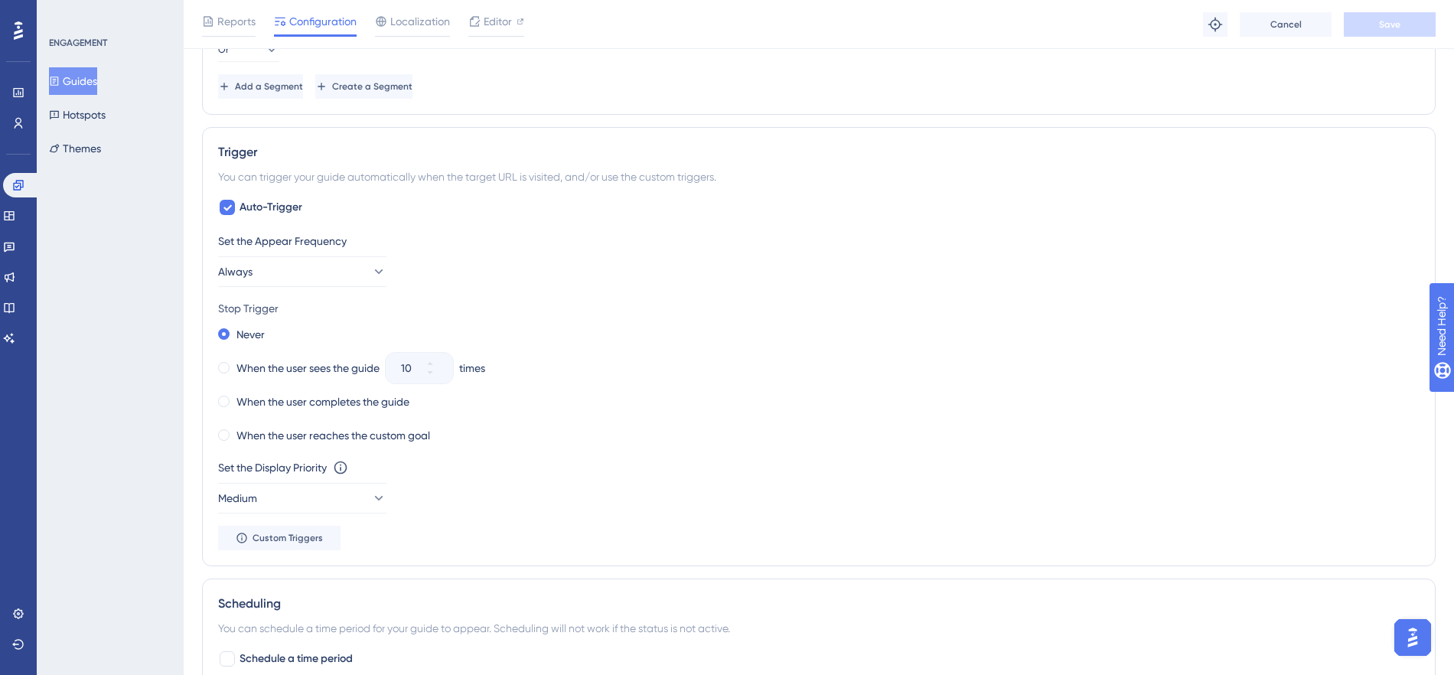
click at [300, 289] on div "Set the Appear Frequency Always Stop Trigger Never When the user sees the guide…" at bounding box center [819, 391] width 1202 height 318
click at [298, 269] on button "Always" at bounding box center [302, 271] width 168 height 31
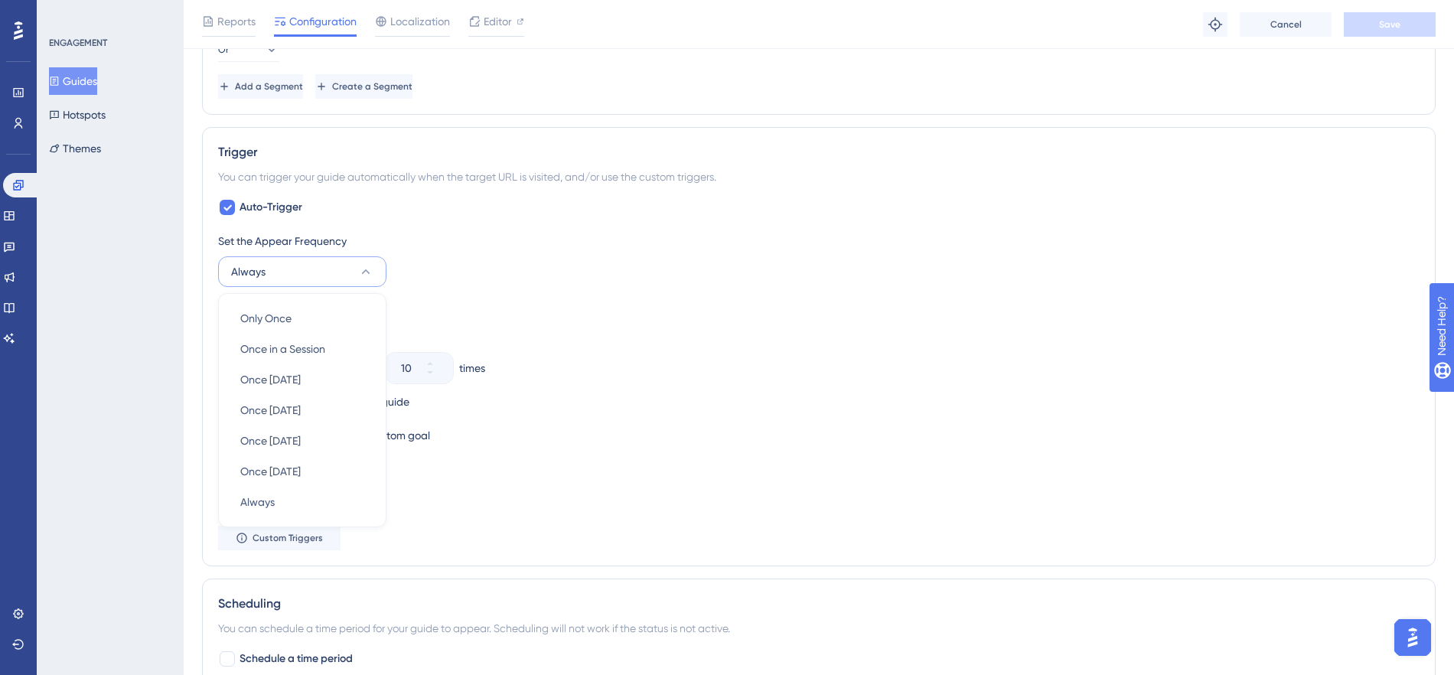
scroll to position [1389, 0]
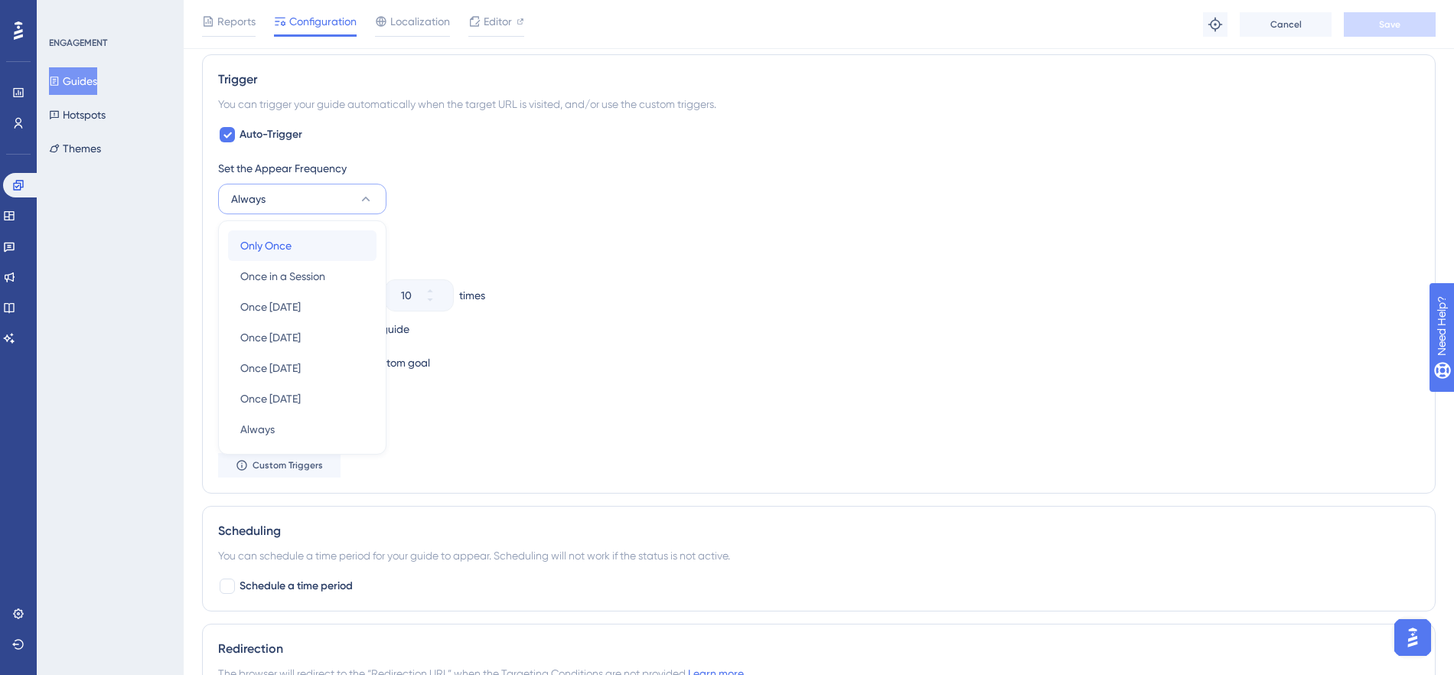
click at [277, 245] on span "Only Once" at bounding box center [265, 245] width 51 height 18
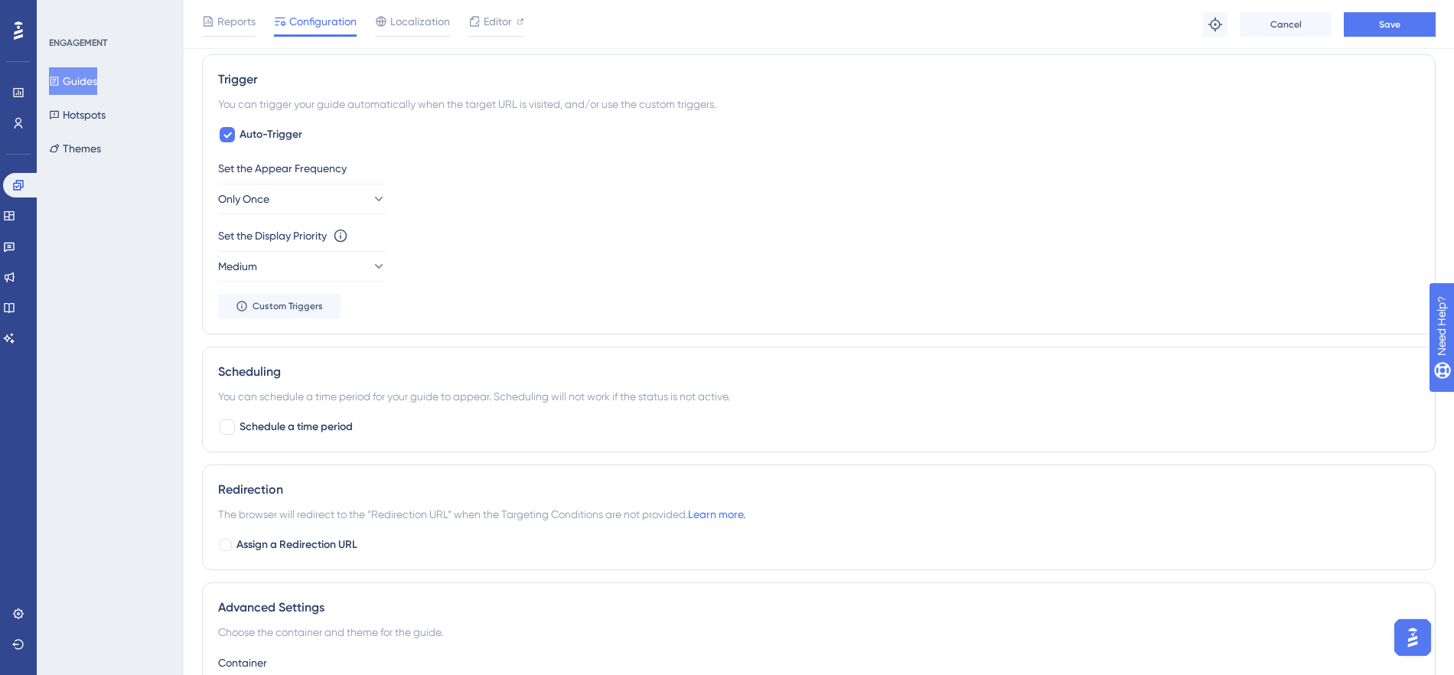
click at [460, 195] on div "Set the Appear Frequency Only Once" at bounding box center [819, 186] width 1202 height 55
click at [1387, 26] on span "Save" at bounding box center [1389, 24] width 21 height 12
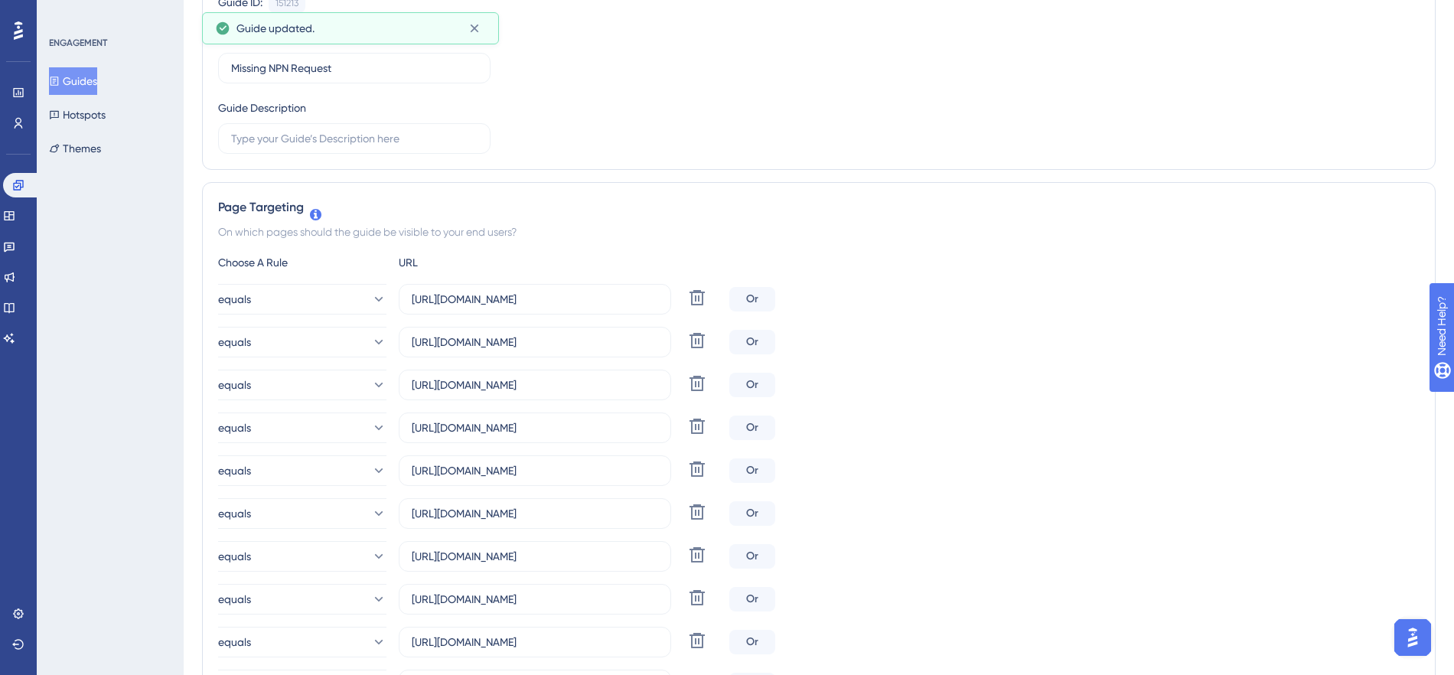
scroll to position [0, 0]
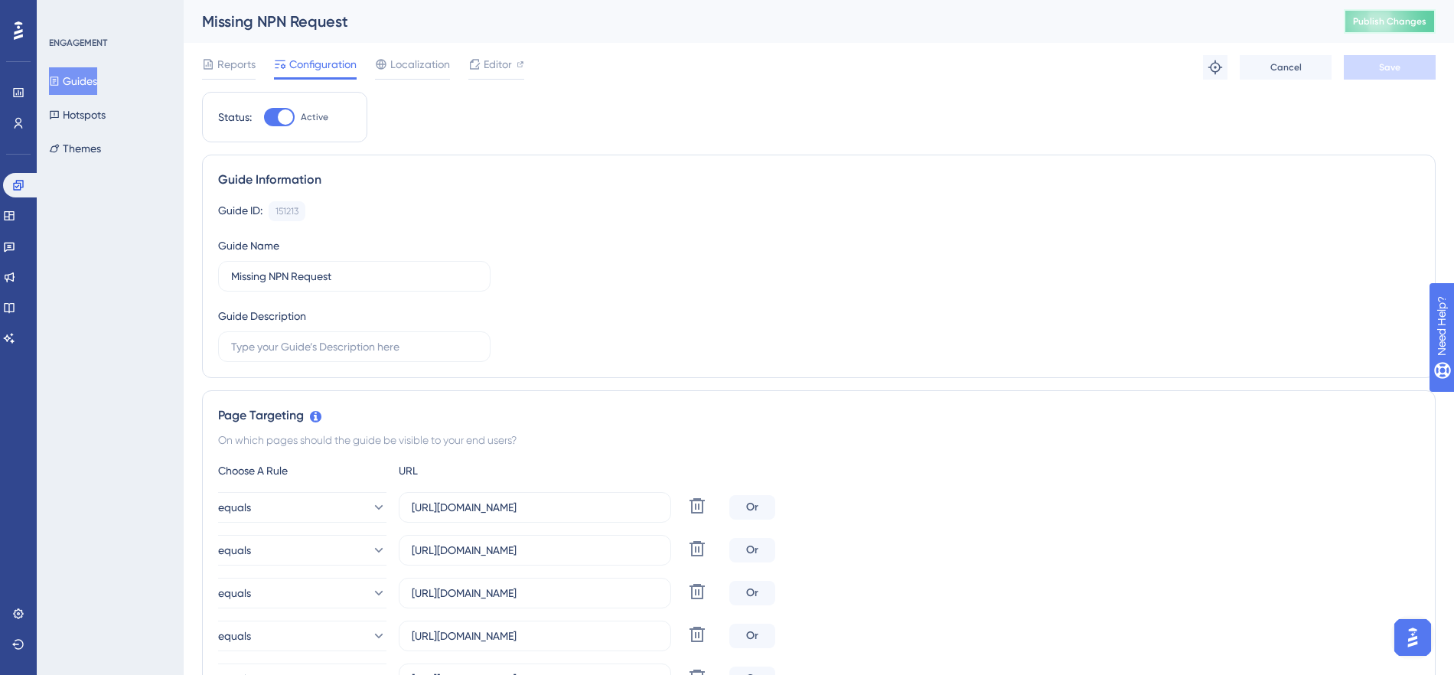
click at [1374, 19] on span "Publish Changes" at bounding box center [1389, 21] width 73 height 12
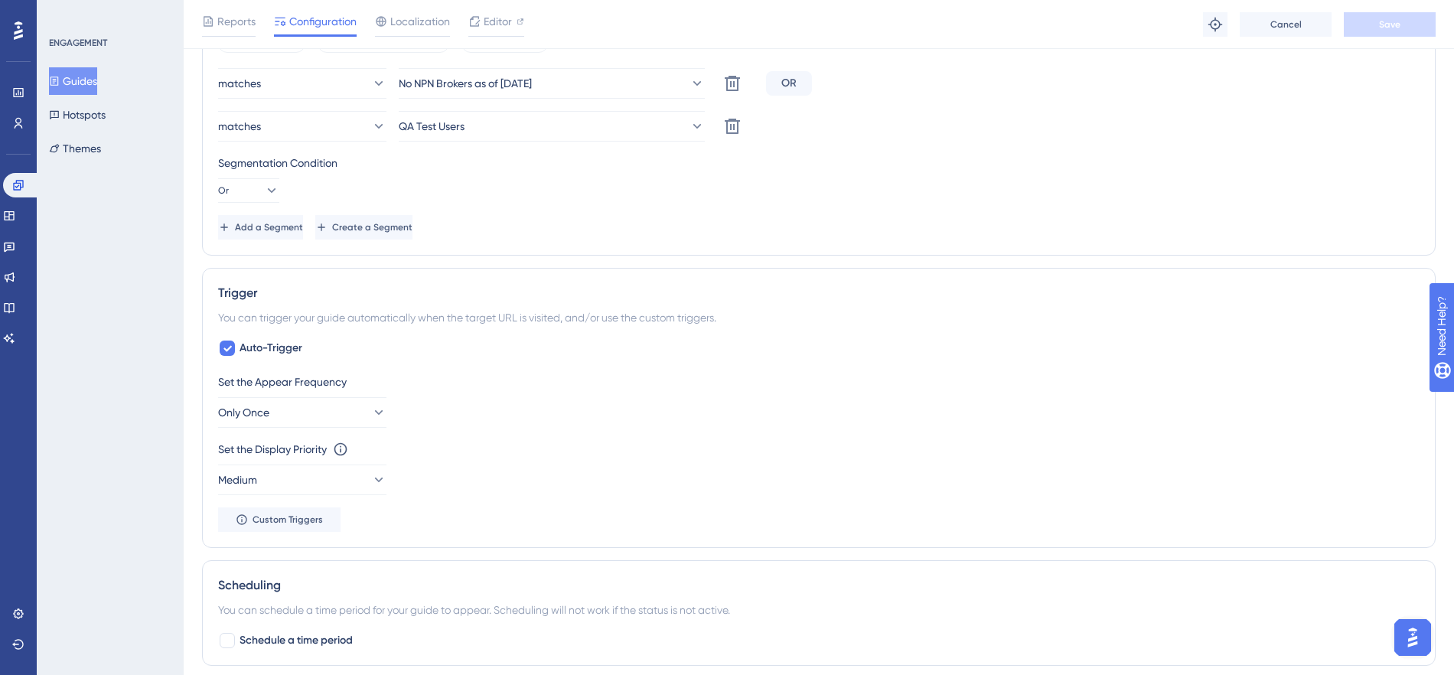
scroll to position [1177, 0]
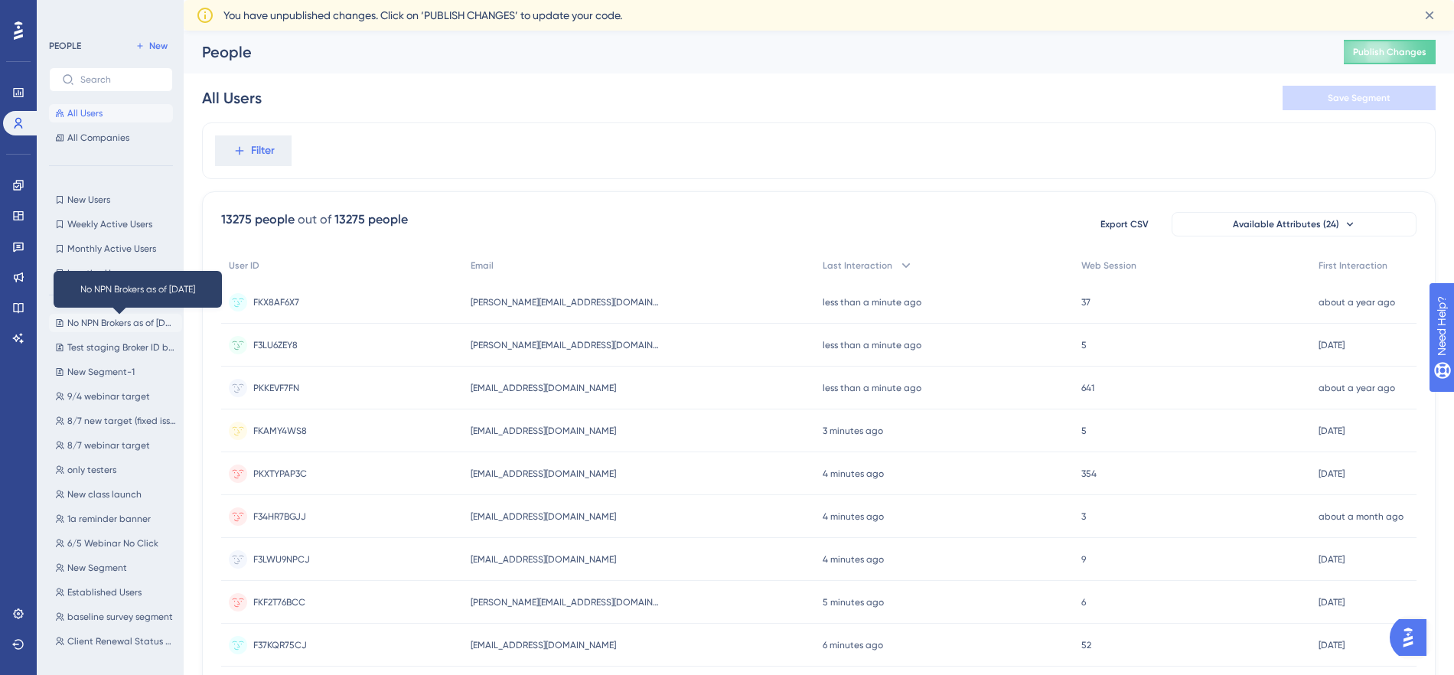
click at [105, 318] on span "No NPN Brokers as of [DATE]" at bounding box center [121, 323] width 109 height 12
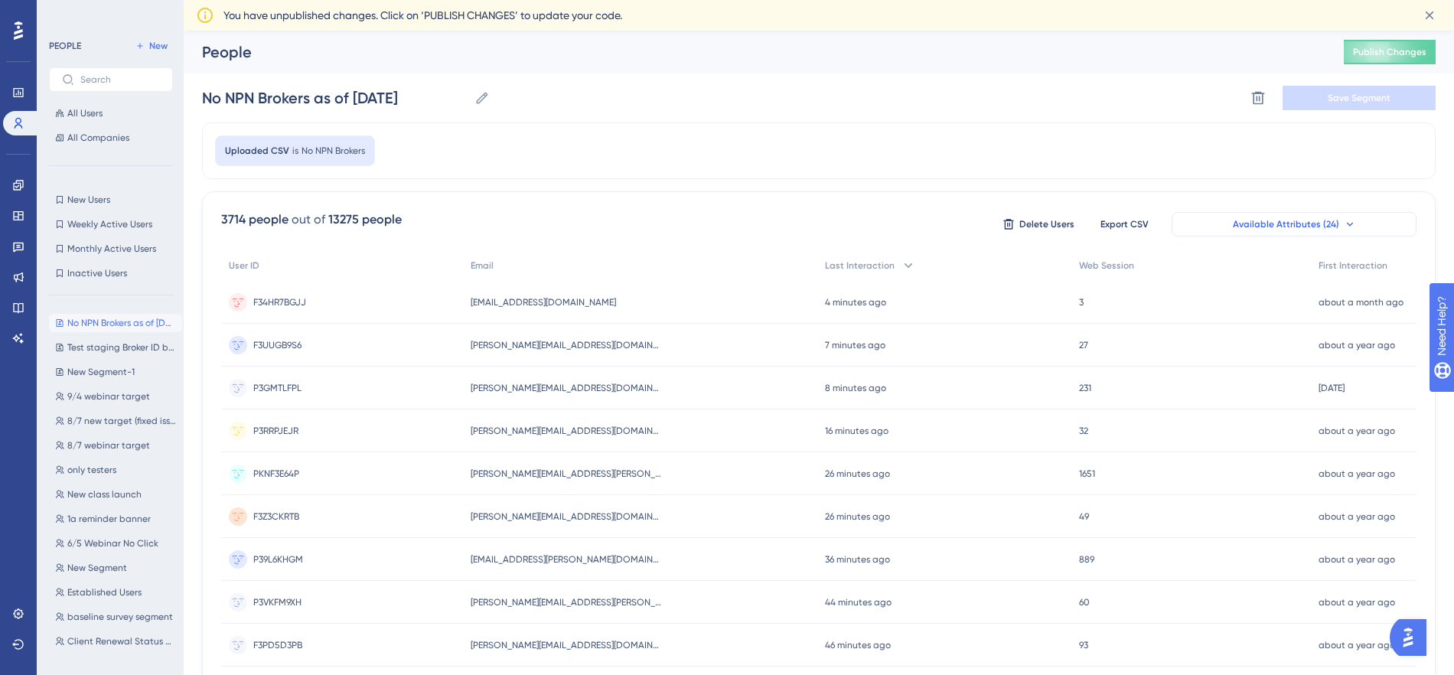
click at [1365, 224] on button "Available Attributes (24)" at bounding box center [1294, 224] width 245 height 24
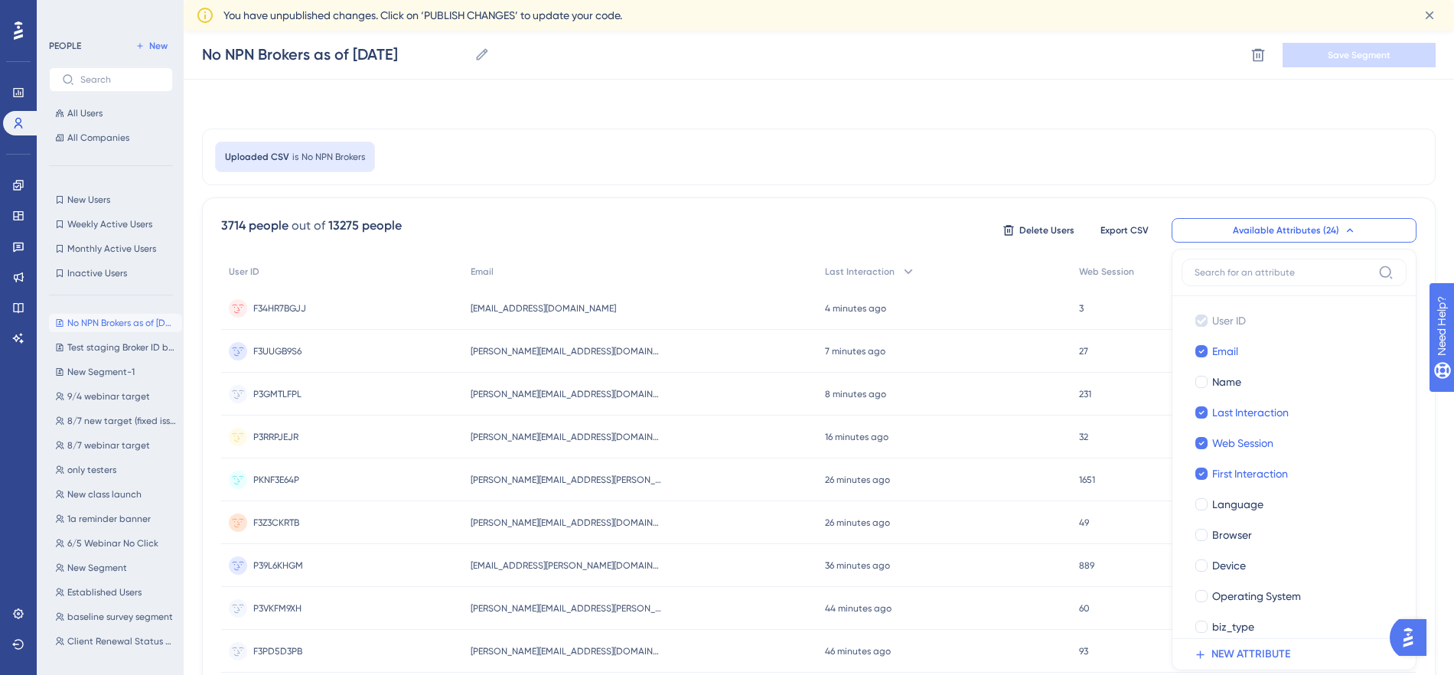
scroll to position [116, 0]
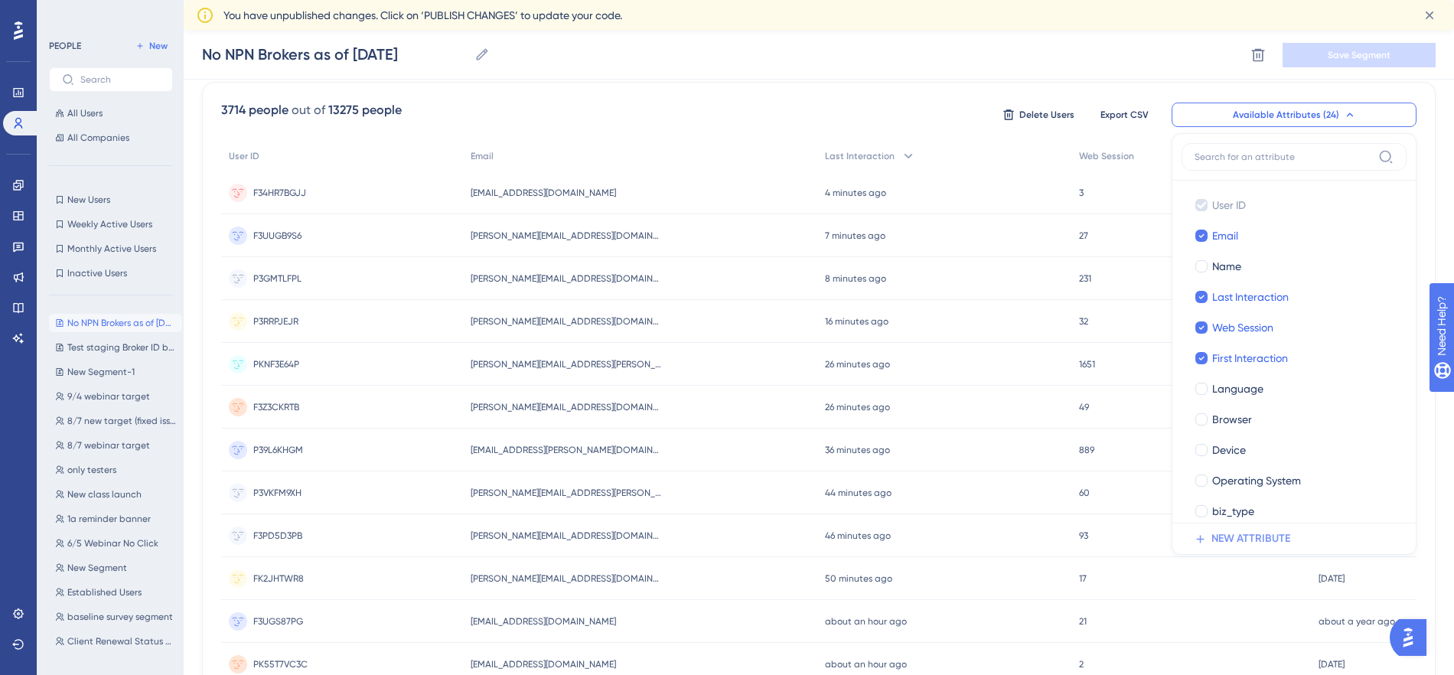
click at [1273, 537] on span "NEW ATTRIBUTE" at bounding box center [1251, 539] width 79 height 18
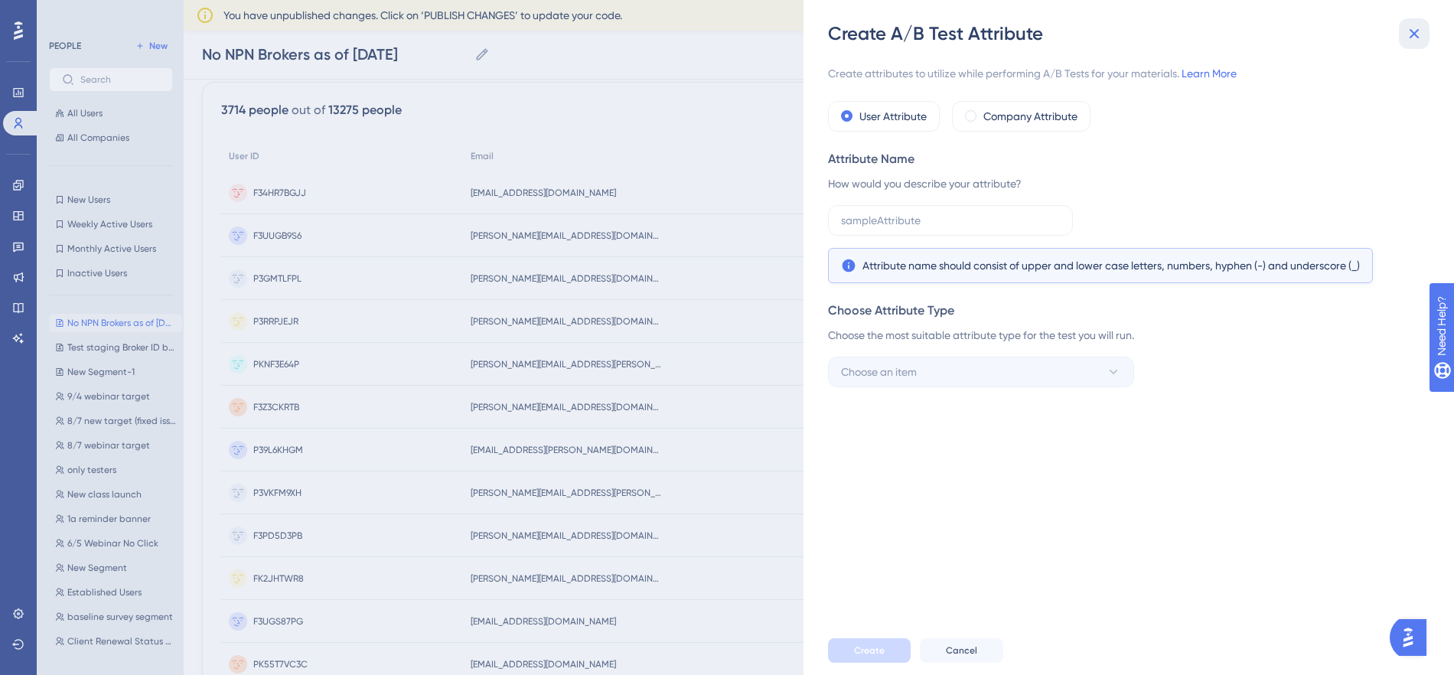
click at [1407, 34] on icon at bounding box center [1414, 33] width 18 height 18
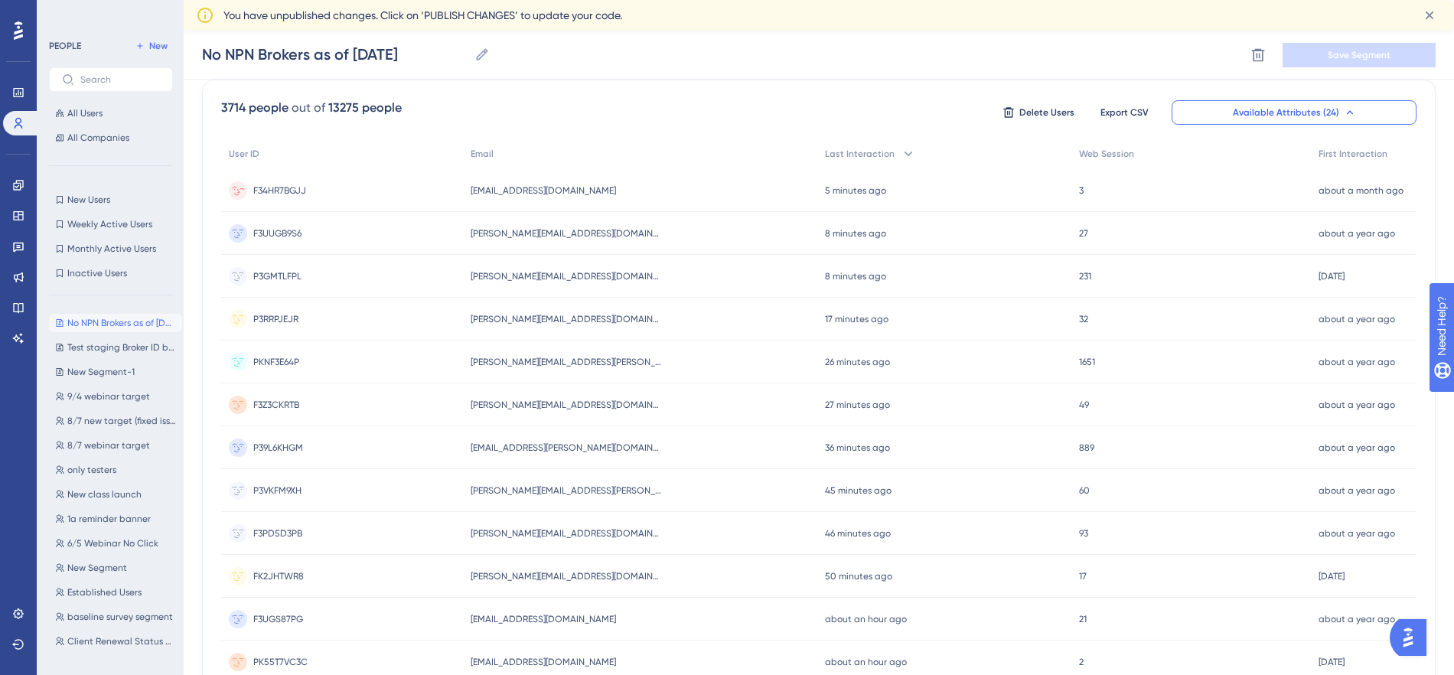
scroll to position [0, 0]
